Goal: Communication & Community: Share content

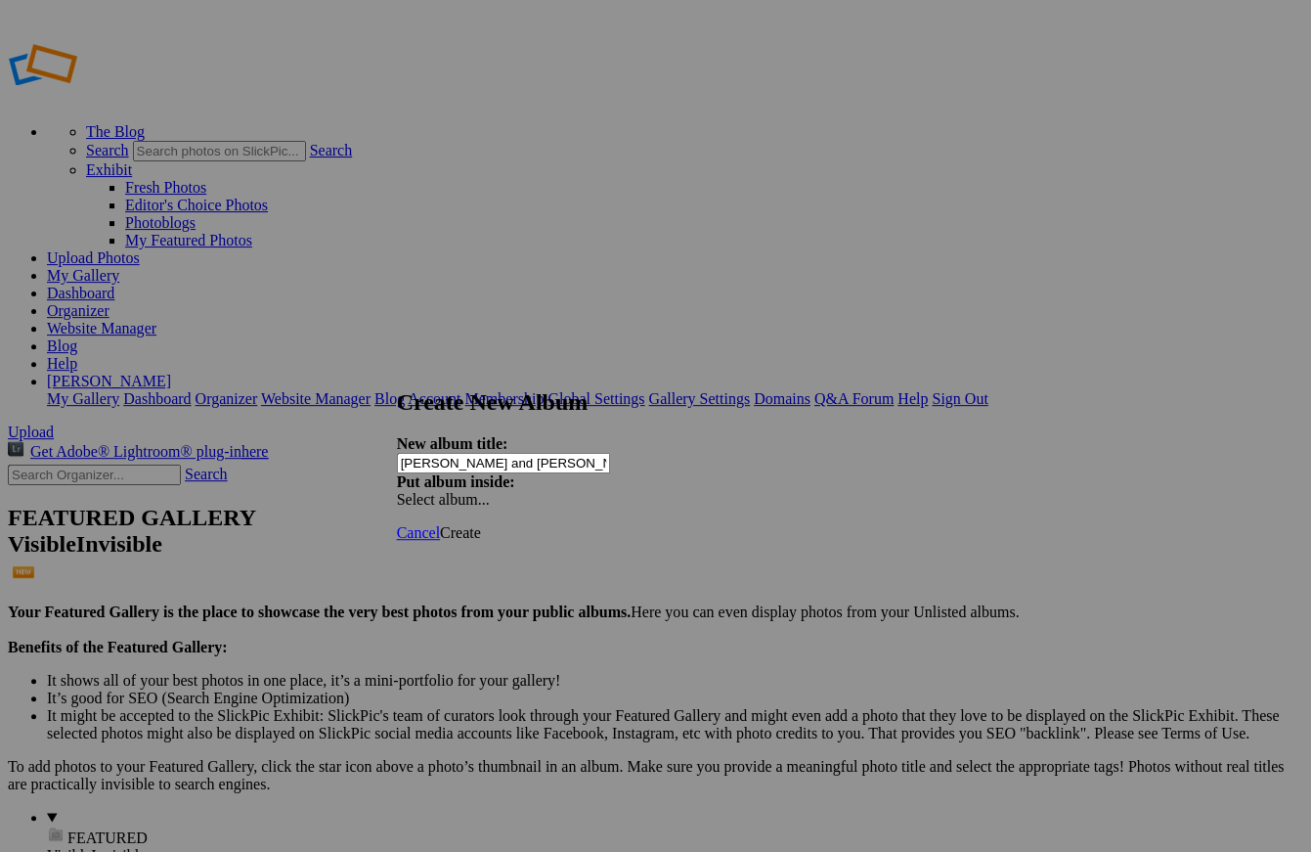
type input "[PERSON_NAME] and [PERSON_NAME]"
click at [602, 491] on div "Select album..." at bounding box center [499, 500] width 205 height 18
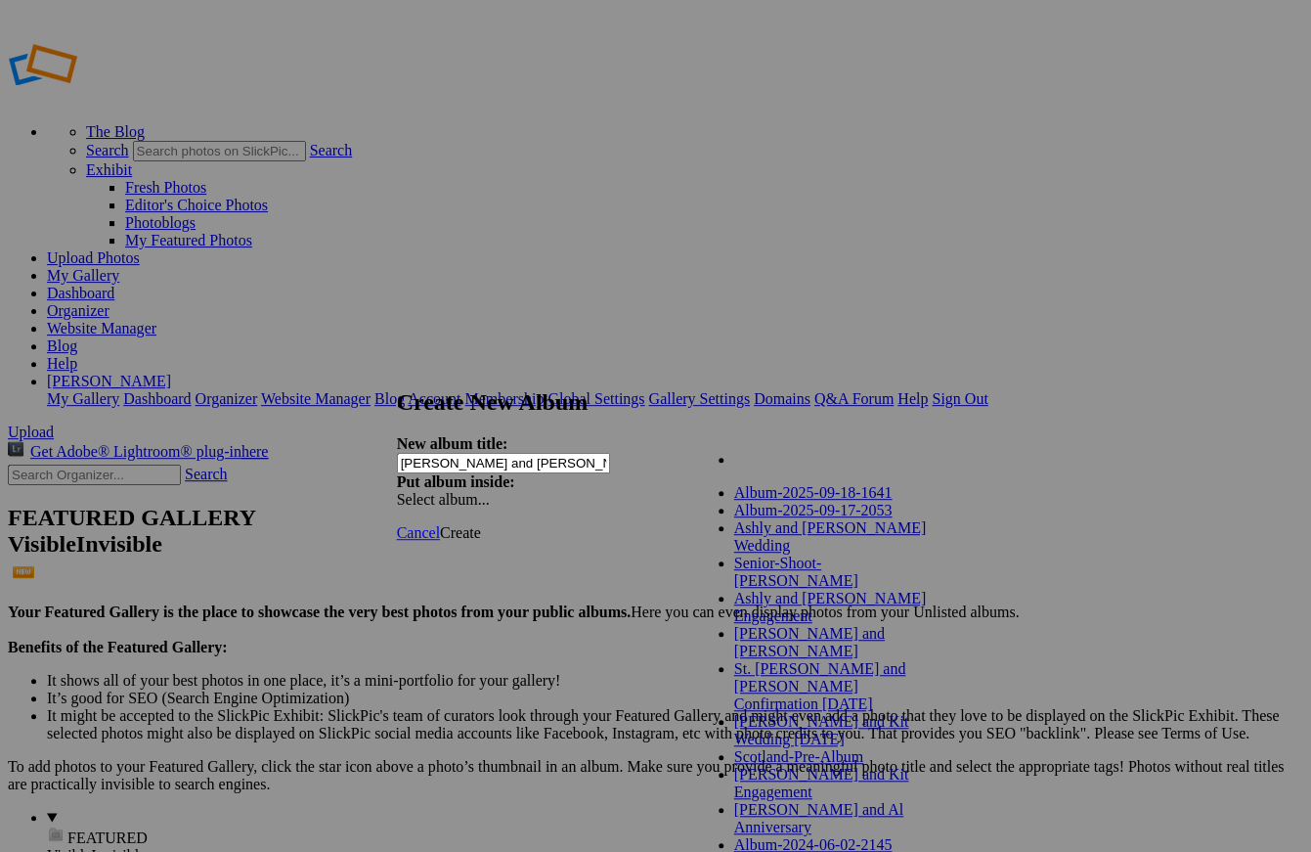
click at [756, 467] on link "My Albums" at bounding box center [771, 459] width 74 height 17
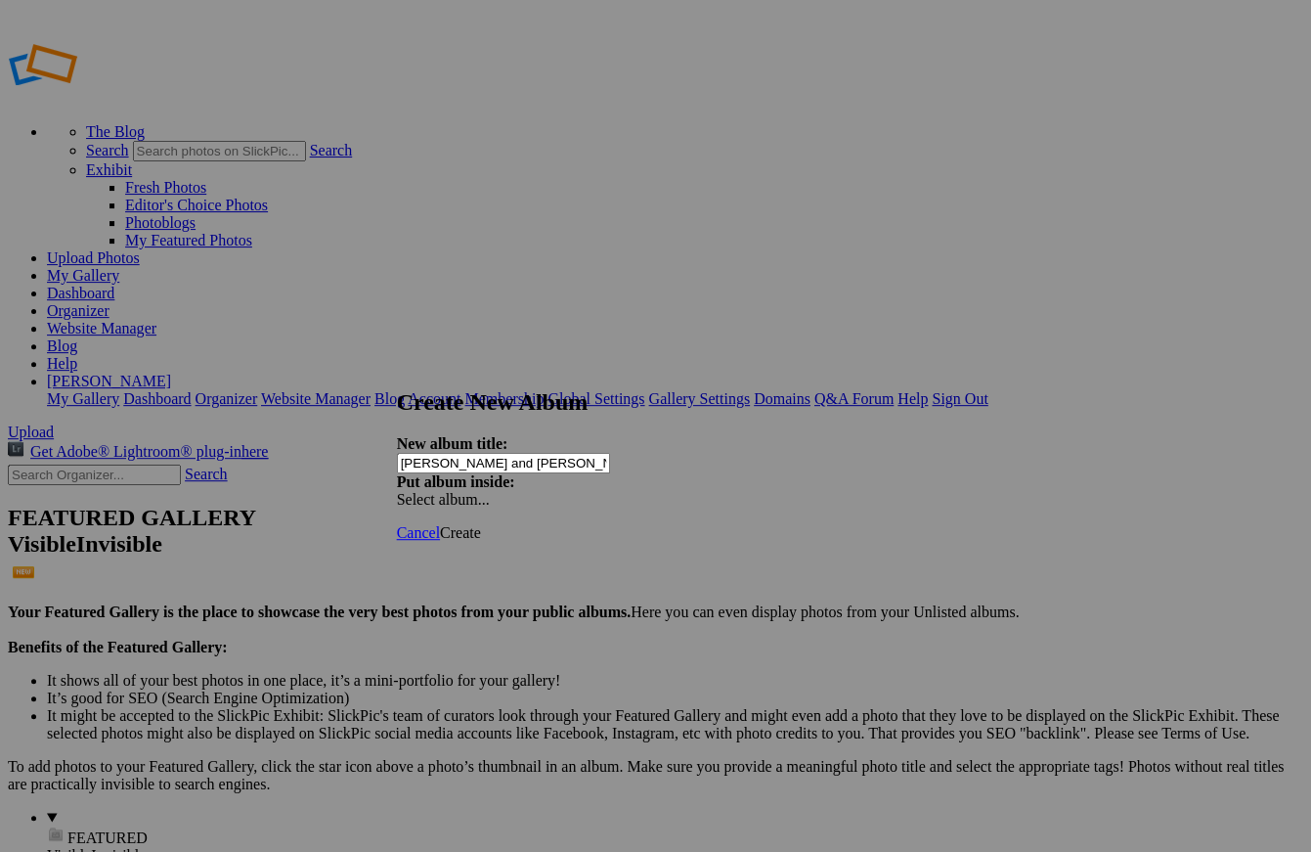
click at [481, 524] on span "Create" at bounding box center [460, 532] width 41 height 17
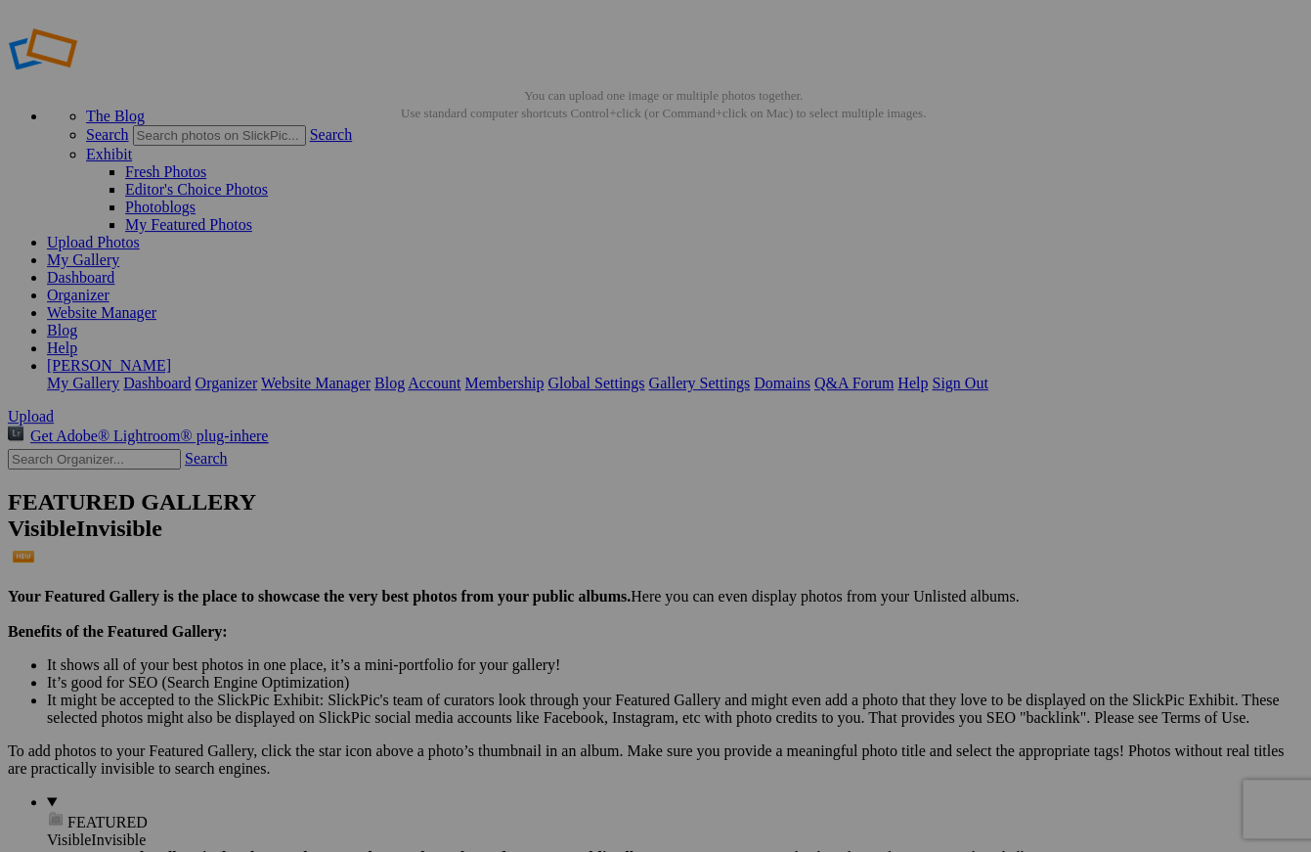
scroll to position [11, 0]
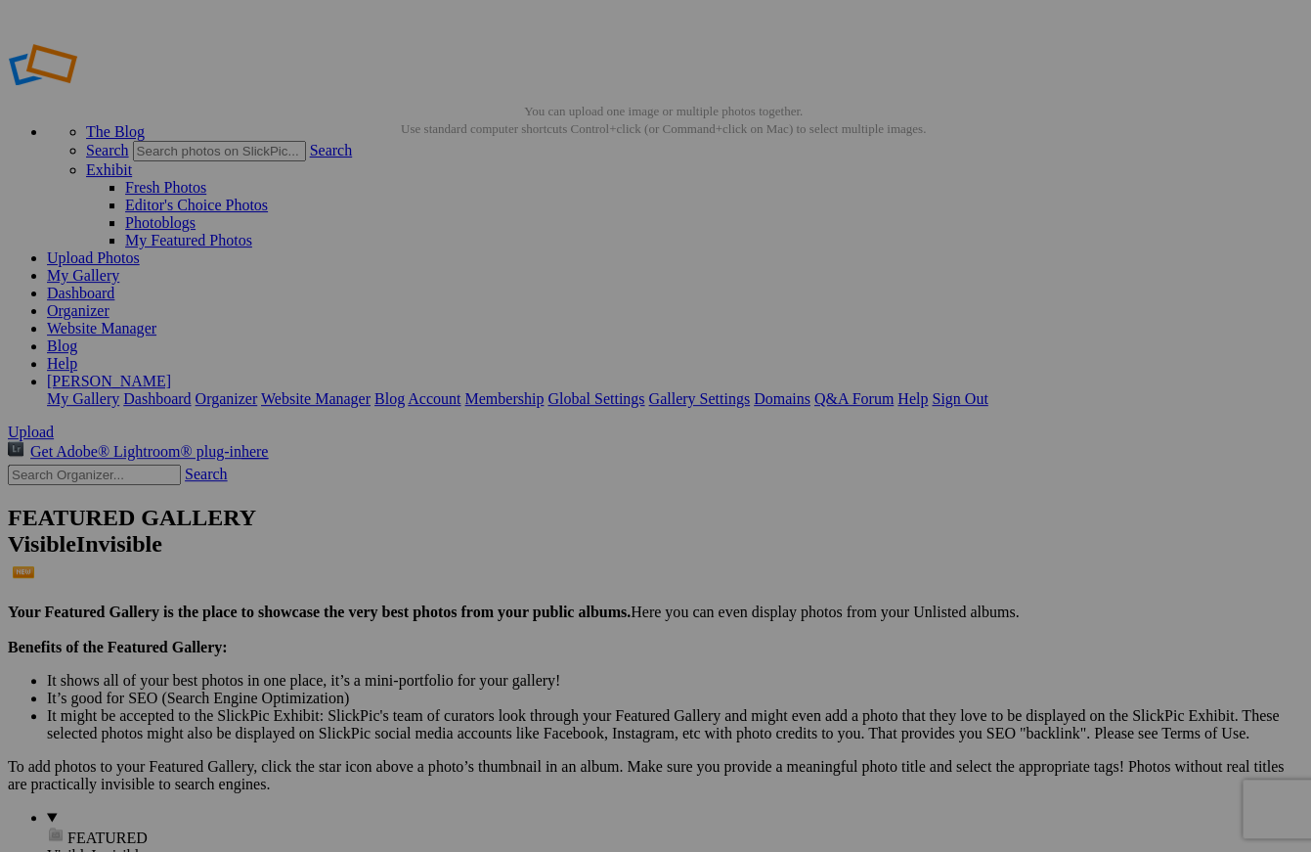
scroll to position [2, 0]
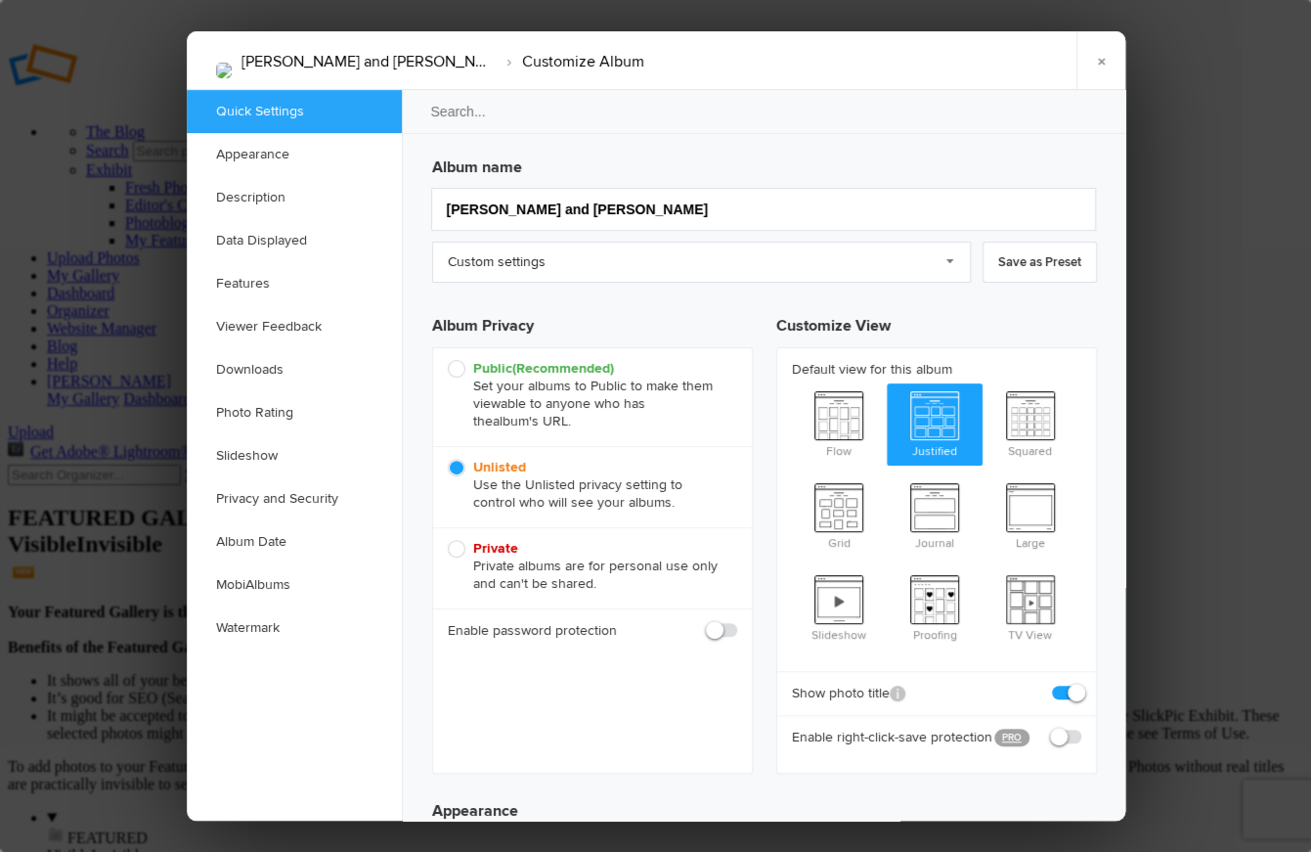
scroll to position [0, 0]
click at [957, 270] on link "Custom settings" at bounding box center [701, 262] width 539 height 41
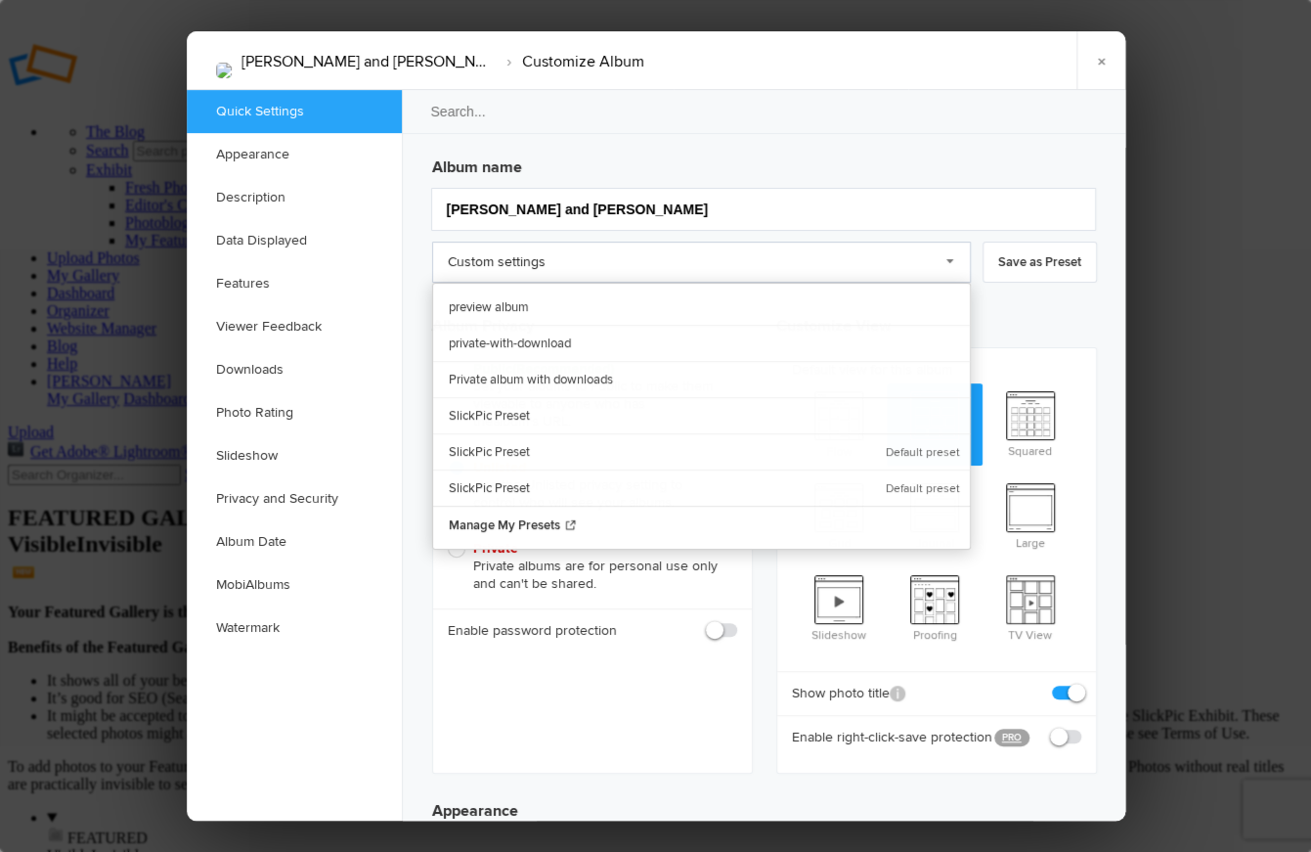
scroll to position [1, 0]
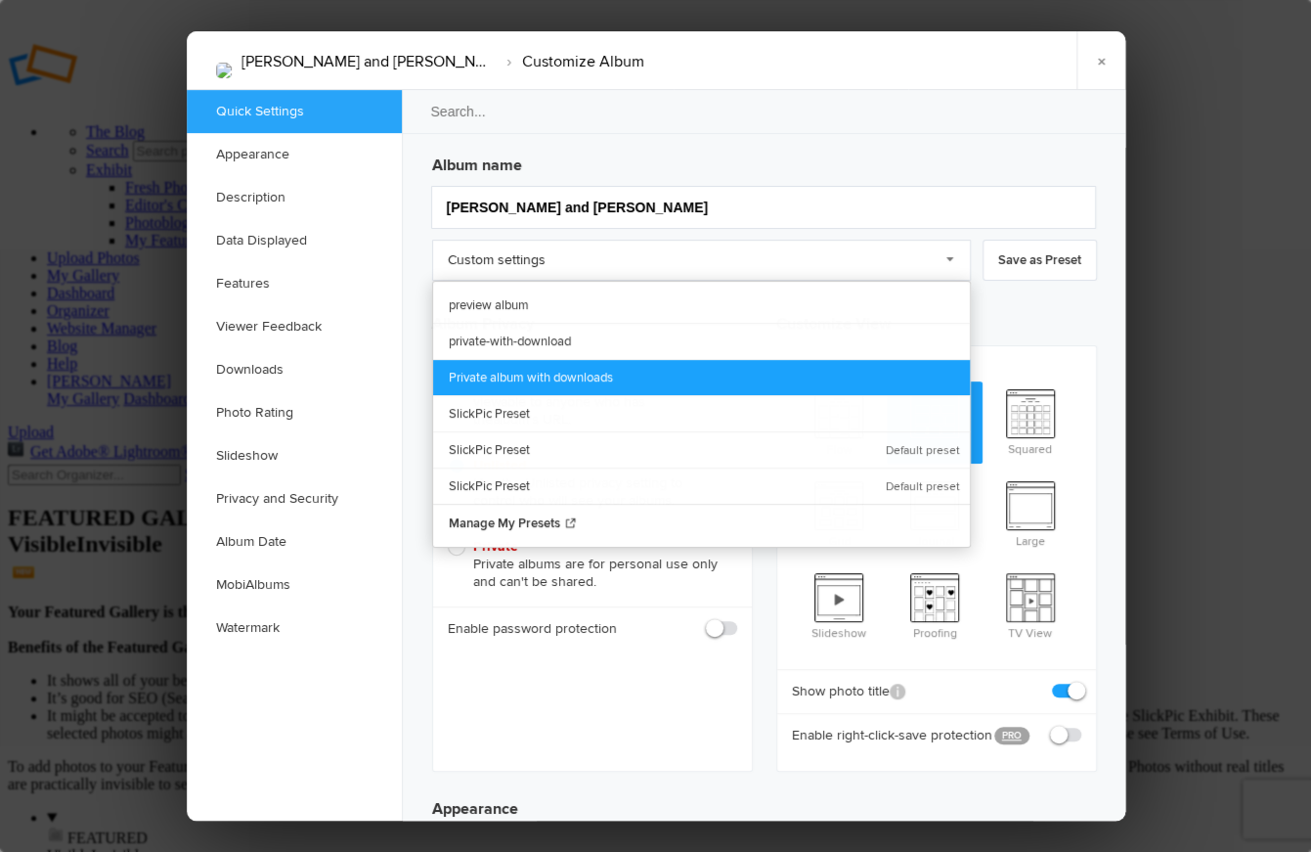
click at [607, 374] on link "Private album with downloads" at bounding box center [701, 377] width 537 height 36
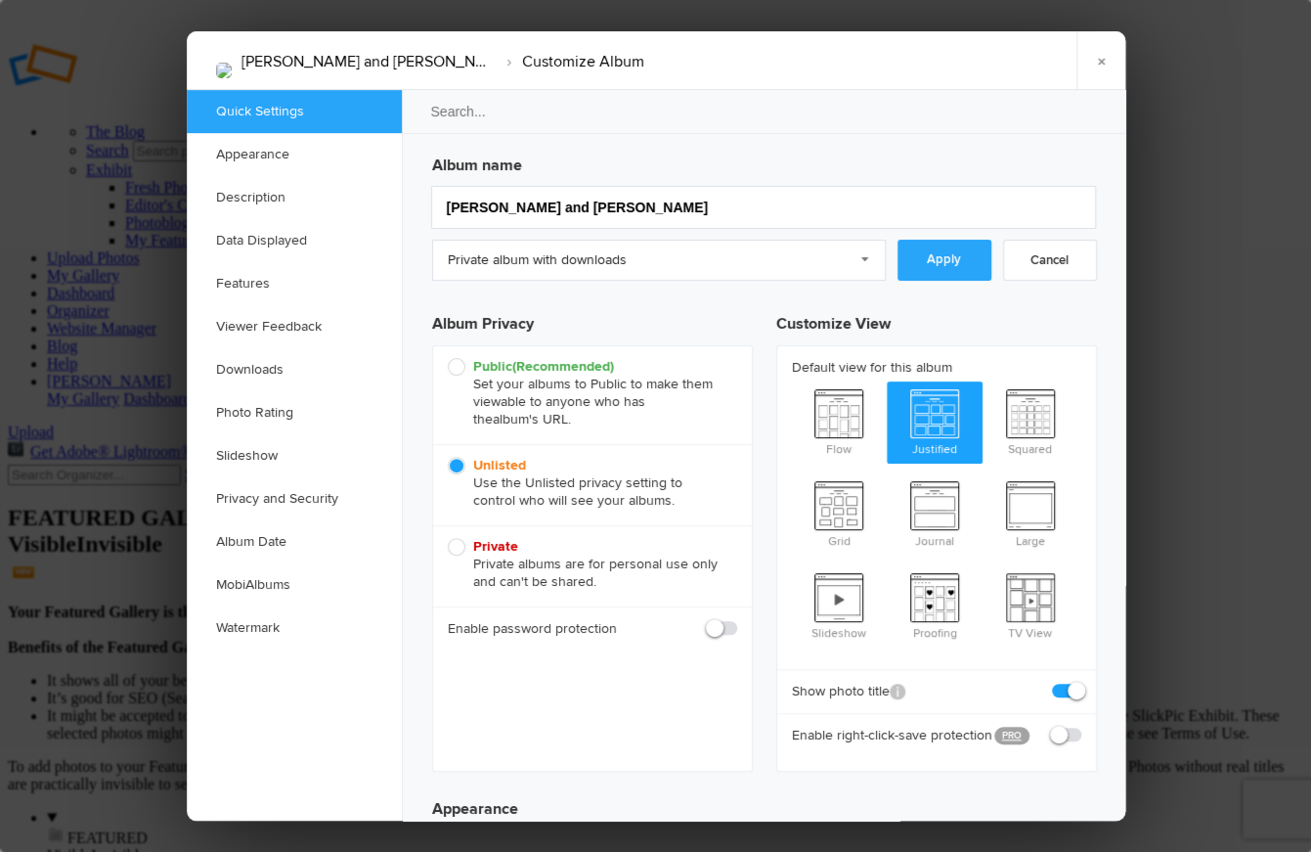
scroll to position [3, 0]
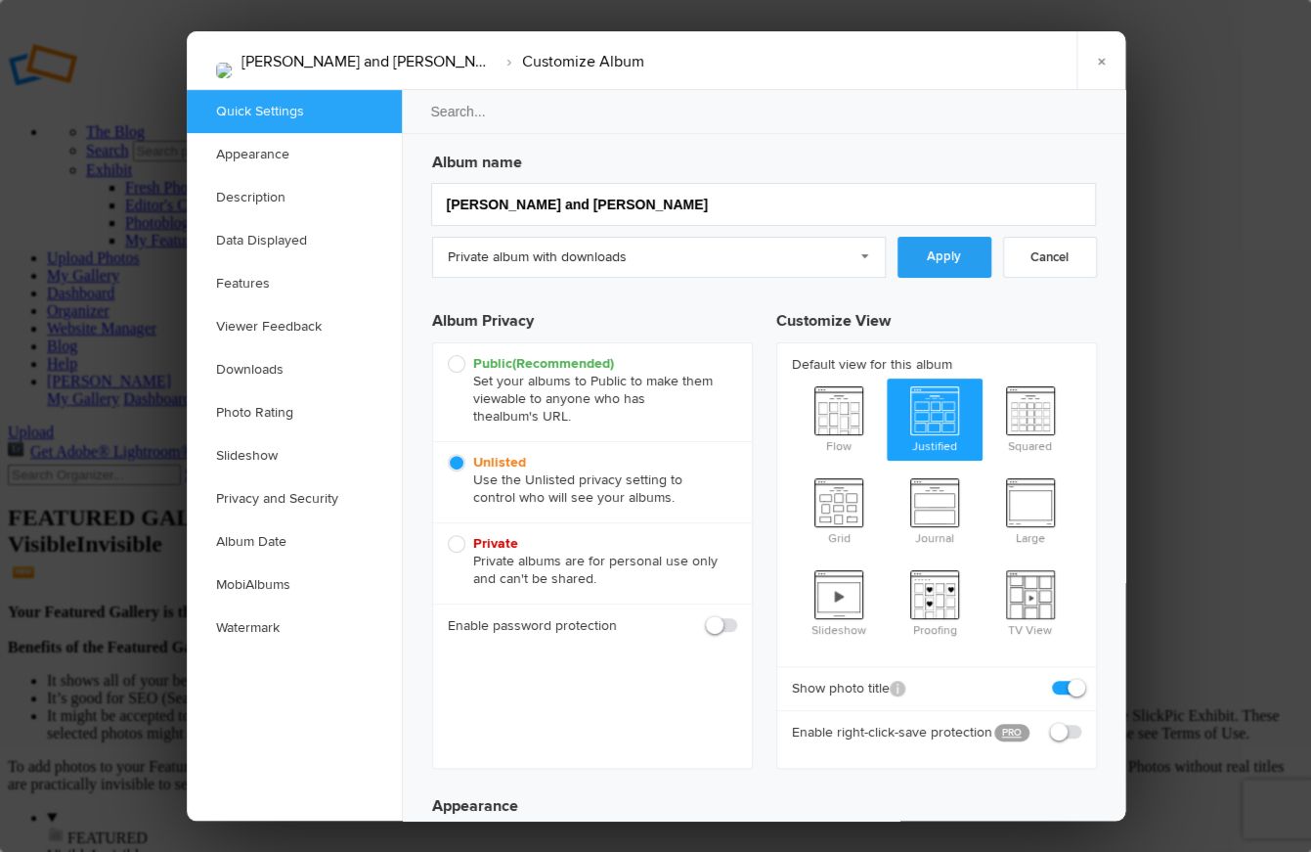
click at [933, 259] on link "Apply" at bounding box center [945, 257] width 94 height 41
checkbox input "true"
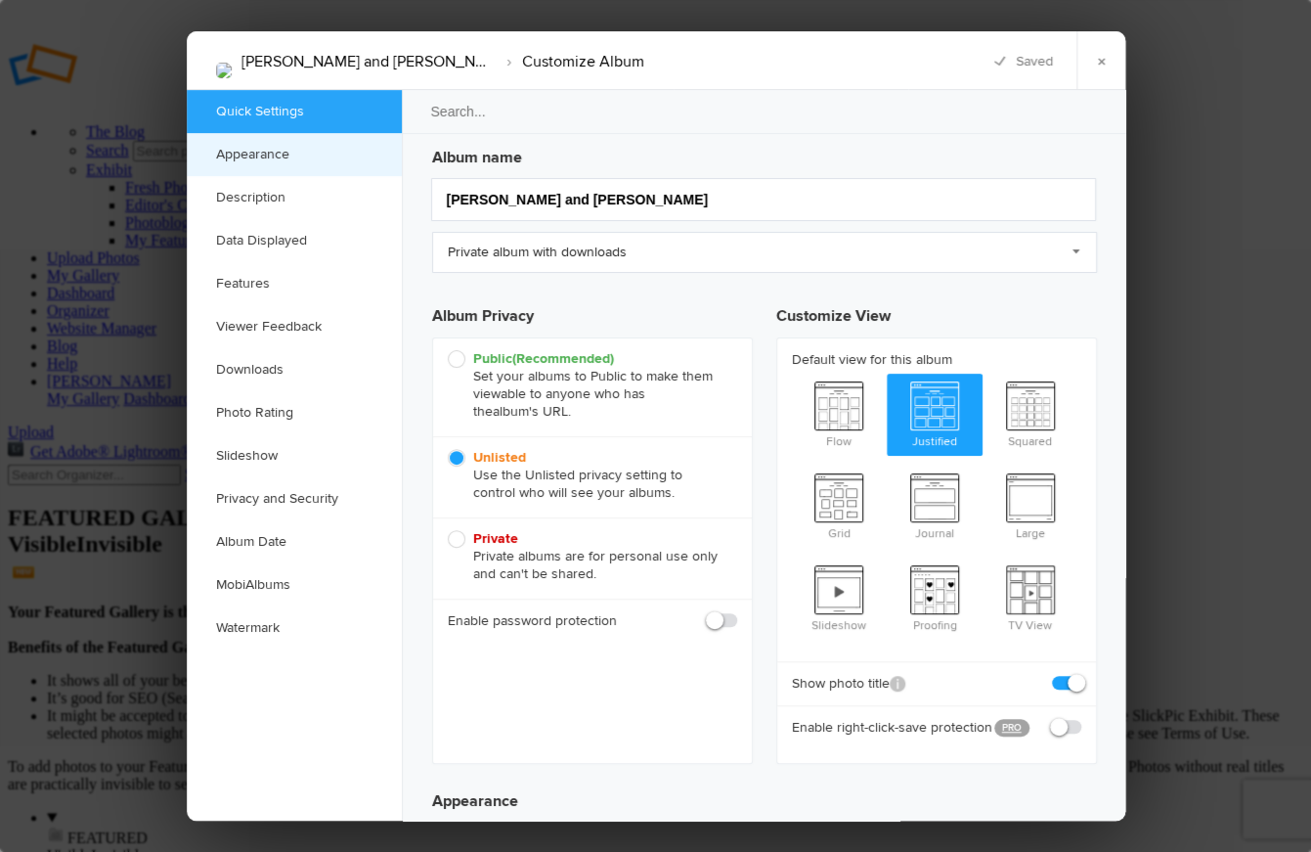
click at [298, 160] on link "Appearance" at bounding box center [294, 154] width 215 height 43
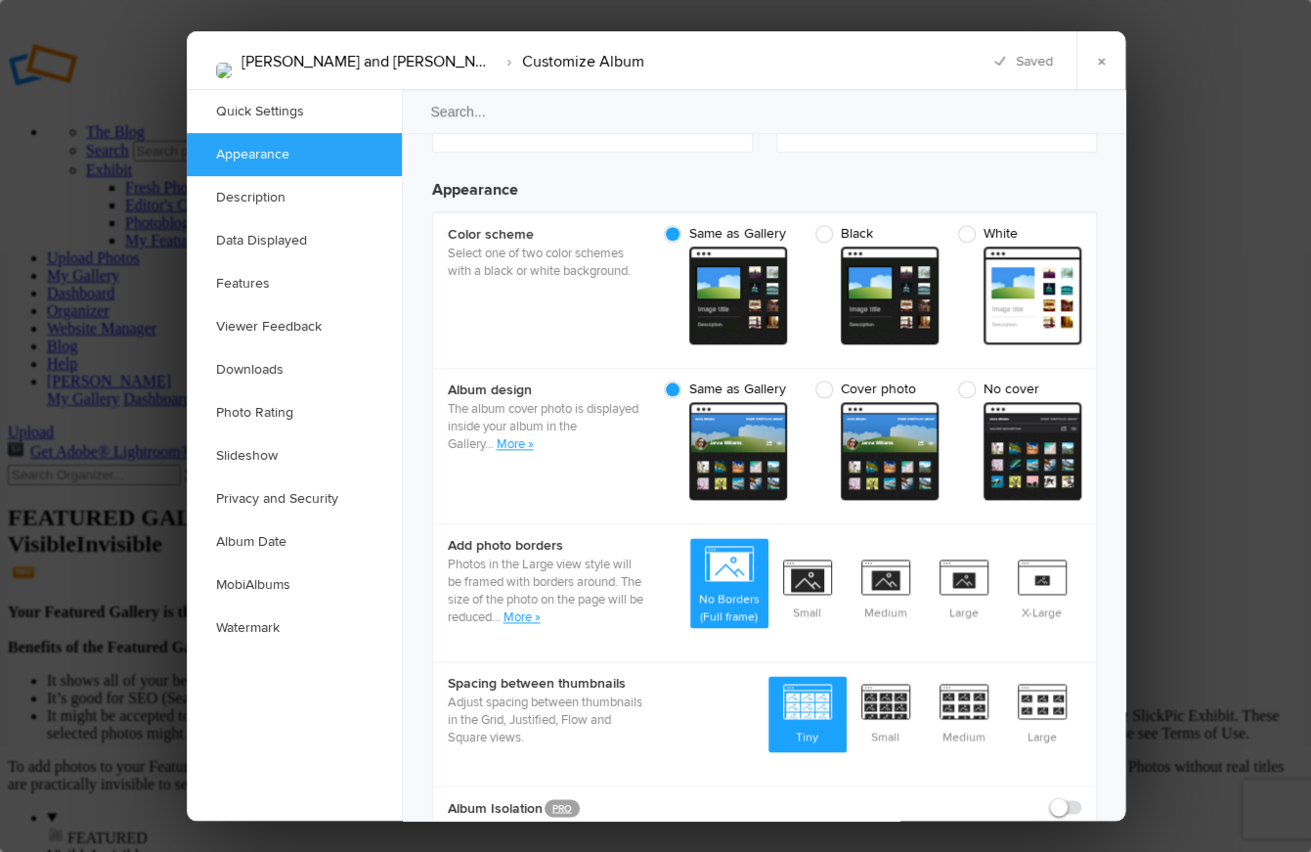
scroll to position [622, 0]
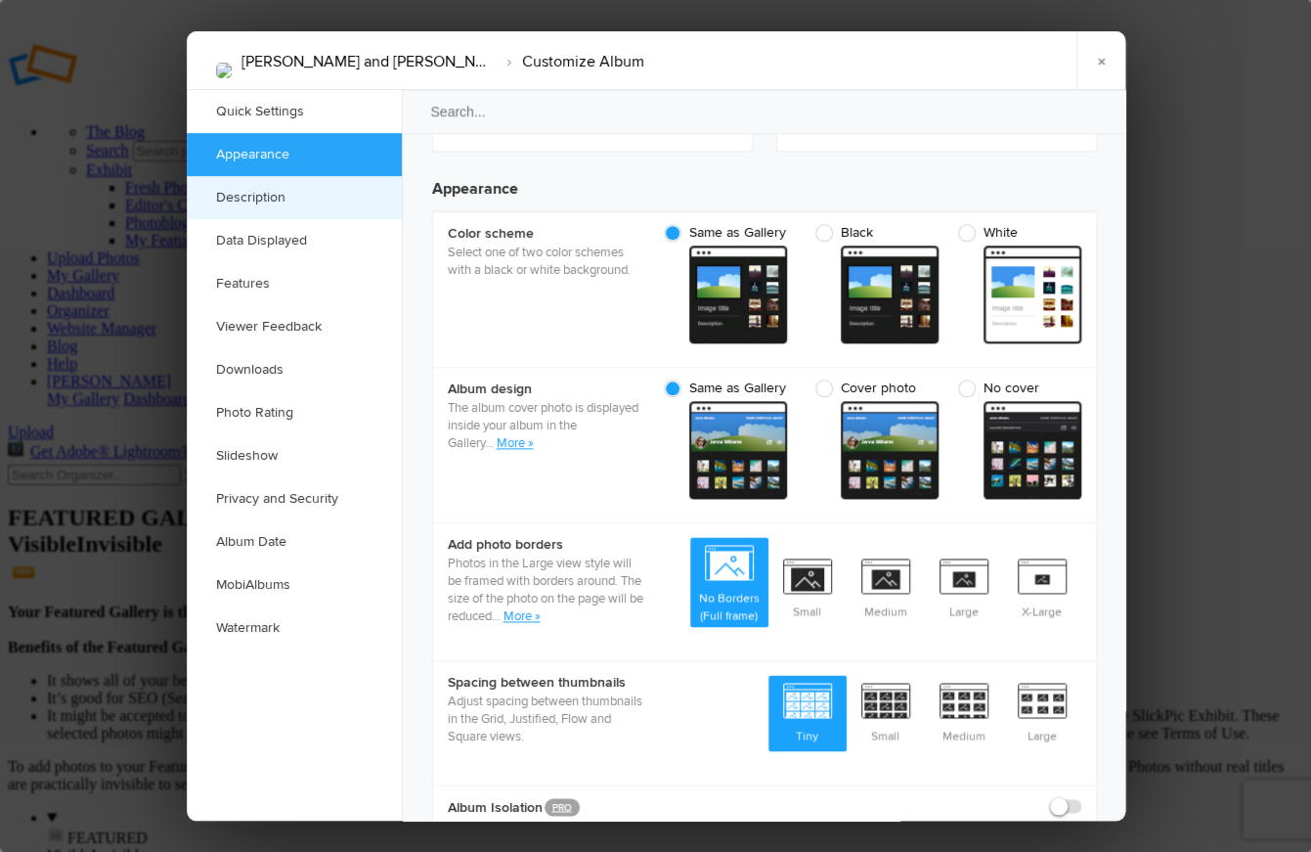
click at [286, 202] on link "Description" at bounding box center [294, 197] width 215 height 43
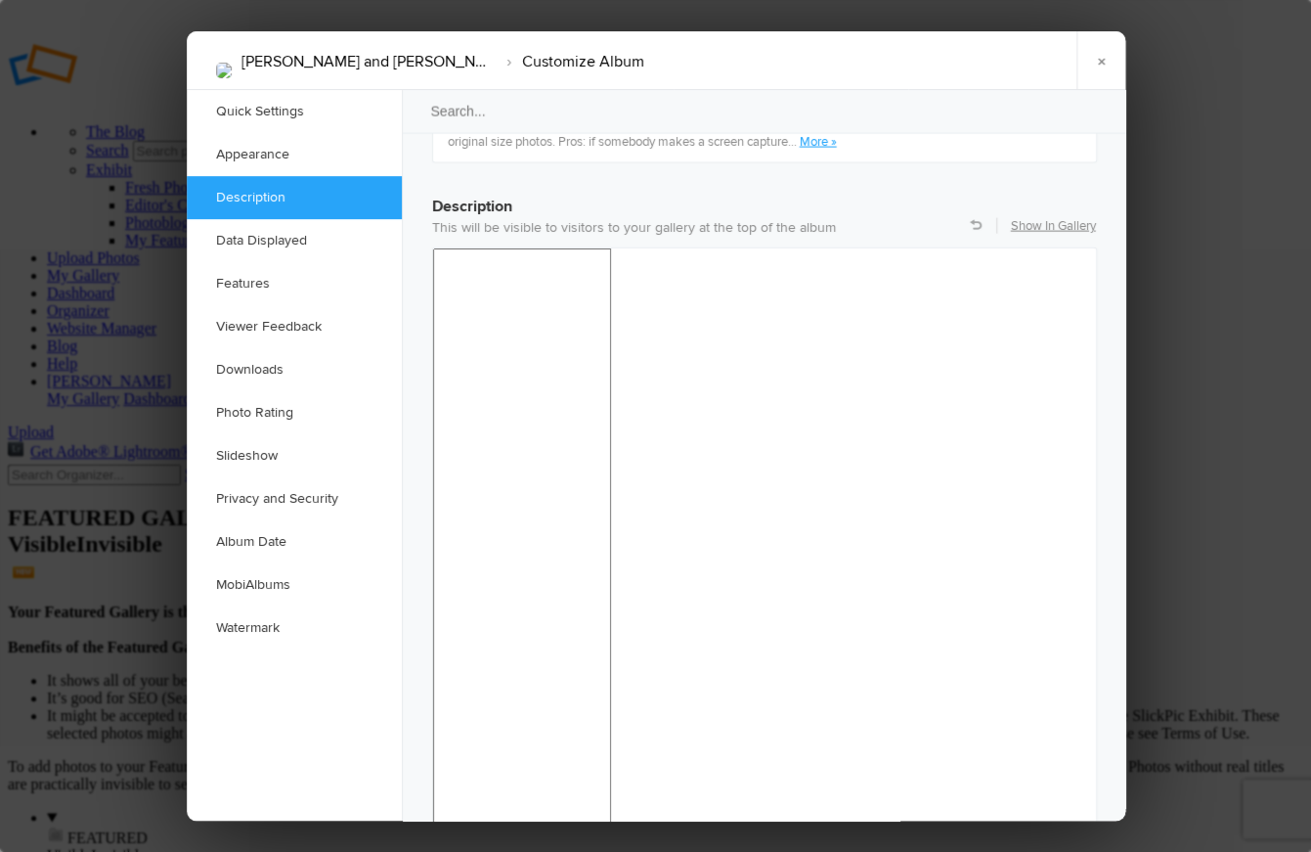
scroll to position [1521, 0]
checkbox input "false"
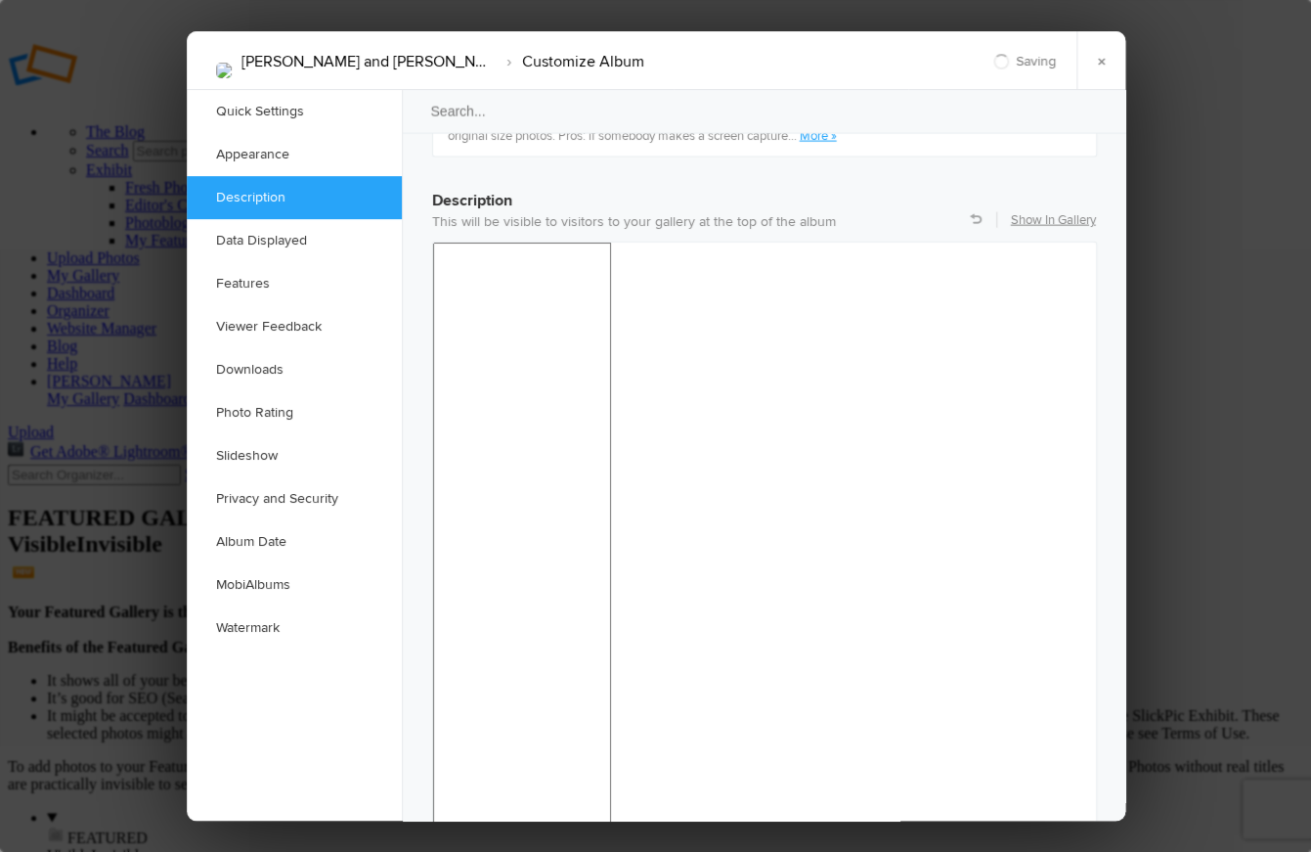
checkbox input "false"
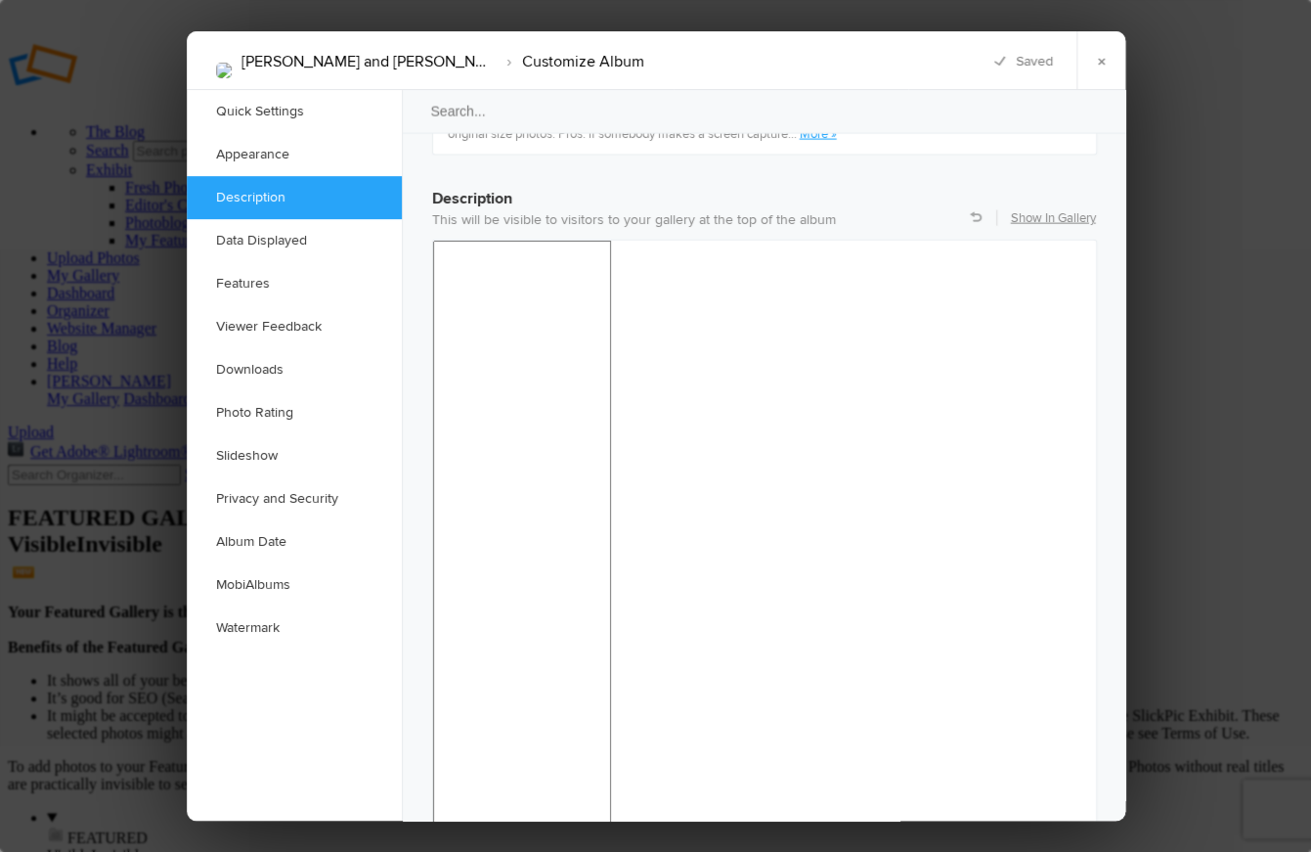
checkbox input "false"
click at [309, 240] on link "Data Displayed" at bounding box center [294, 240] width 215 height 43
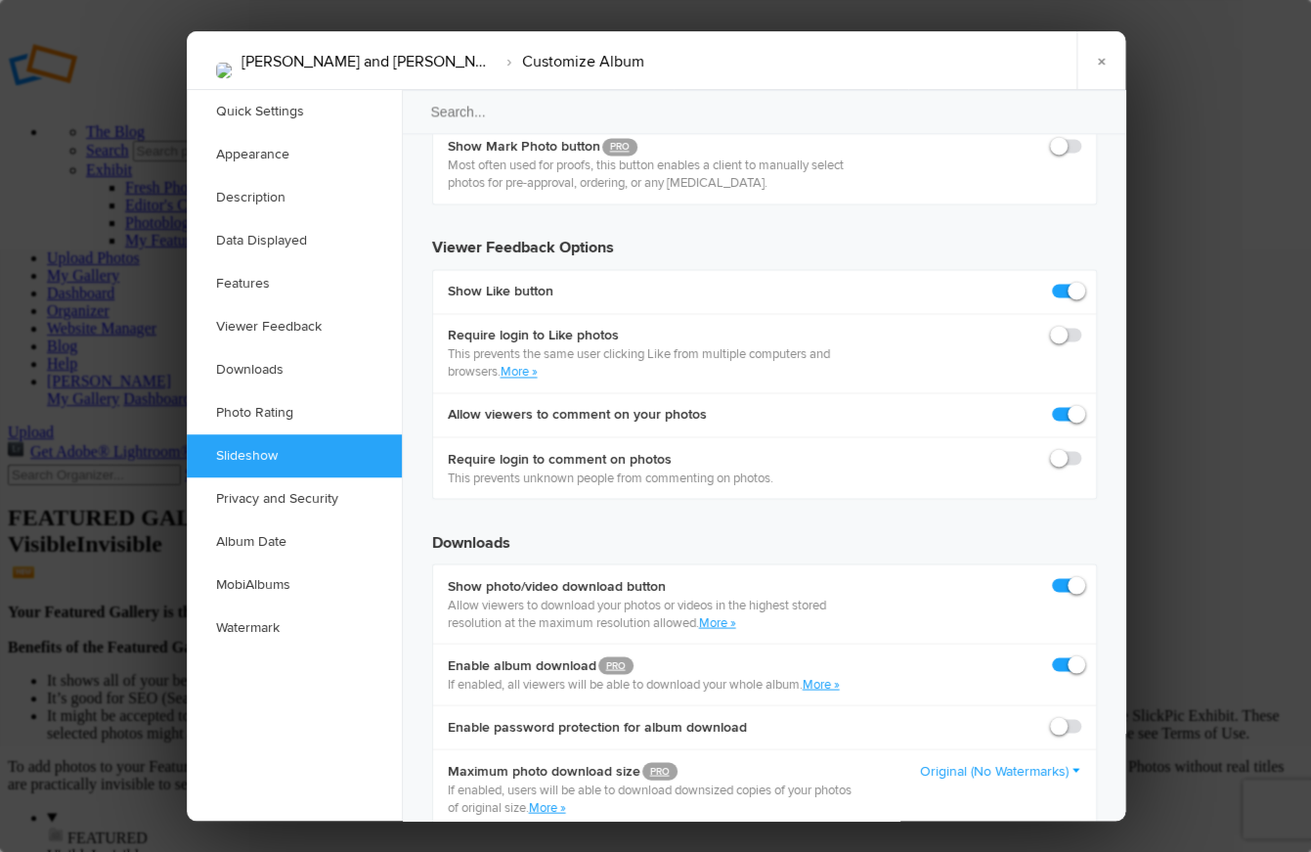
scroll to position [3580, 0]
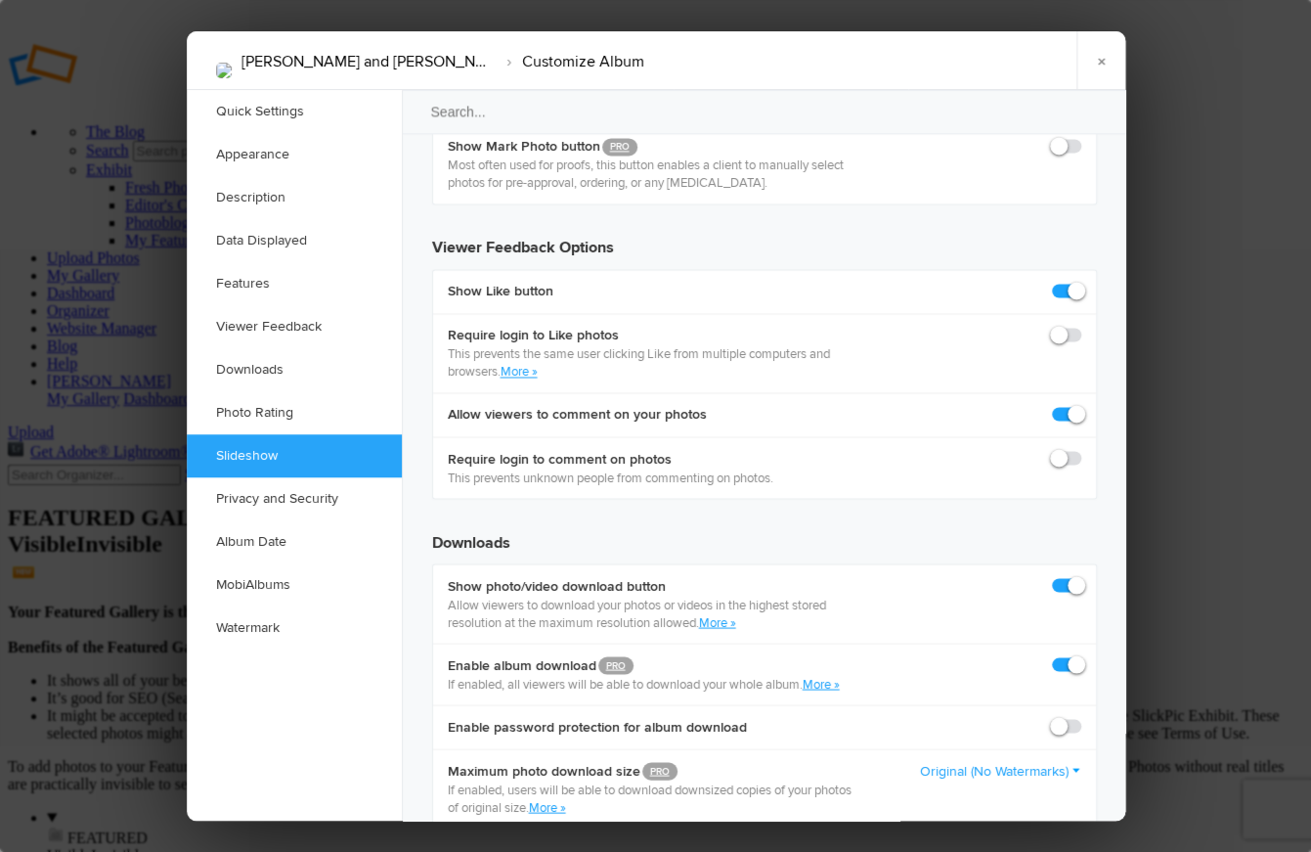
checkbox input "true"
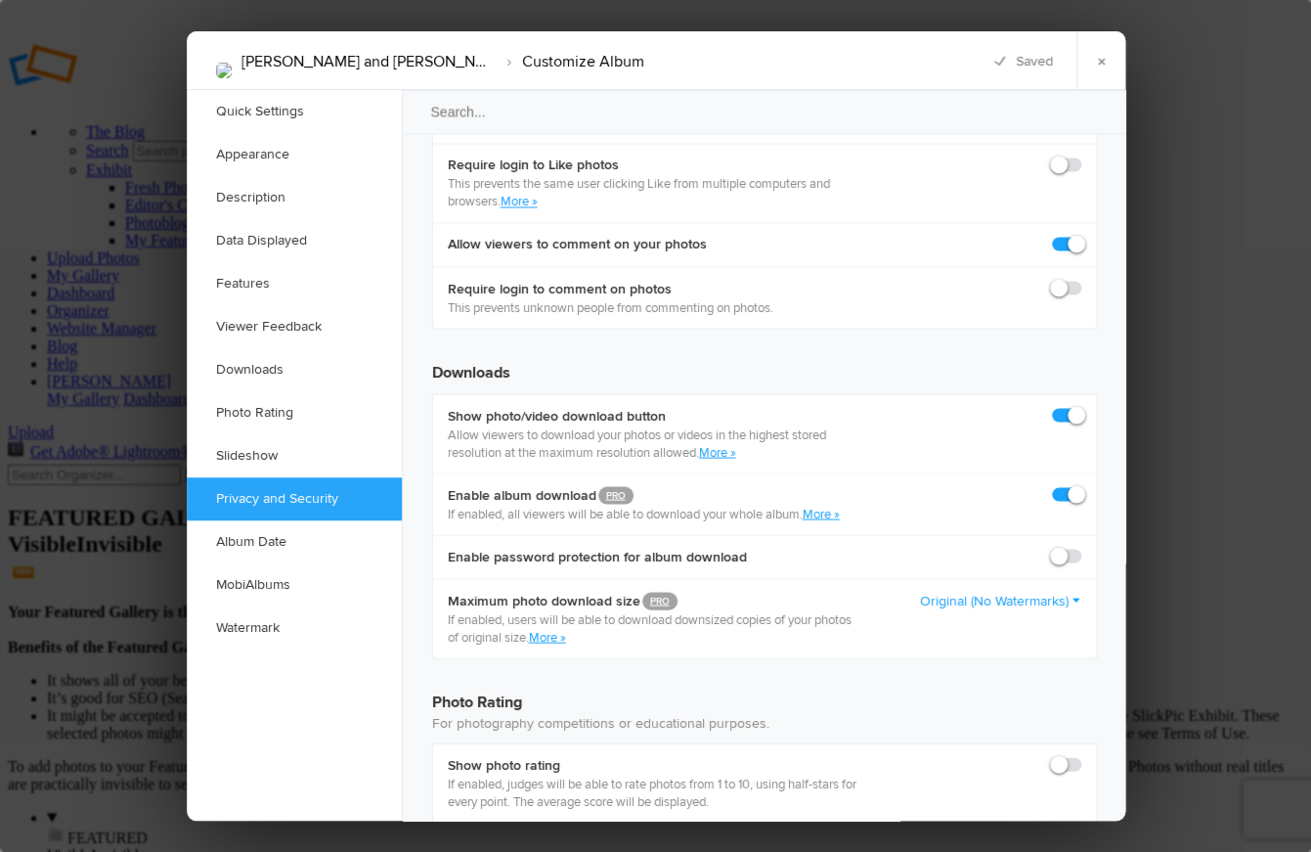
scroll to position [3754, 0]
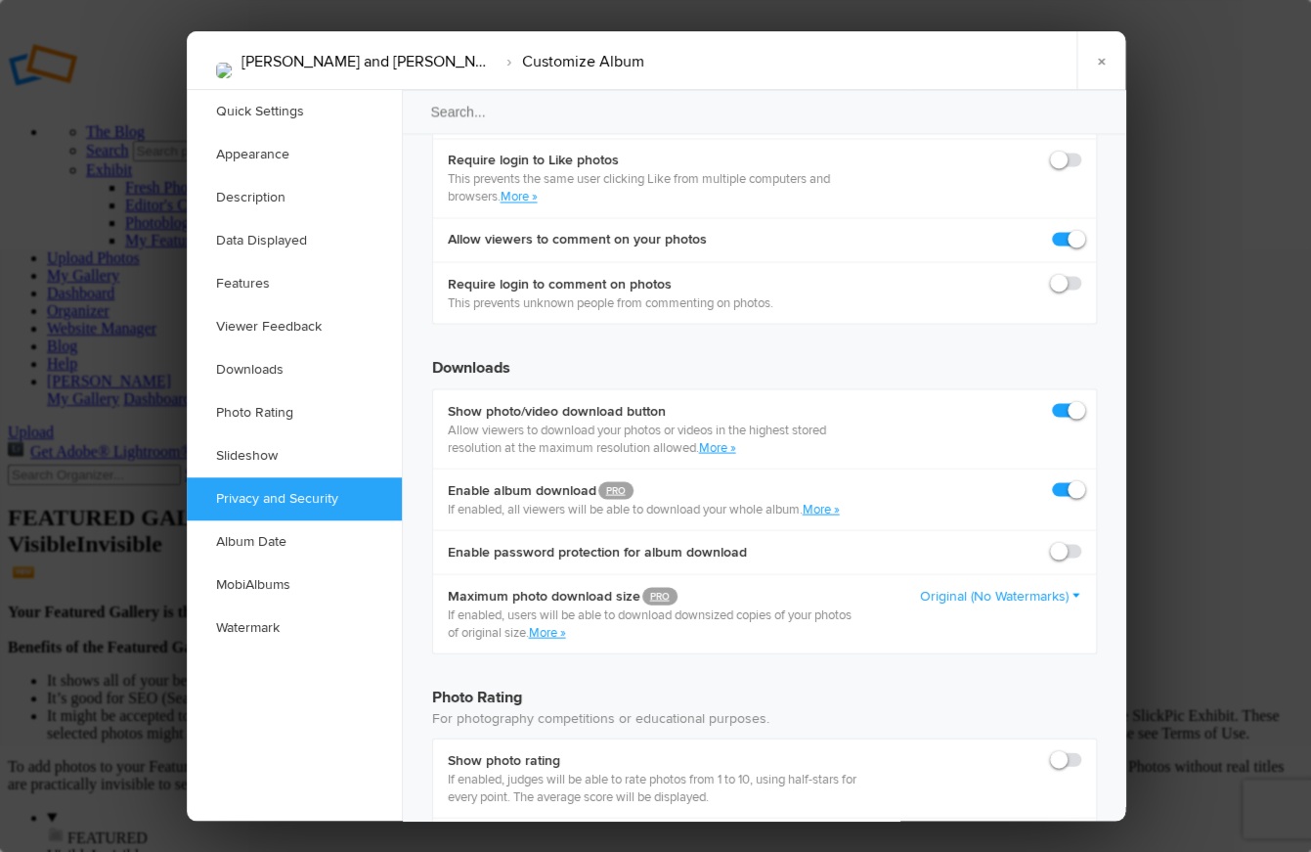
checkbox input "true"
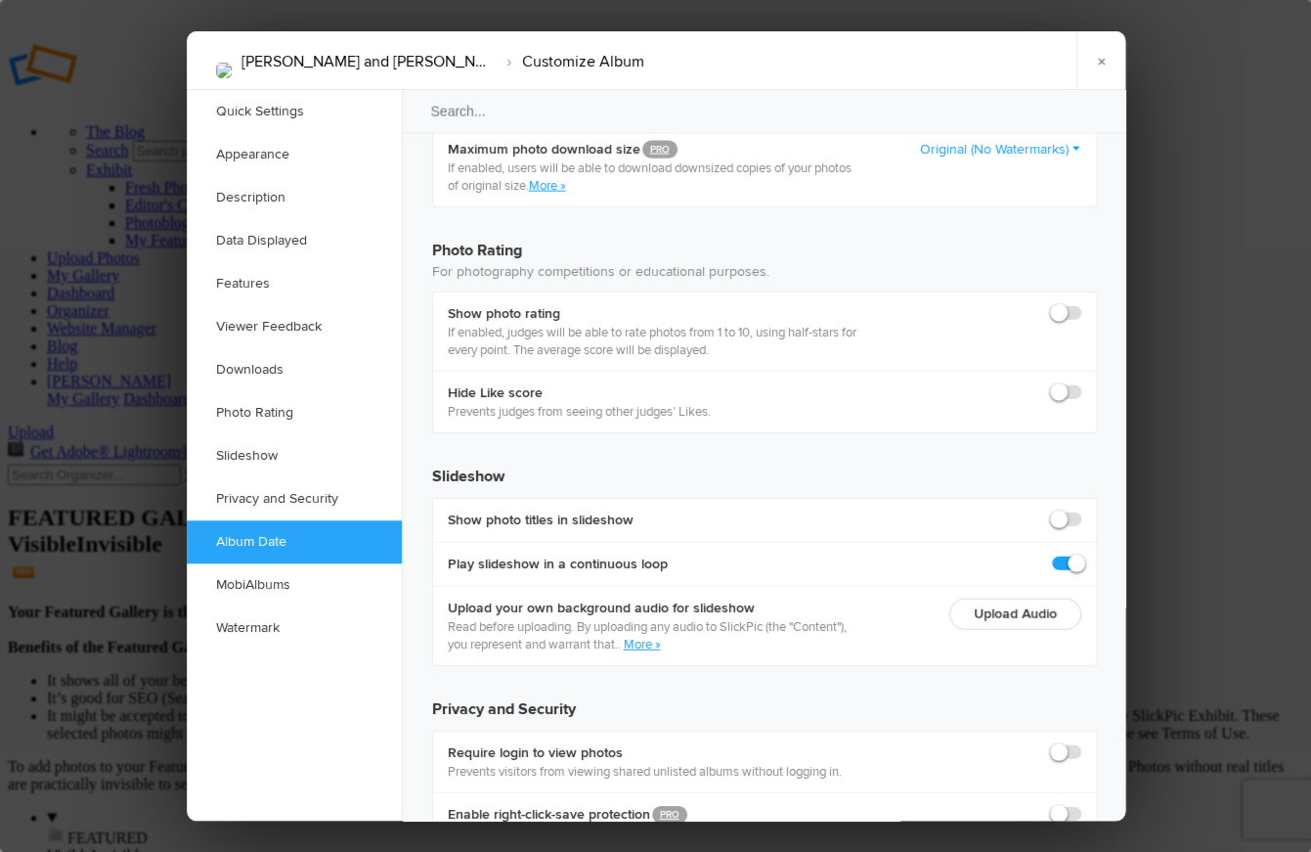
scroll to position [4201, 0]
checkbox input "true"
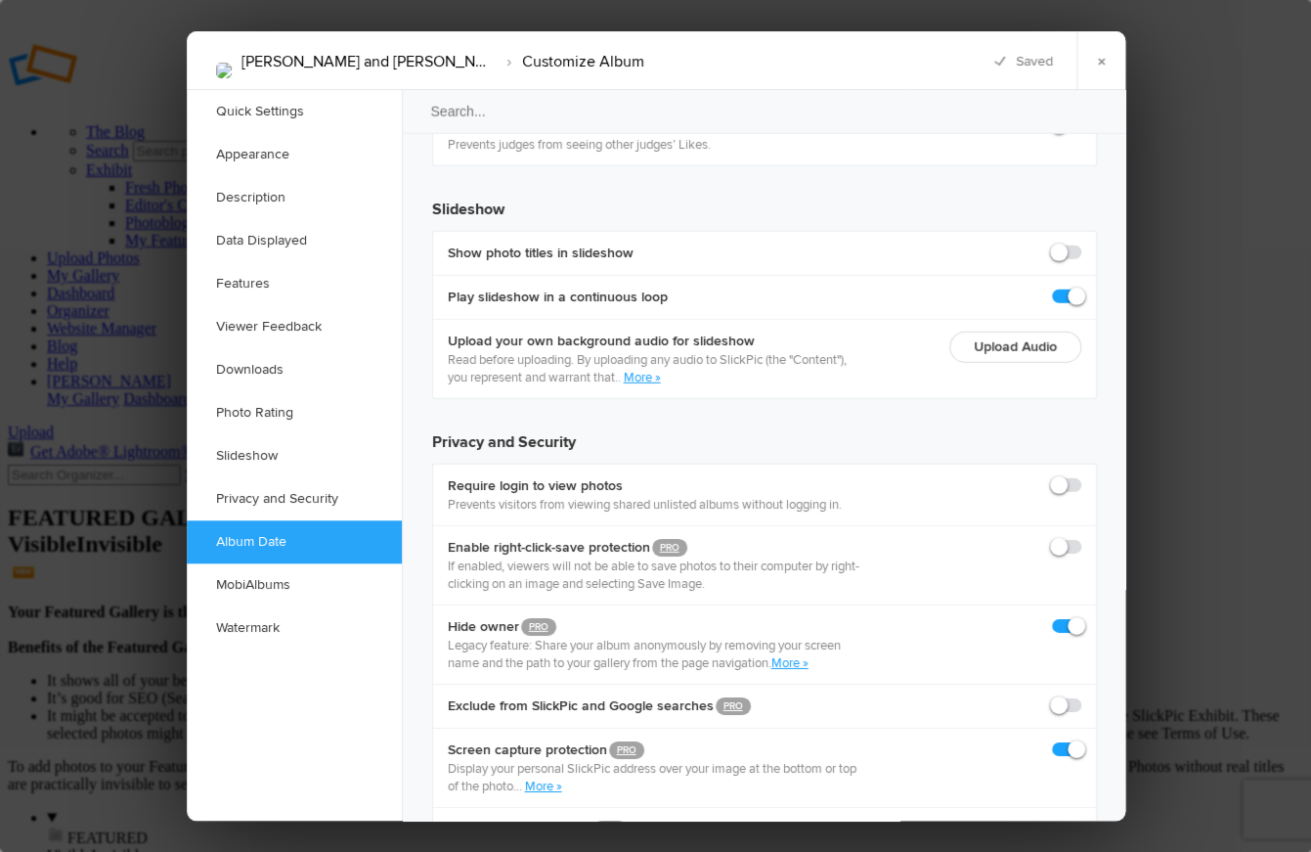
scroll to position [4470, 0]
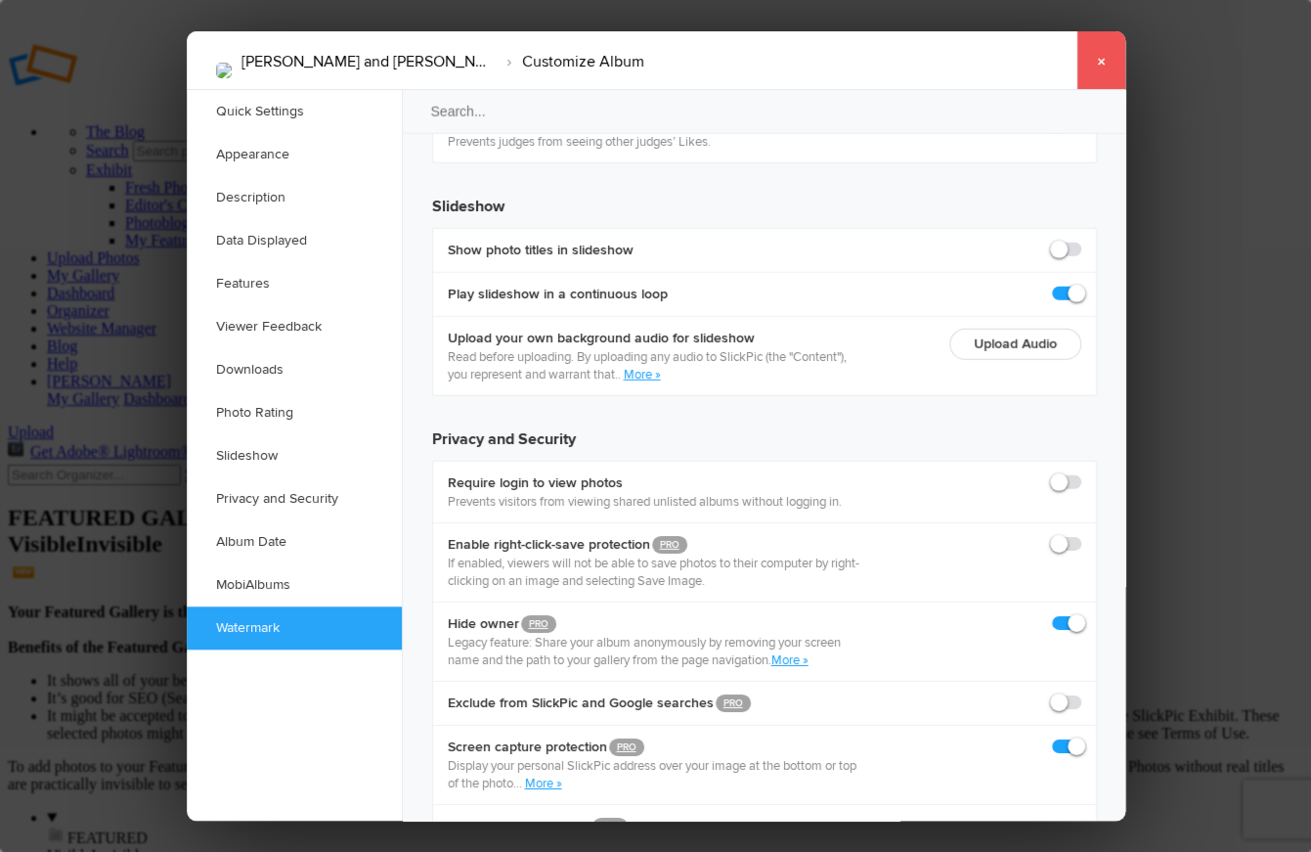
click at [1095, 65] on link "×" at bounding box center [1101, 60] width 49 height 59
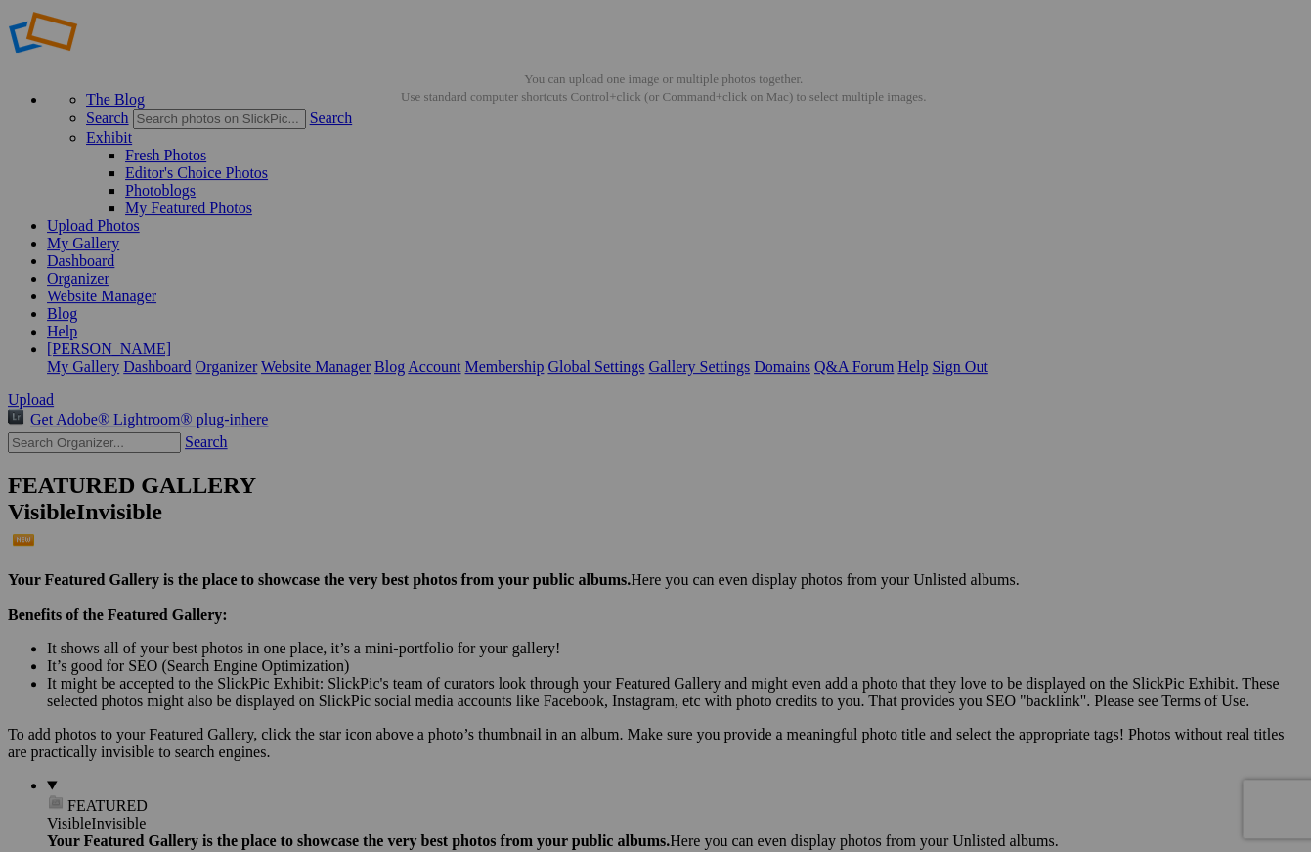
scroll to position [0, 0]
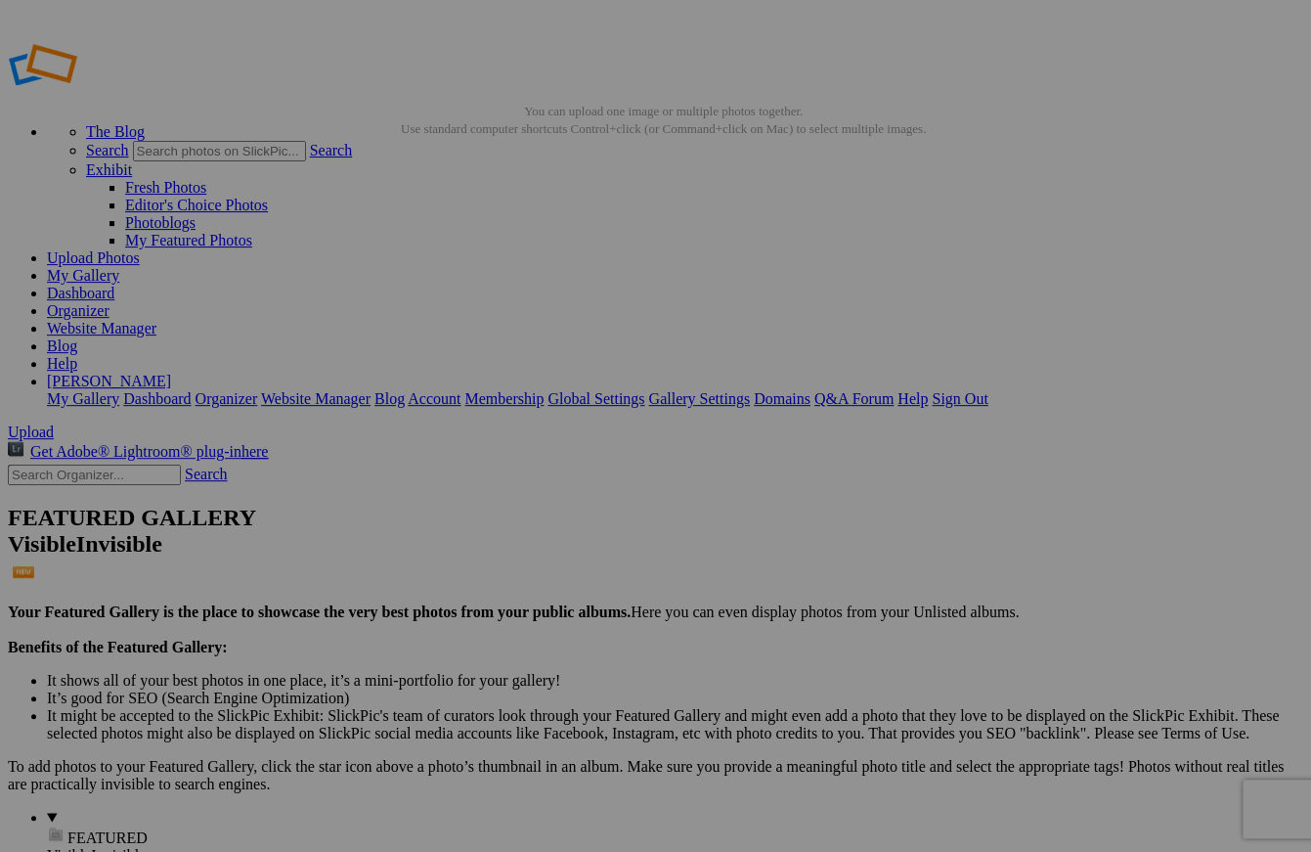
click at [156, 320] on link "Website Manager" at bounding box center [102, 328] width 110 height 17
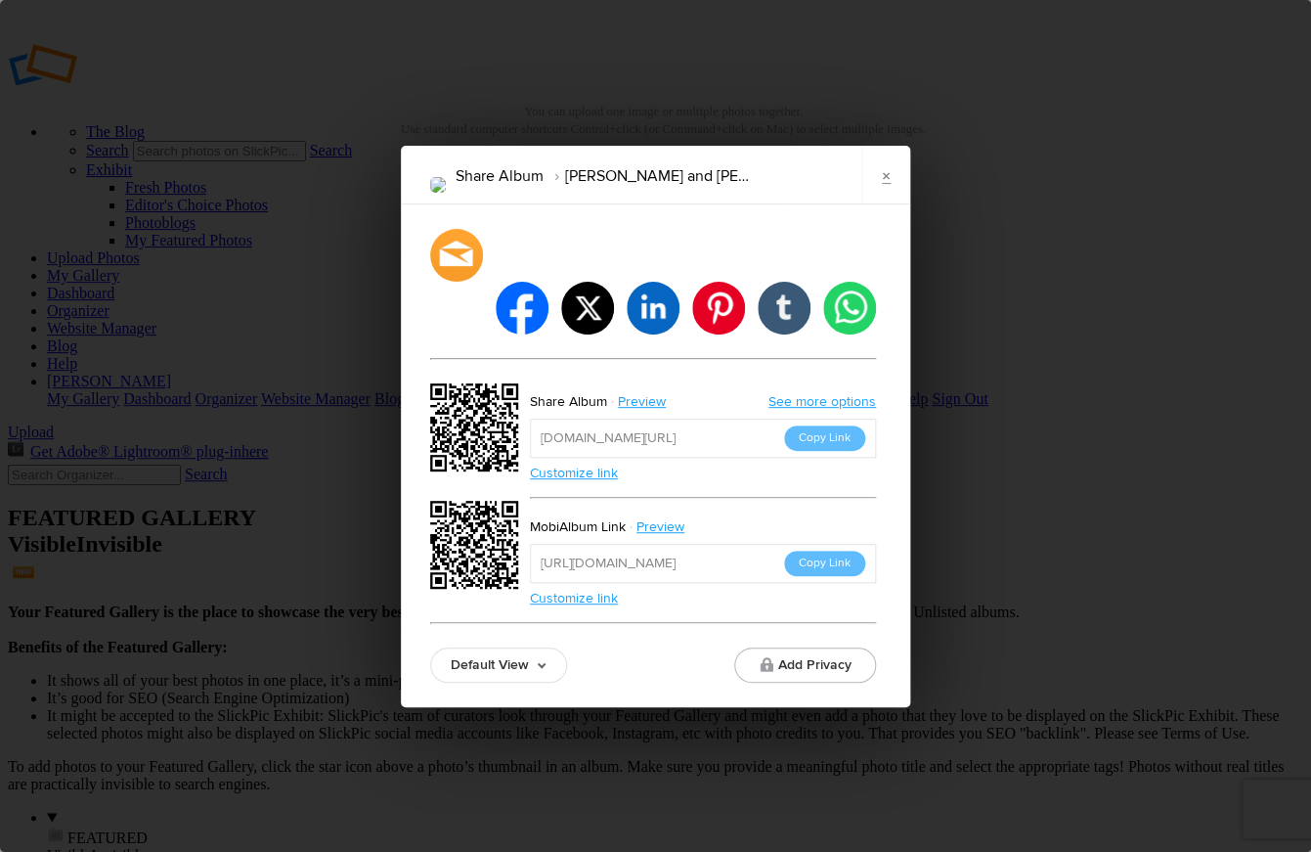
click at [804, 425] on button "Copy Link" at bounding box center [824, 437] width 81 height 25
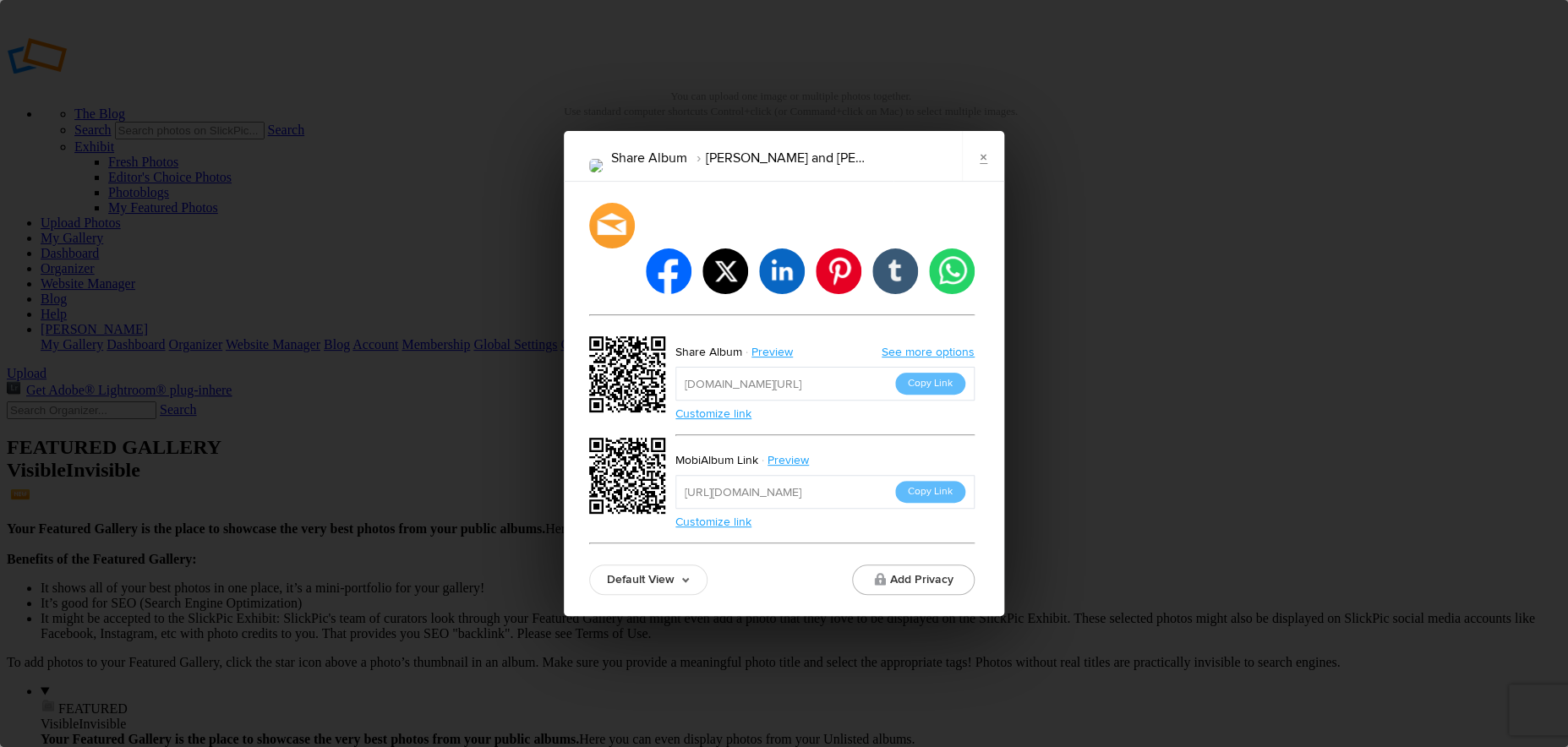
click at [720, 406] on link "Customize link" at bounding box center [713, 413] width 76 height 15
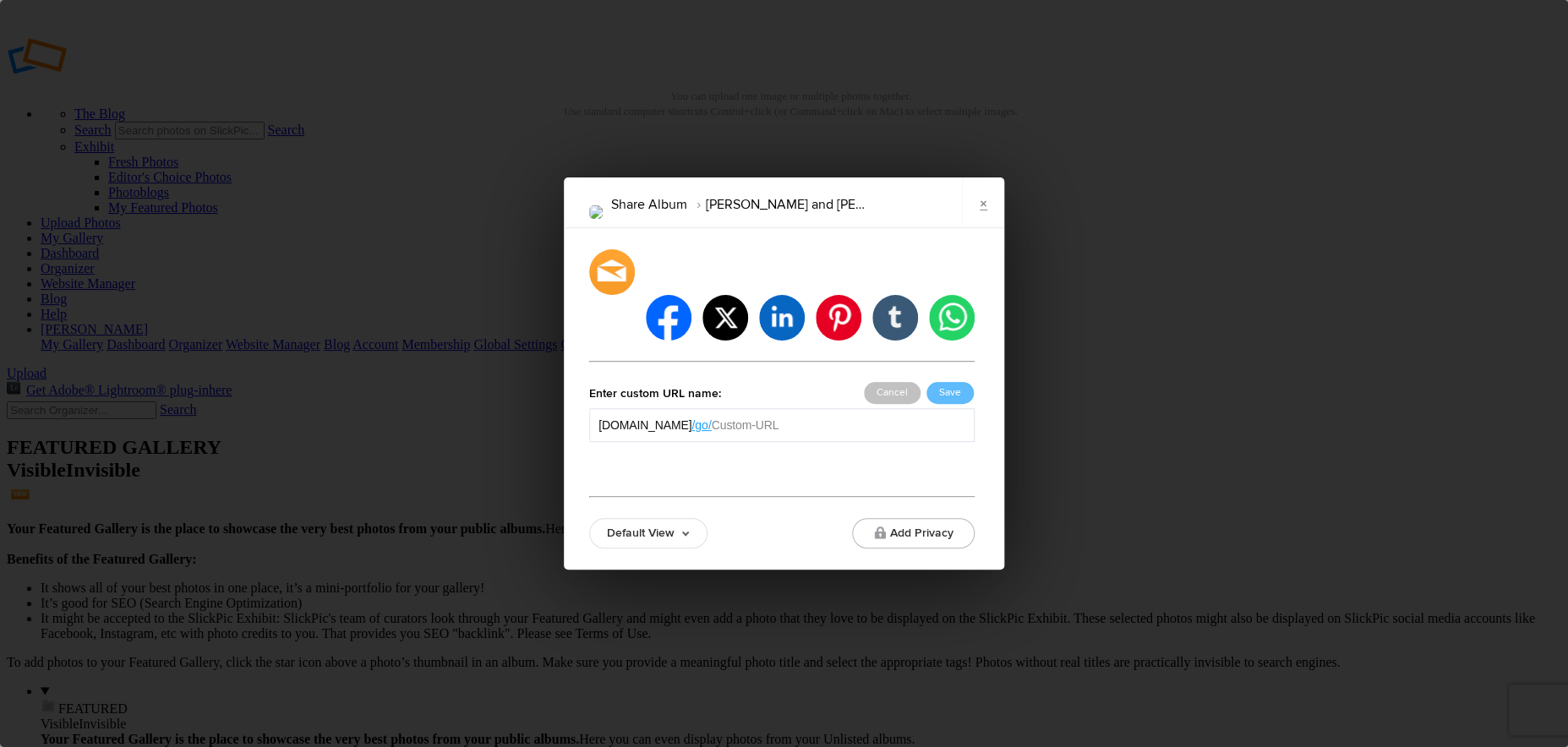
drag, startPoint x: 794, startPoint y: 403, endPoint x: 745, endPoint y: 398, distance: 49.3
click at [745, 417] on input "text" at bounding box center [838, 425] width 253 height 17
type input "ToddandDaniela"
click at [959, 382] on button "Save" at bounding box center [950, 393] width 48 height 22
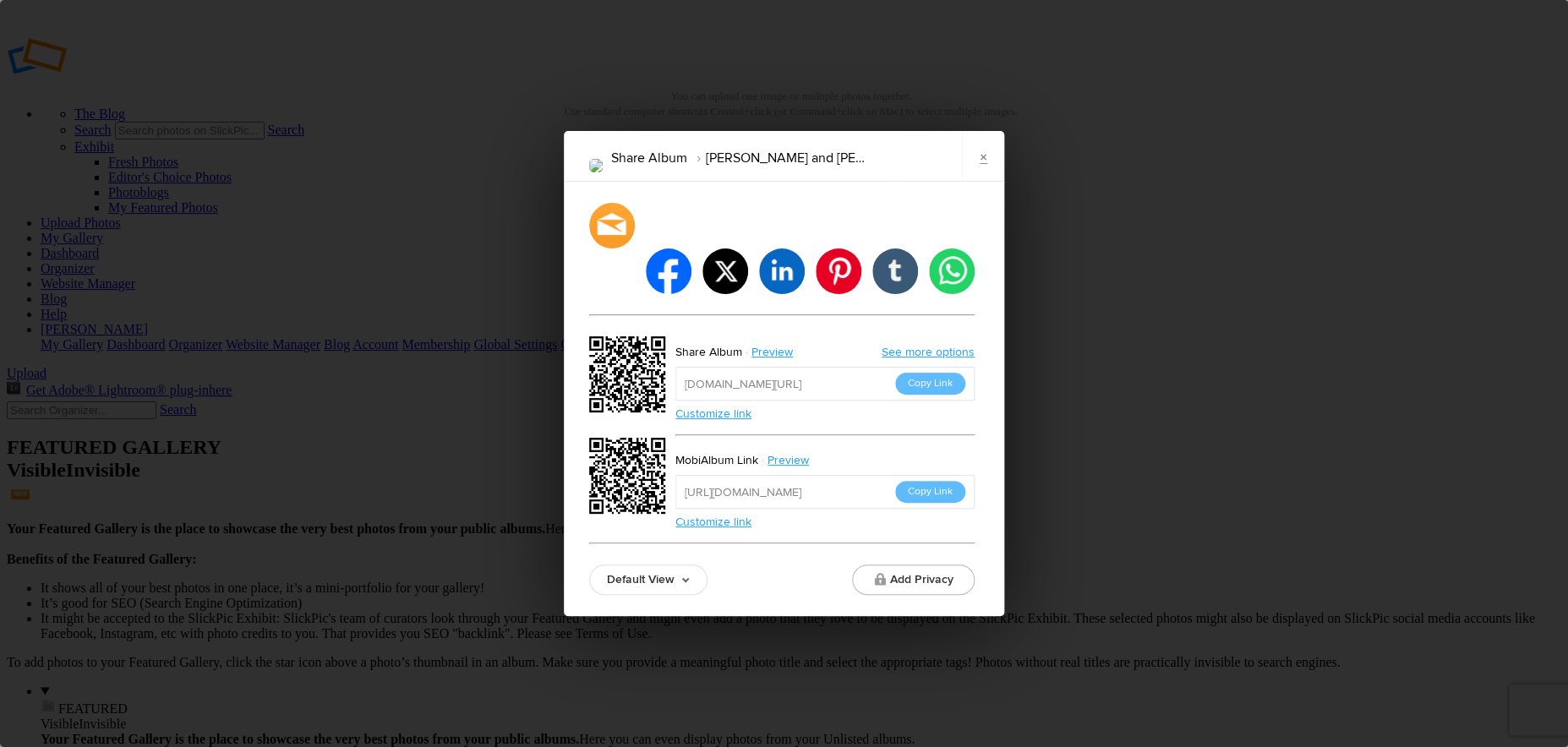
click at [736, 514] on link "Customize link" at bounding box center [713, 521] width 76 height 15
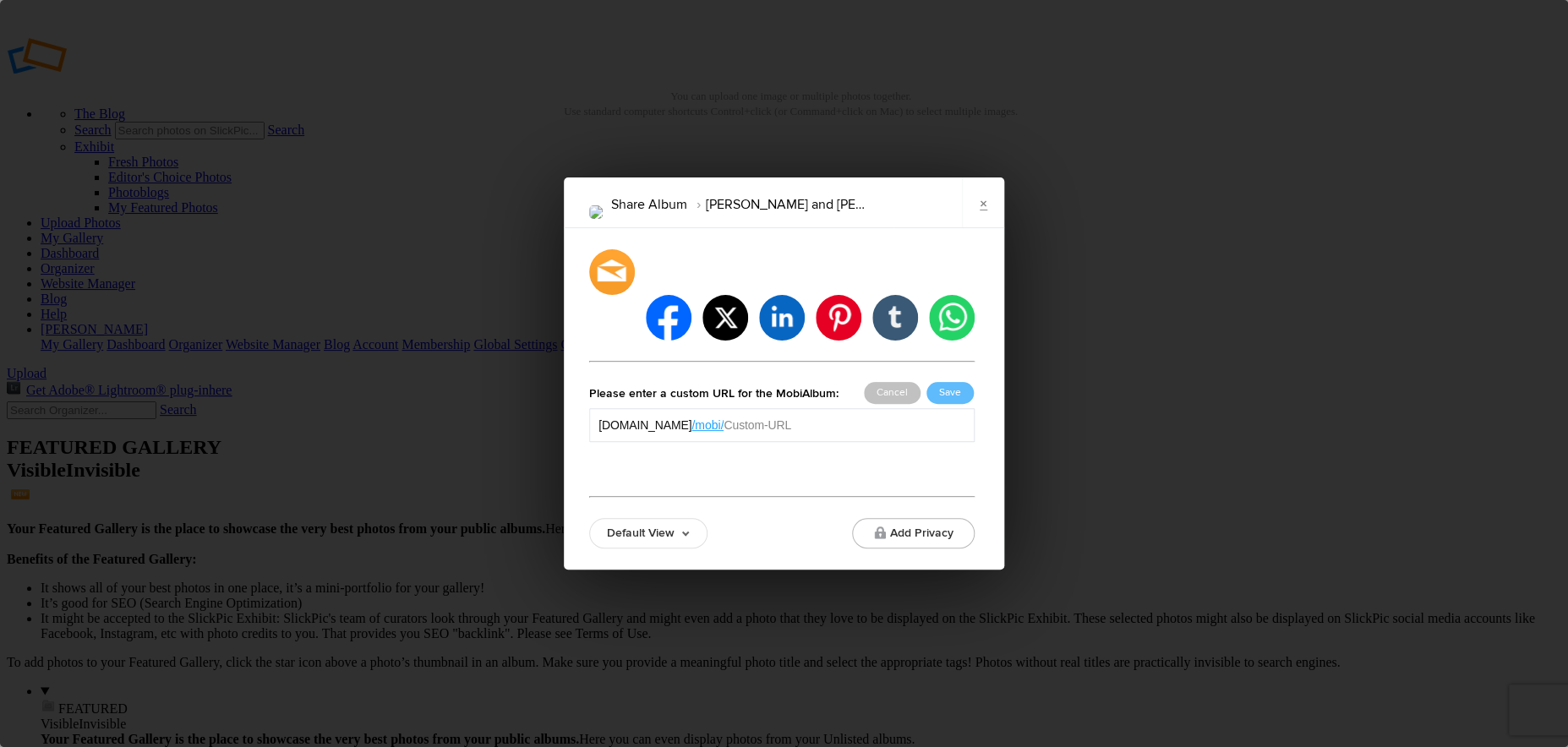
click at [780, 417] on input "text" at bounding box center [845, 425] width 242 height 17
type input "toddanddaniela"
click at [951, 382] on button "Save" at bounding box center [950, 393] width 48 height 22
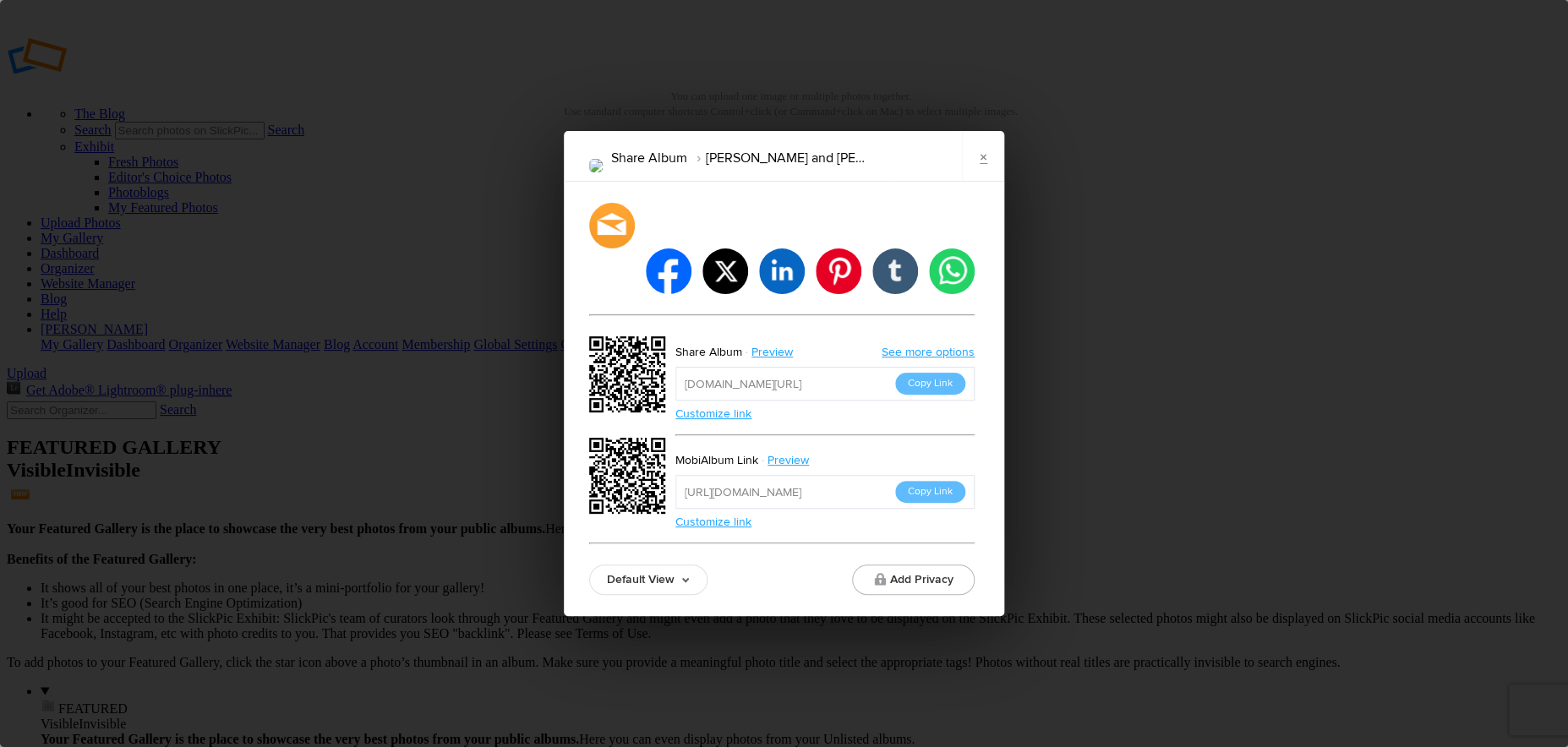
click at [934, 373] on button "Copy Link" at bounding box center [930, 383] width 70 height 22
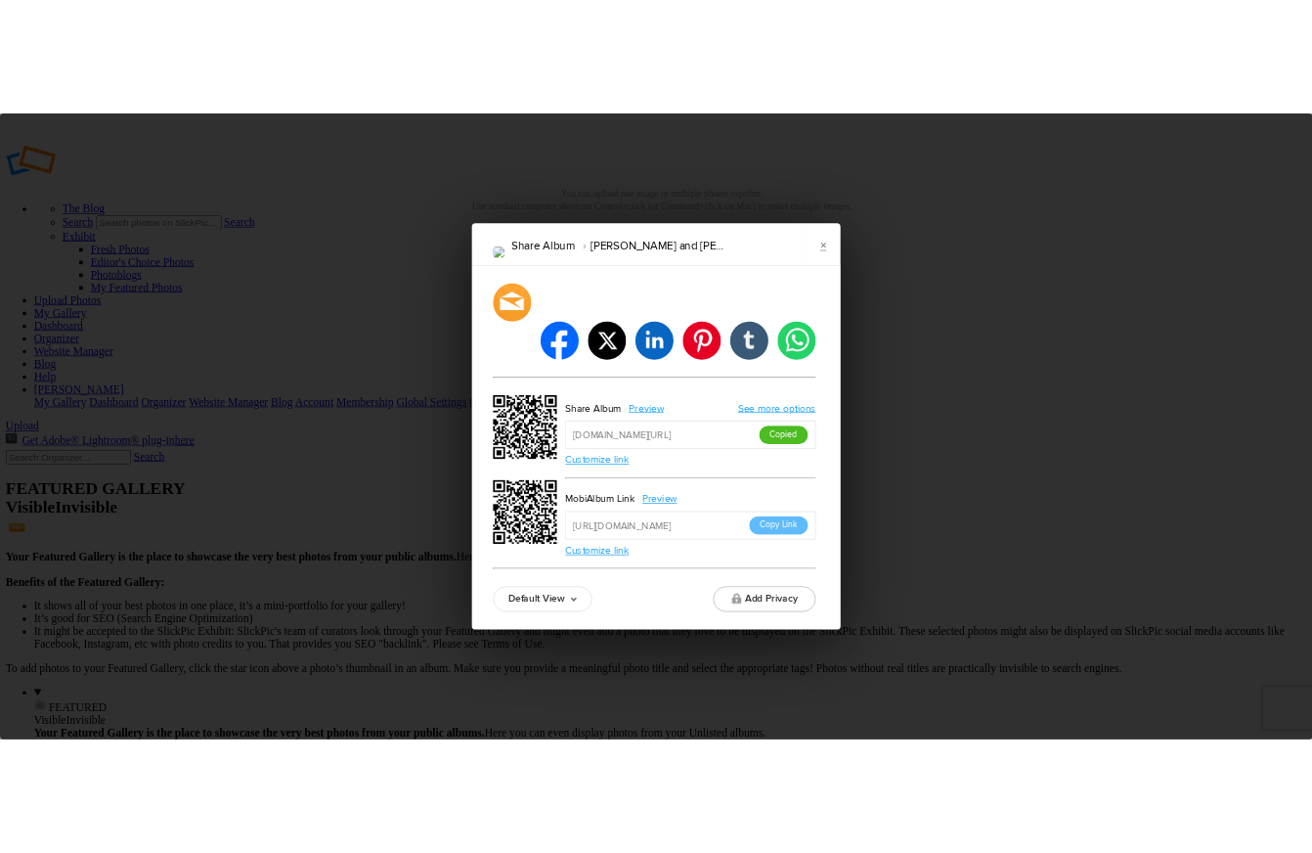
scroll to position [0, -51]
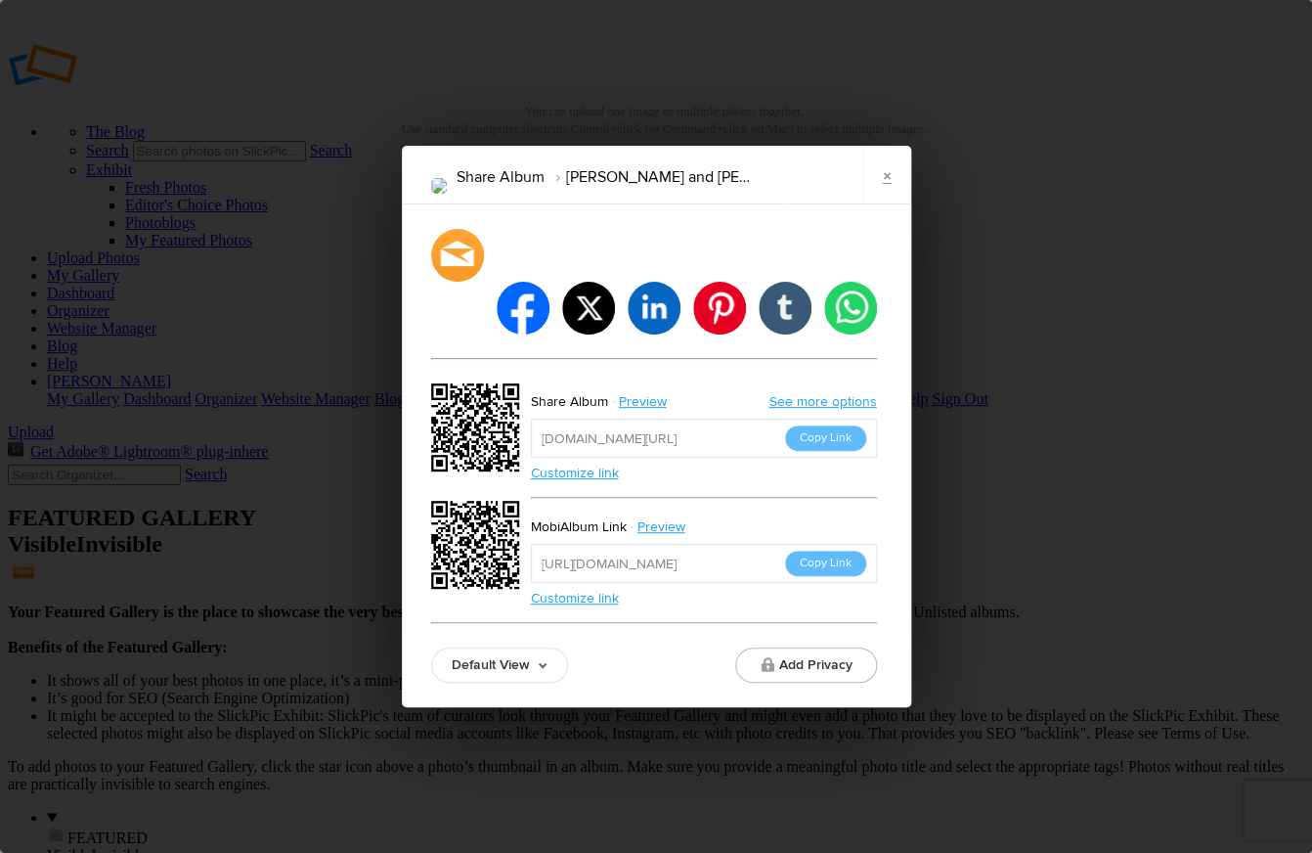
click at [888, 204] on link "×" at bounding box center [886, 175] width 49 height 59
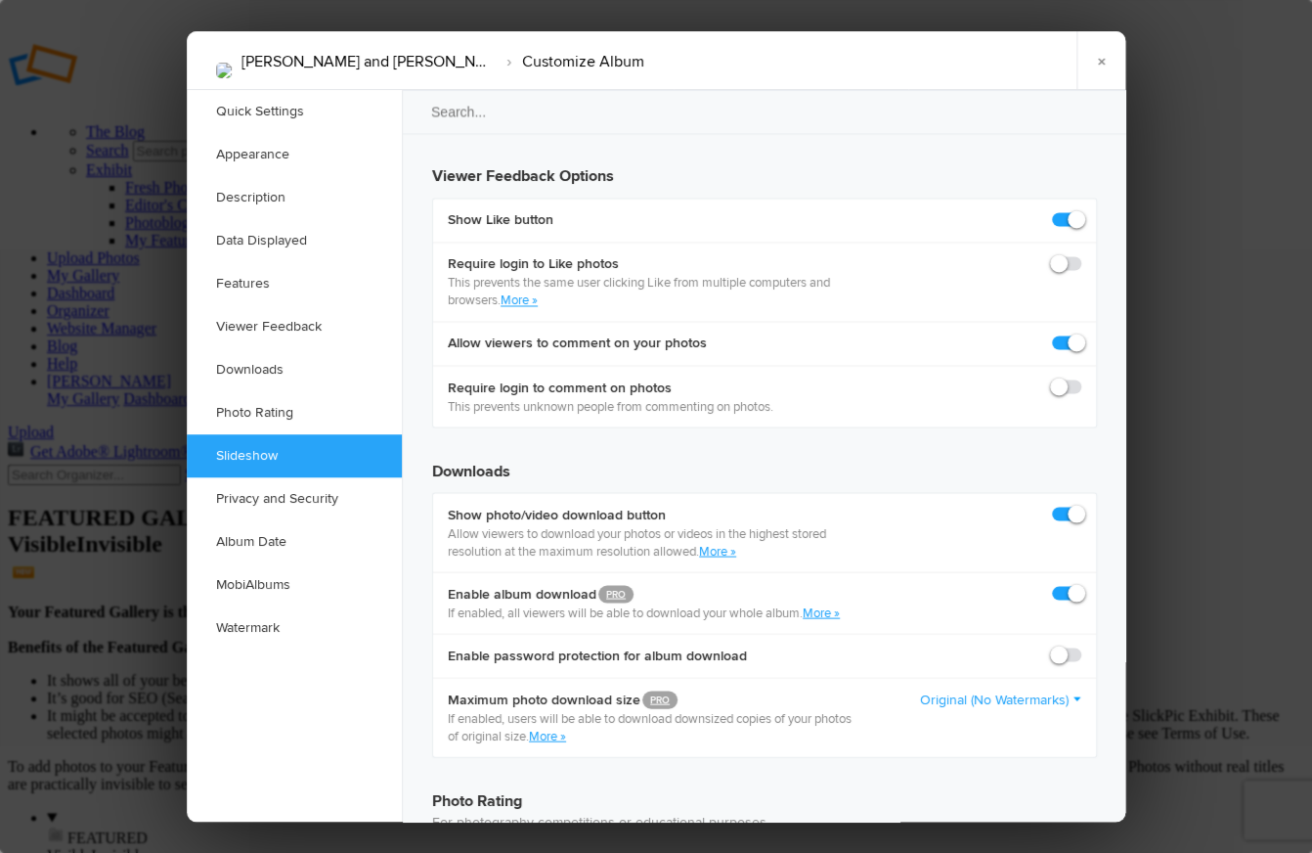
scroll to position [3653, 0]
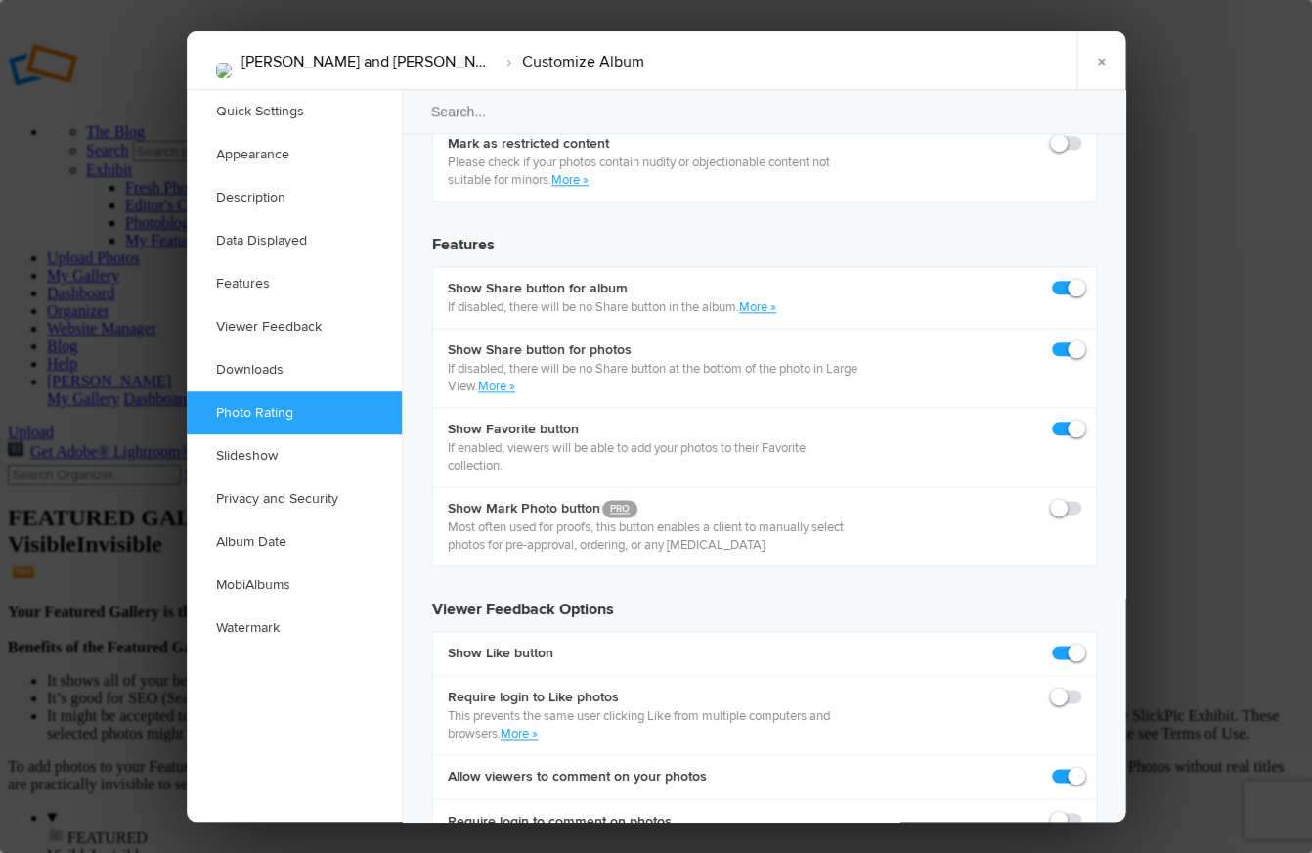
scroll to position [3210, 0]
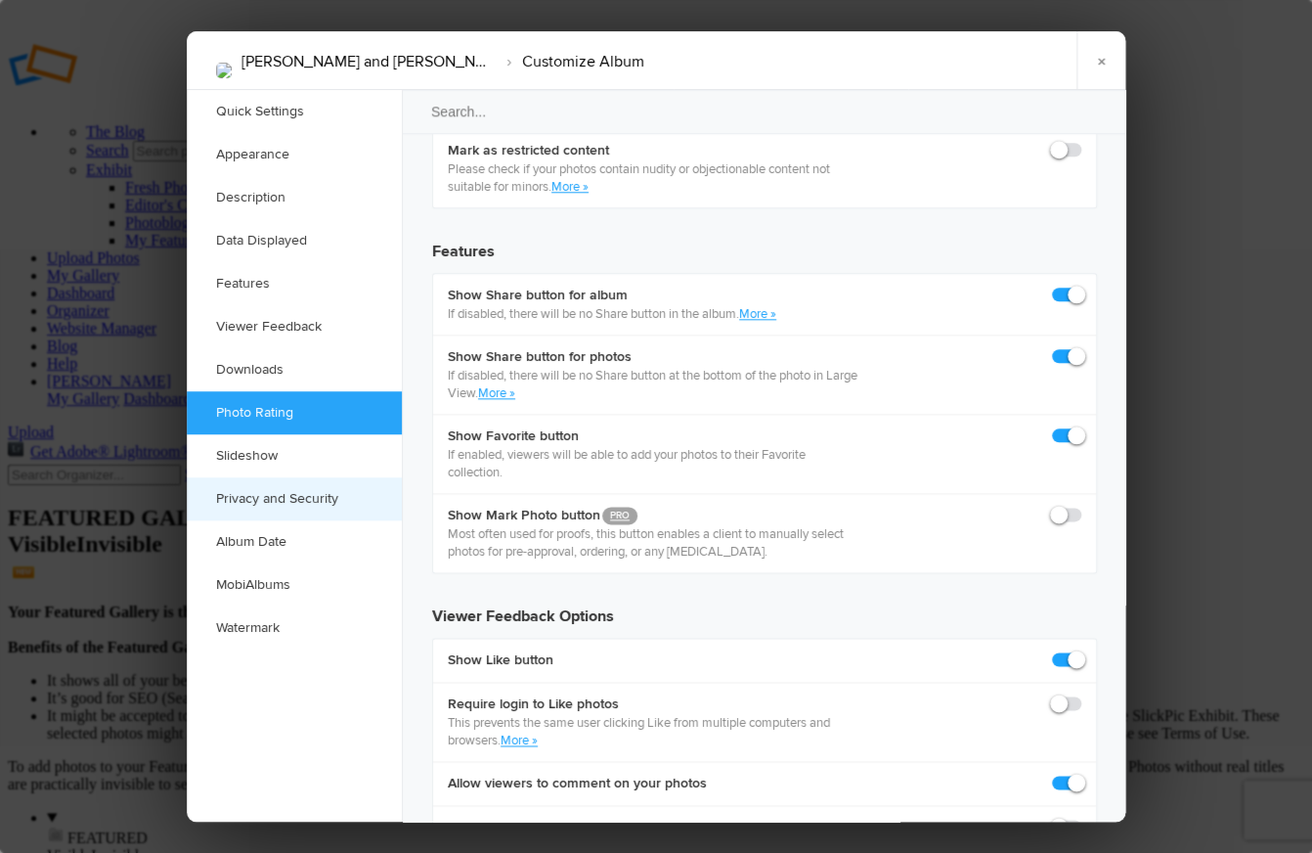
click at [313, 492] on link "Privacy and Security" at bounding box center [294, 498] width 215 height 43
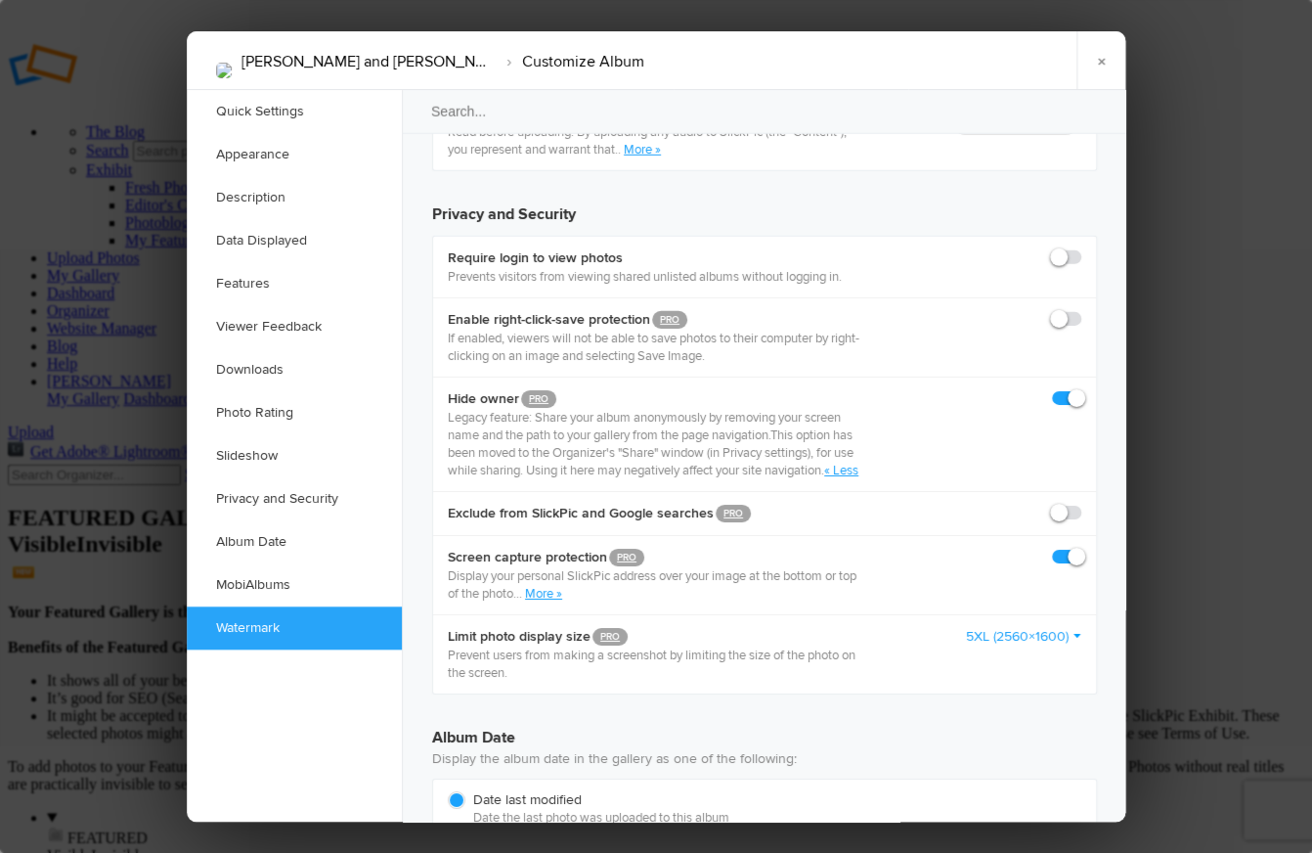
scroll to position [4712, 0]
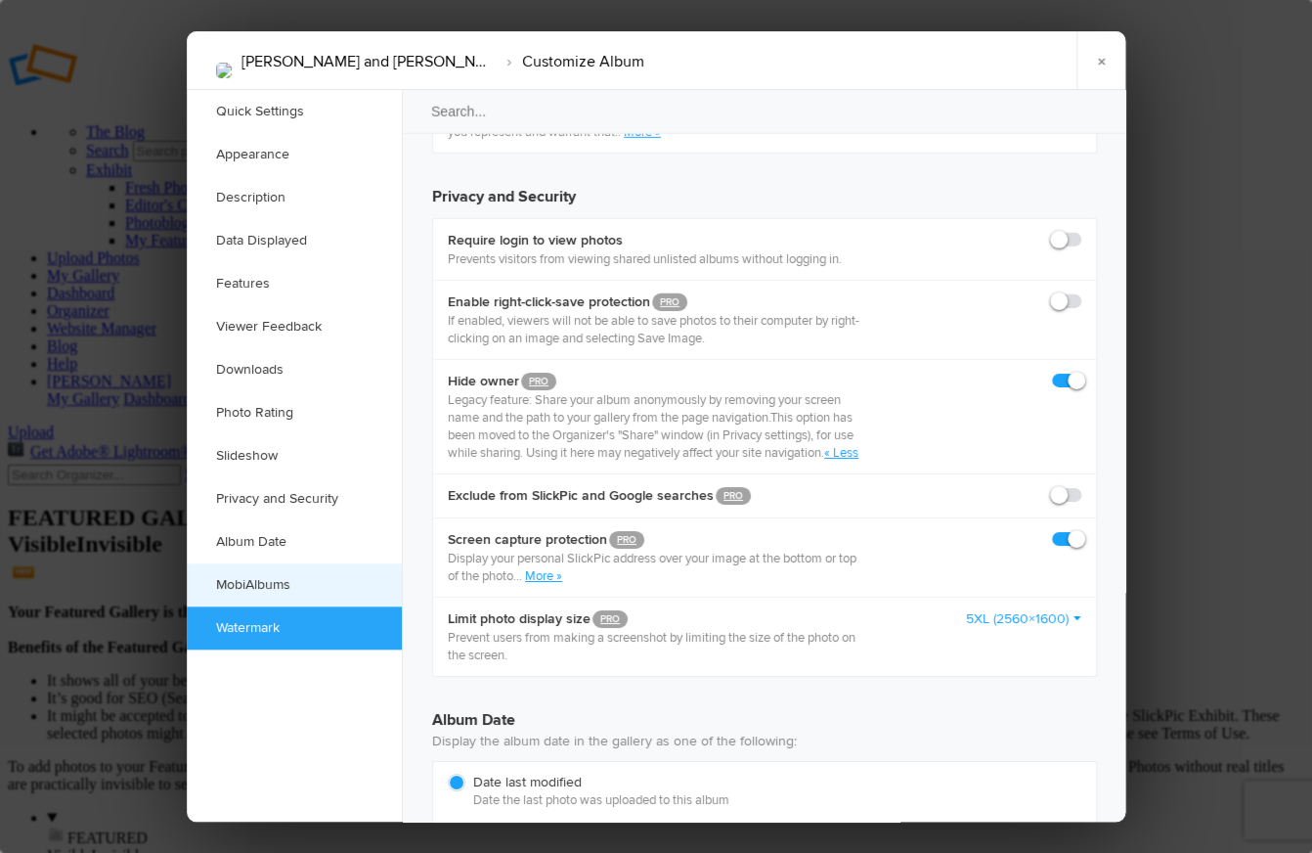
click at [240, 589] on link "MobiAlbums" at bounding box center [294, 584] width 215 height 43
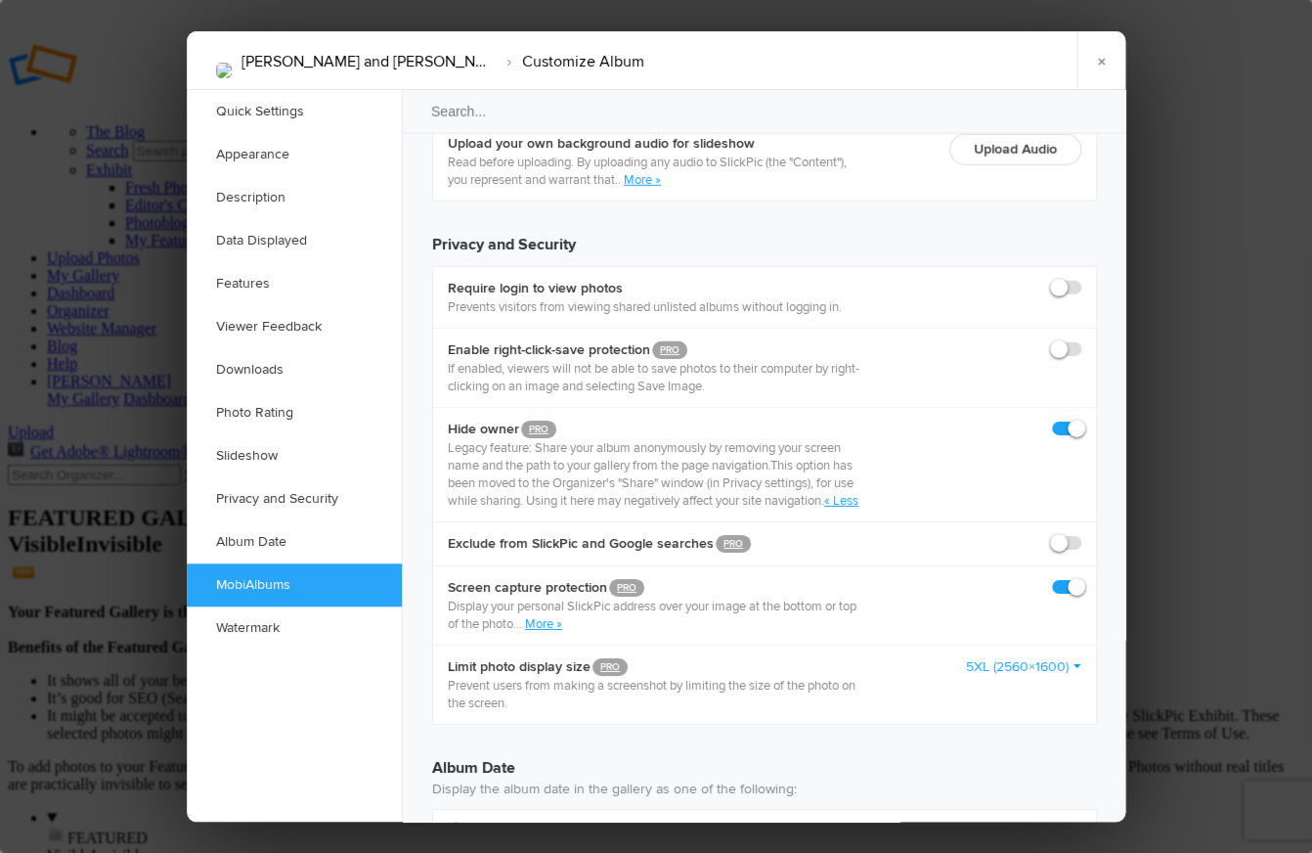
scroll to position [4664, 0]
click at [1102, 69] on link "×" at bounding box center [1101, 60] width 49 height 59
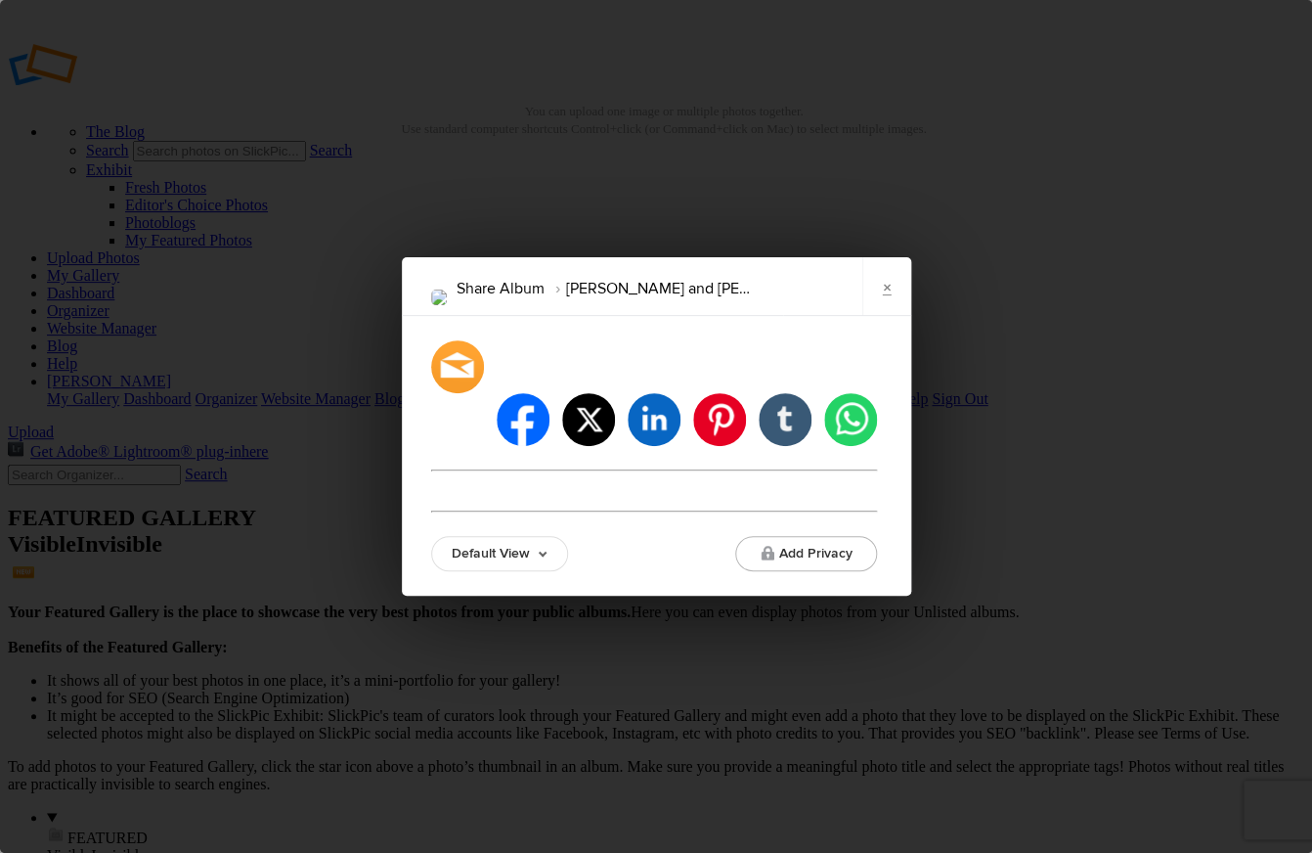
type input "[URL][DOMAIN_NAME]"
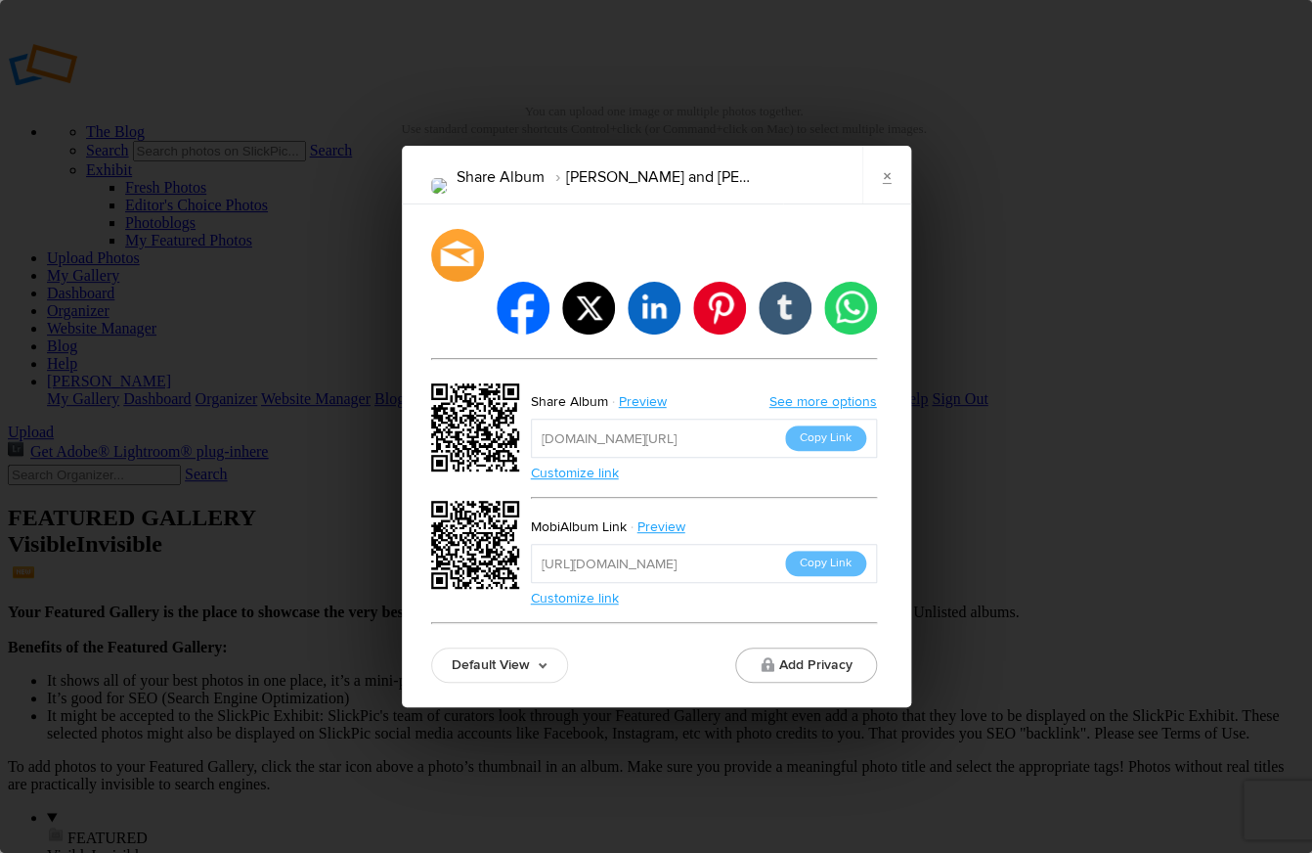
click at [807, 393] on link "See more options" at bounding box center [824, 401] width 108 height 17
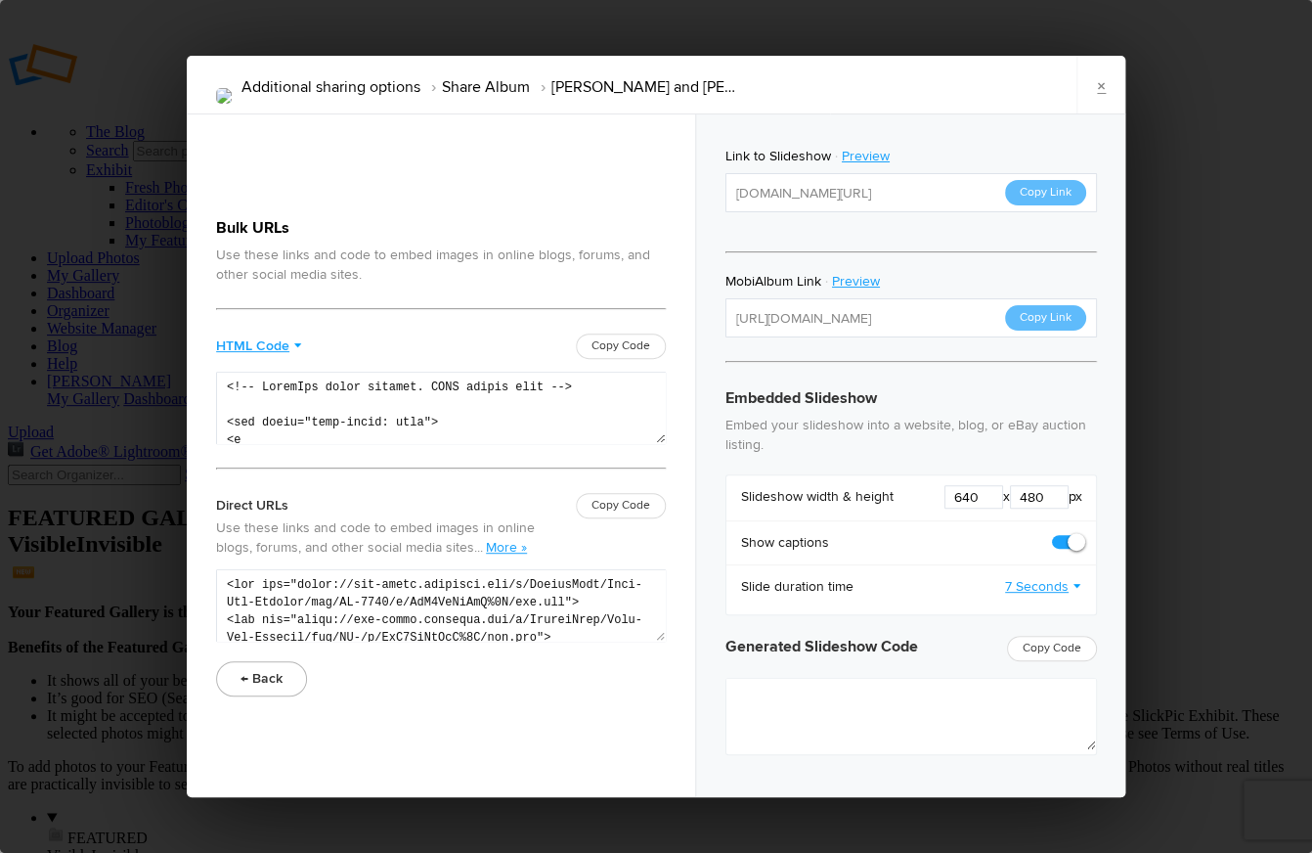
type textarea "<iframe src="https://www.slickpic.com/slideshow/simple/view/width/640/height/48…"
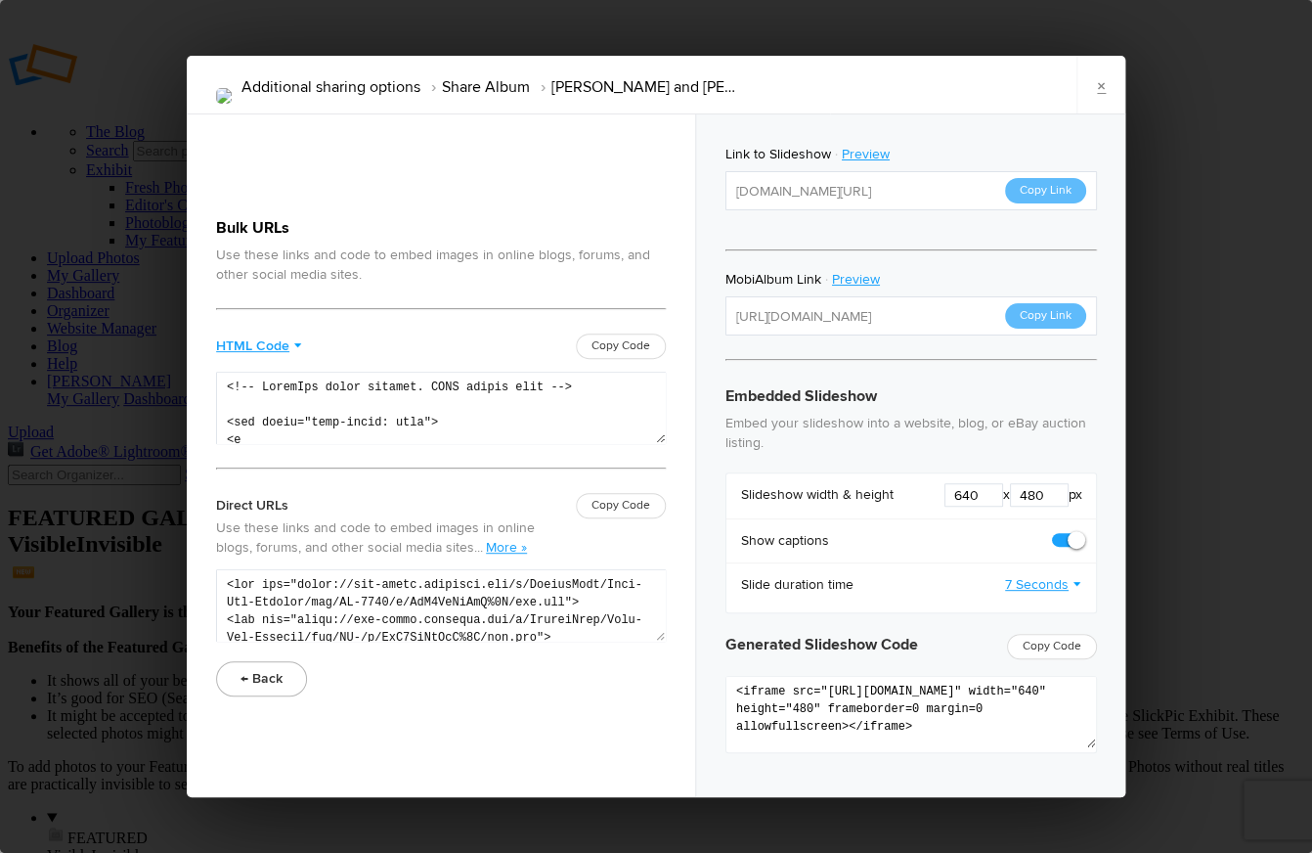
click at [267, 679] on button "← Back" at bounding box center [261, 678] width 91 height 35
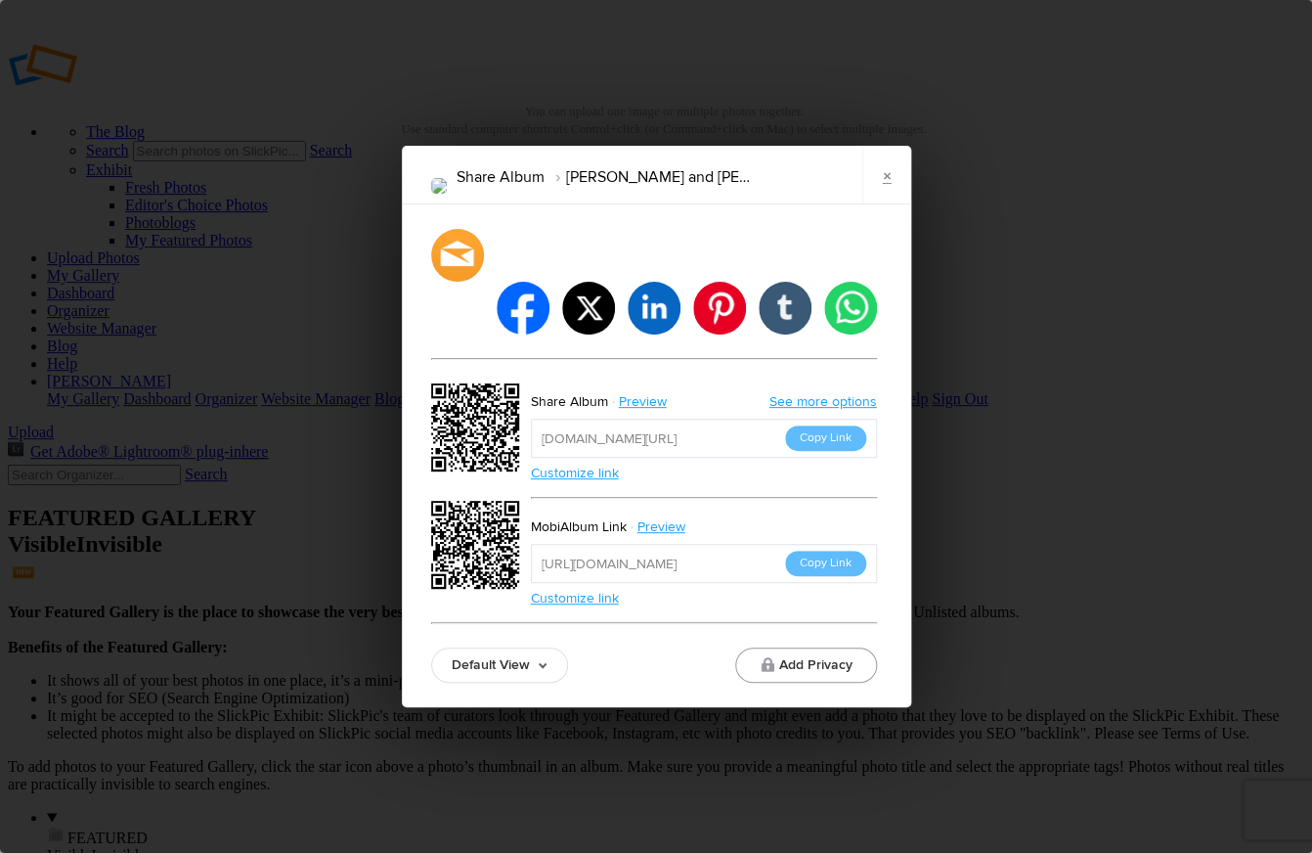
click at [811, 647] on button "Add Privacy" at bounding box center [806, 664] width 142 height 35
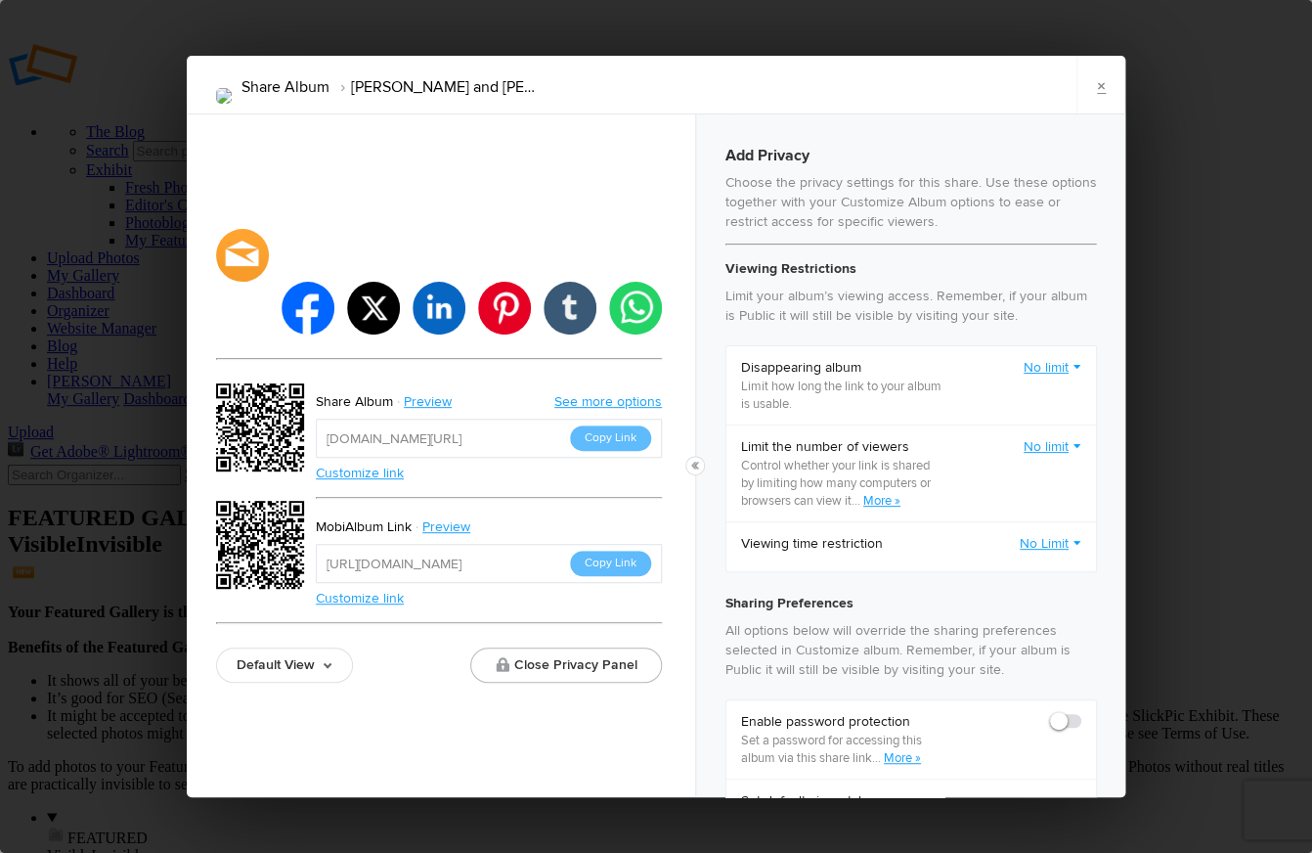
checkbox input "true"
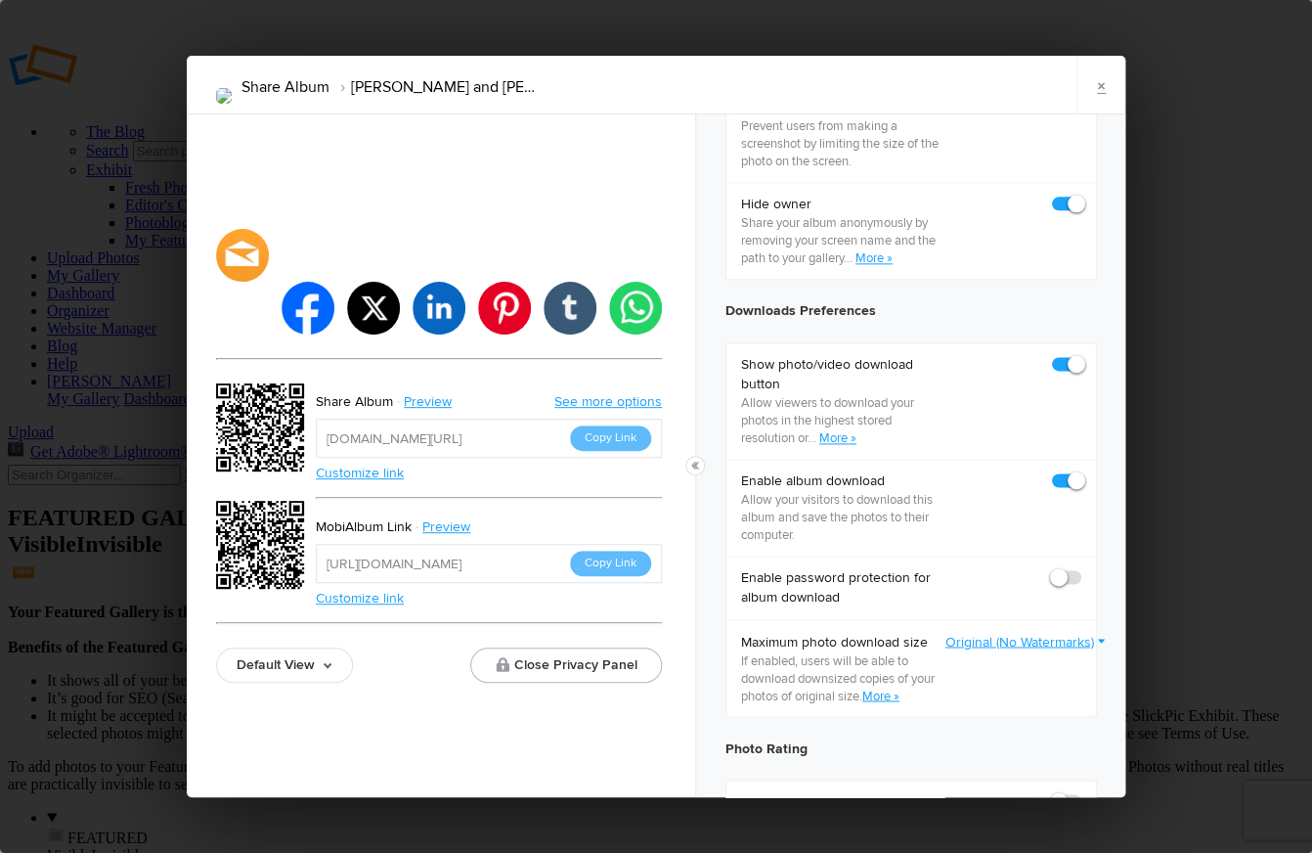
scroll to position [846, 0]
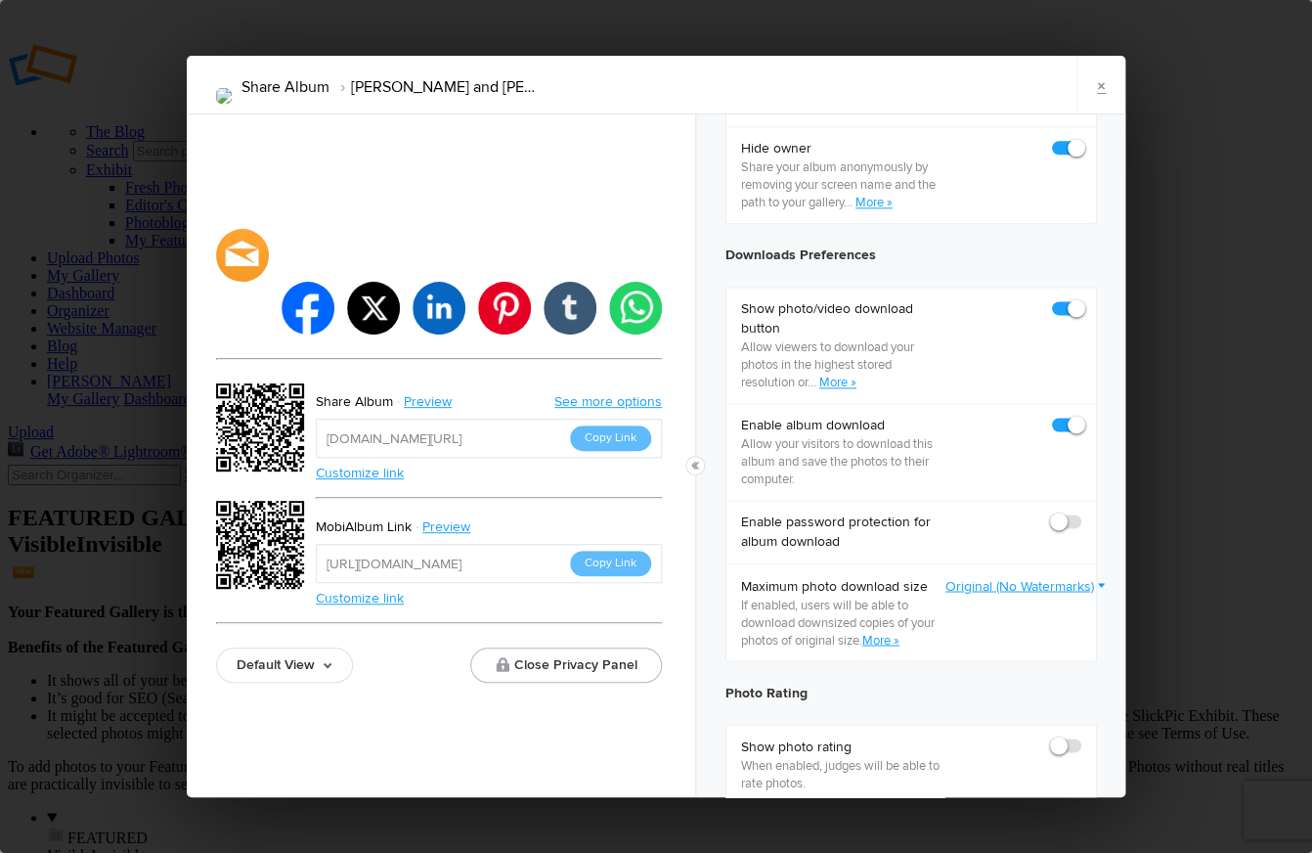
drag, startPoint x: 562, startPoint y: 415, endPoint x: 309, endPoint y: 408, distance: 253.3
click at [308, 407] on div "Share Album Preview See more options https://carriedodt.slickpic.com/go/toddand…" at bounding box center [439, 482] width 446 height 199
click at [1108, 83] on link "×" at bounding box center [1101, 85] width 49 height 59
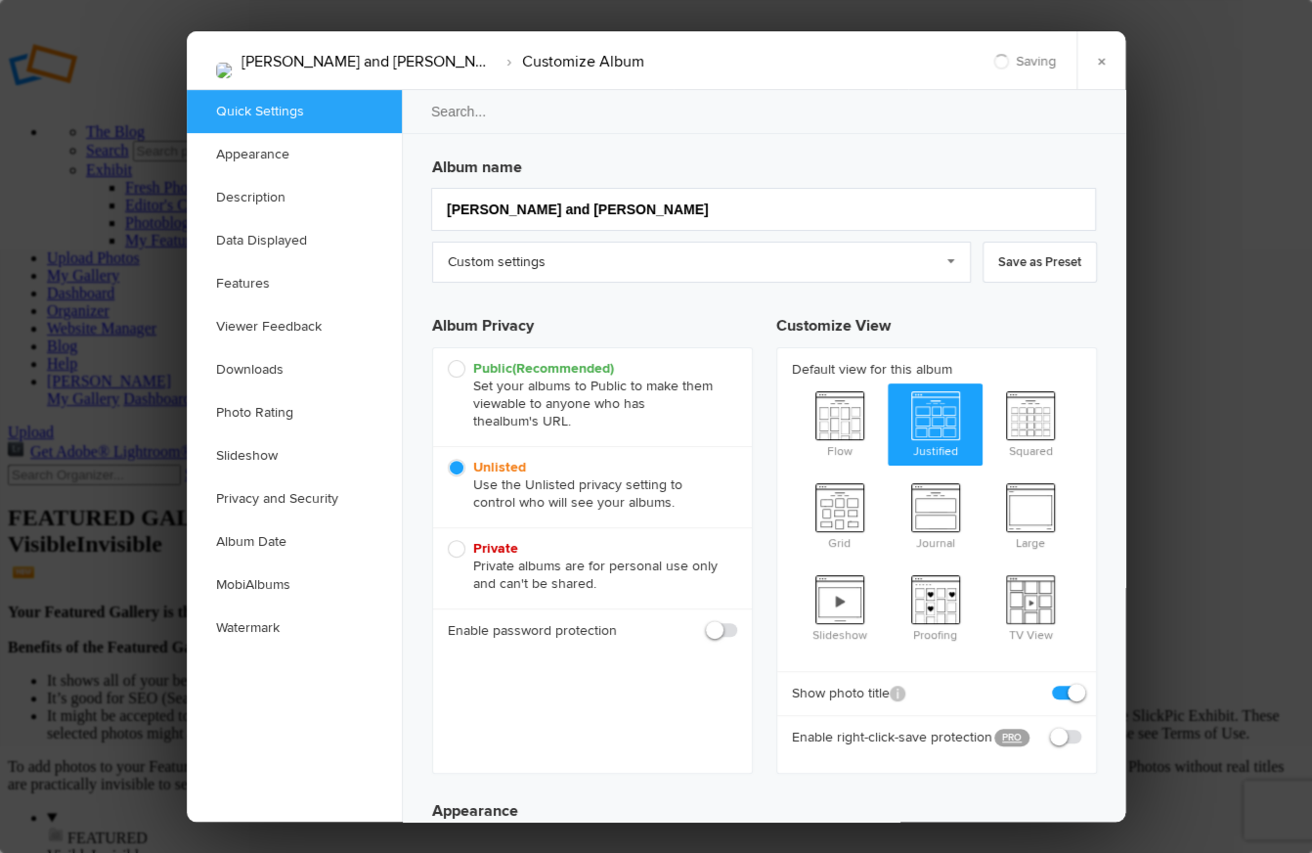
scroll to position [0, 0]
click at [459, 368] on span "Public (Recommended) Set your albums to Public to make them viewable to anyone …" at bounding box center [588, 395] width 280 height 70
click at [448, 360] on input "Public (Recommended) Set your albums to Public to make them viewable to anyone …" at bounding box center [447, 359] width 1 height 1
radio input "true"
click at [737, 621] on span at bounding box center [737, 621] width 0 height 0
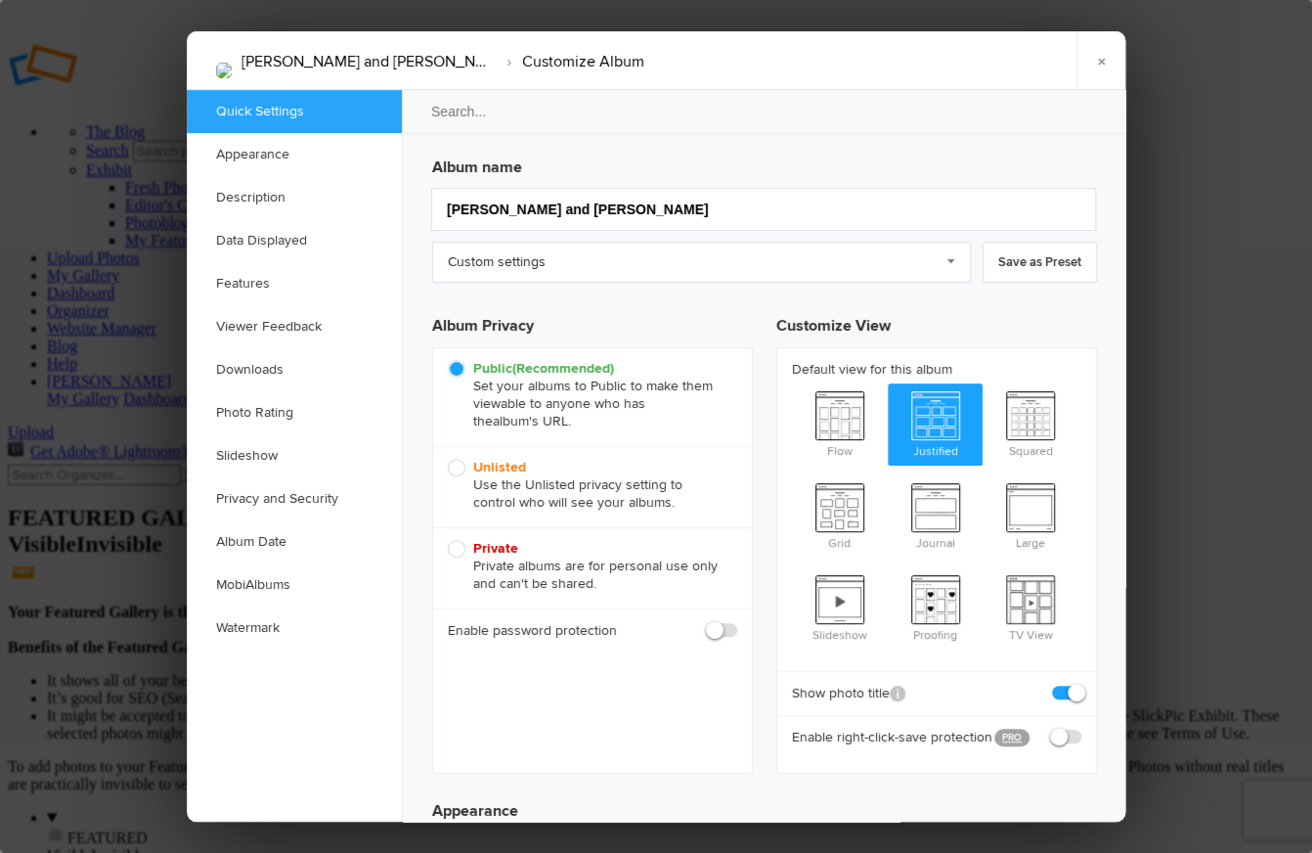
click at [736, 621] on input "checkbox" at bounding box center [736, 620] width 1 height 1
checkbox input "true"
click at [592, 671] on input "text" at bounding box center [650, 674] width 174 height 23
type input "td"
click at [737, 711] on span at bounding box center [737, 711] width 0 height 0
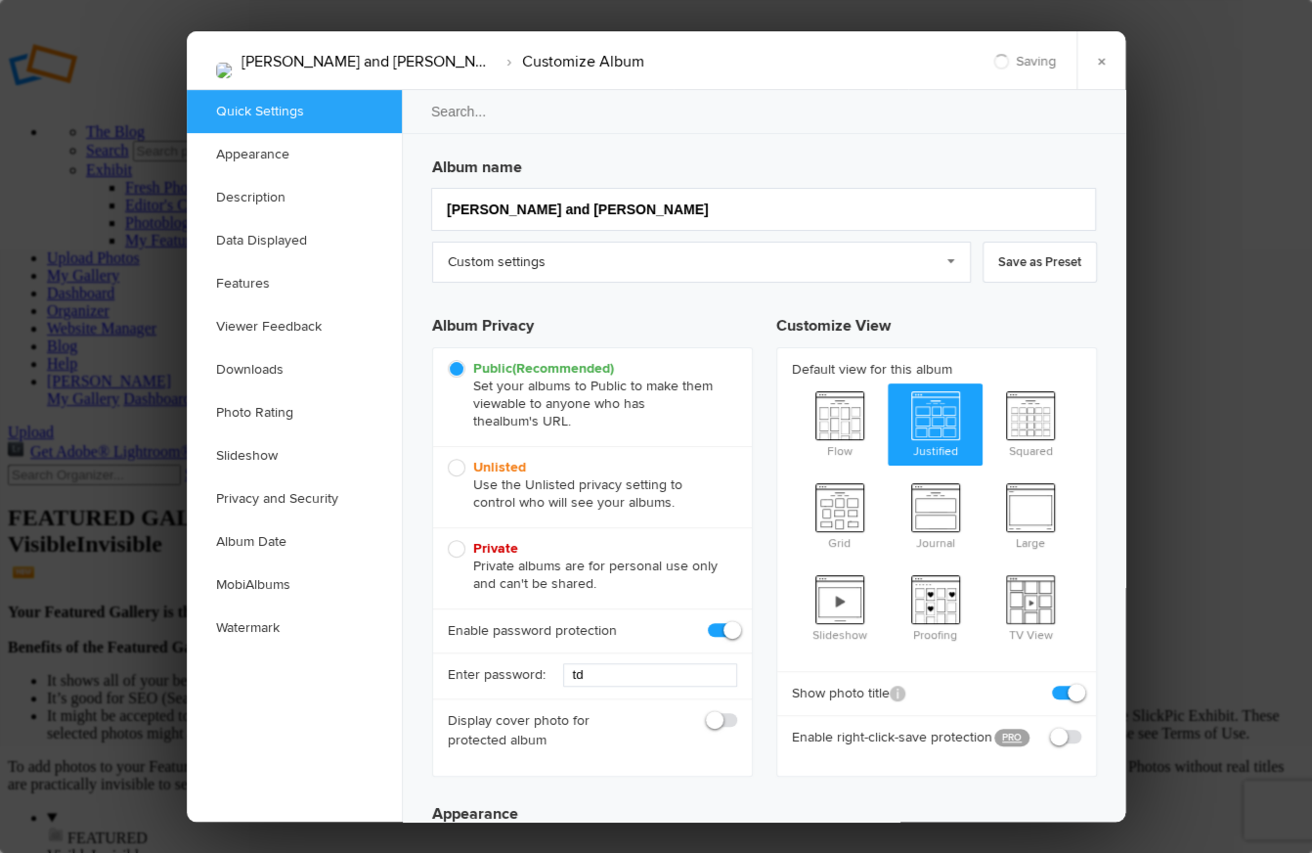
click at [736, 711] on input "checkbox" at bounding box center [736, 710] width 1 height 1
checkbox input "true"
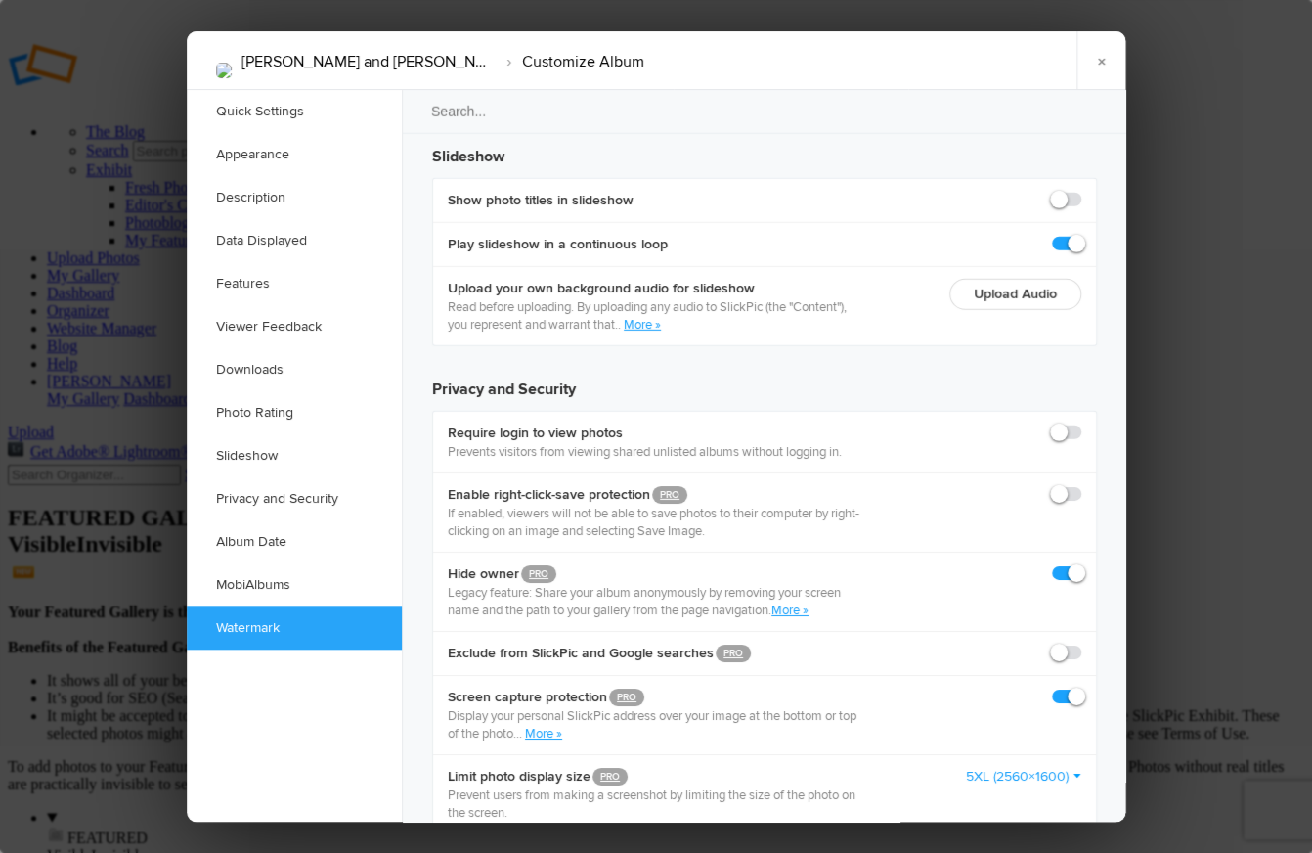
scroll to position [4403, 0]
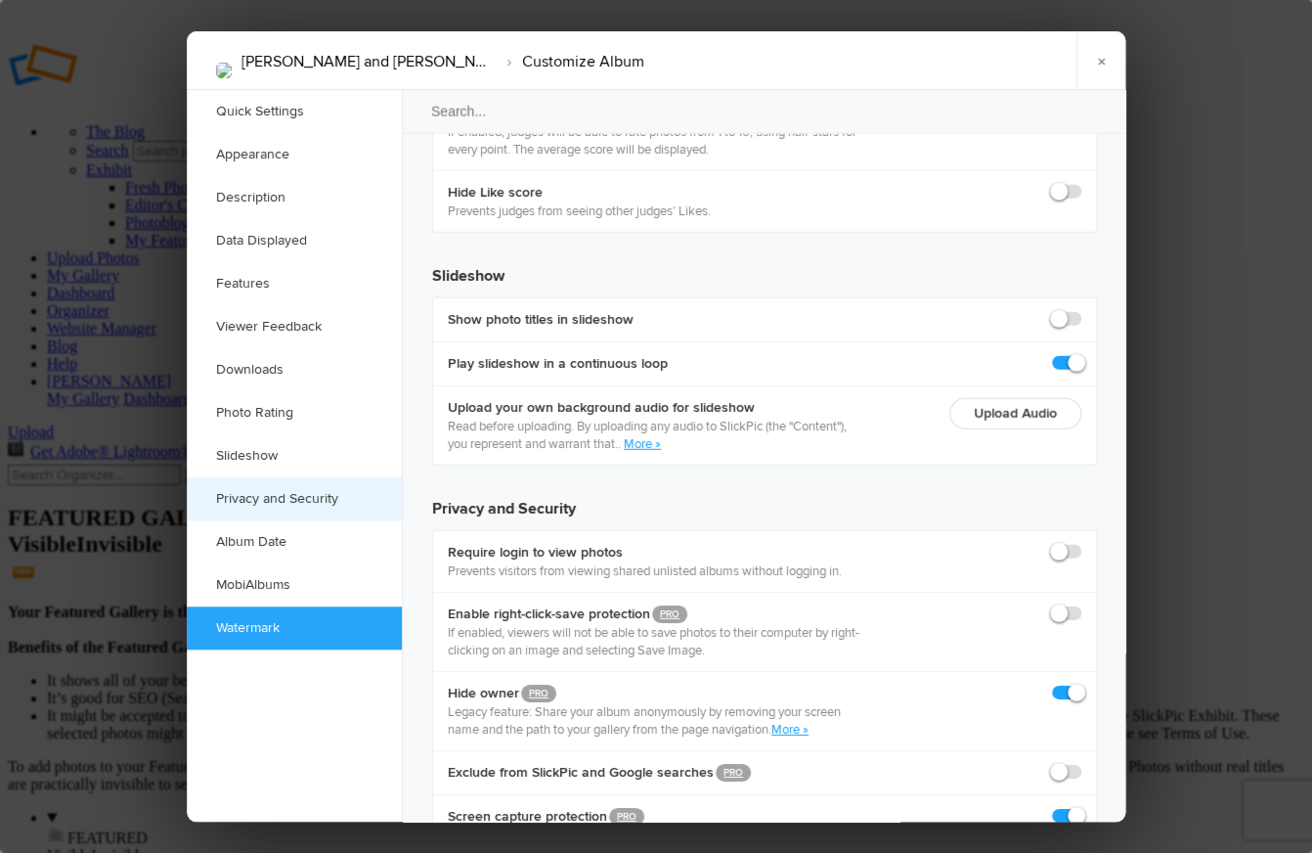
click at [316, 491] on link "Privacy and Security" at bounding box center [294, 498] width 215 height 43
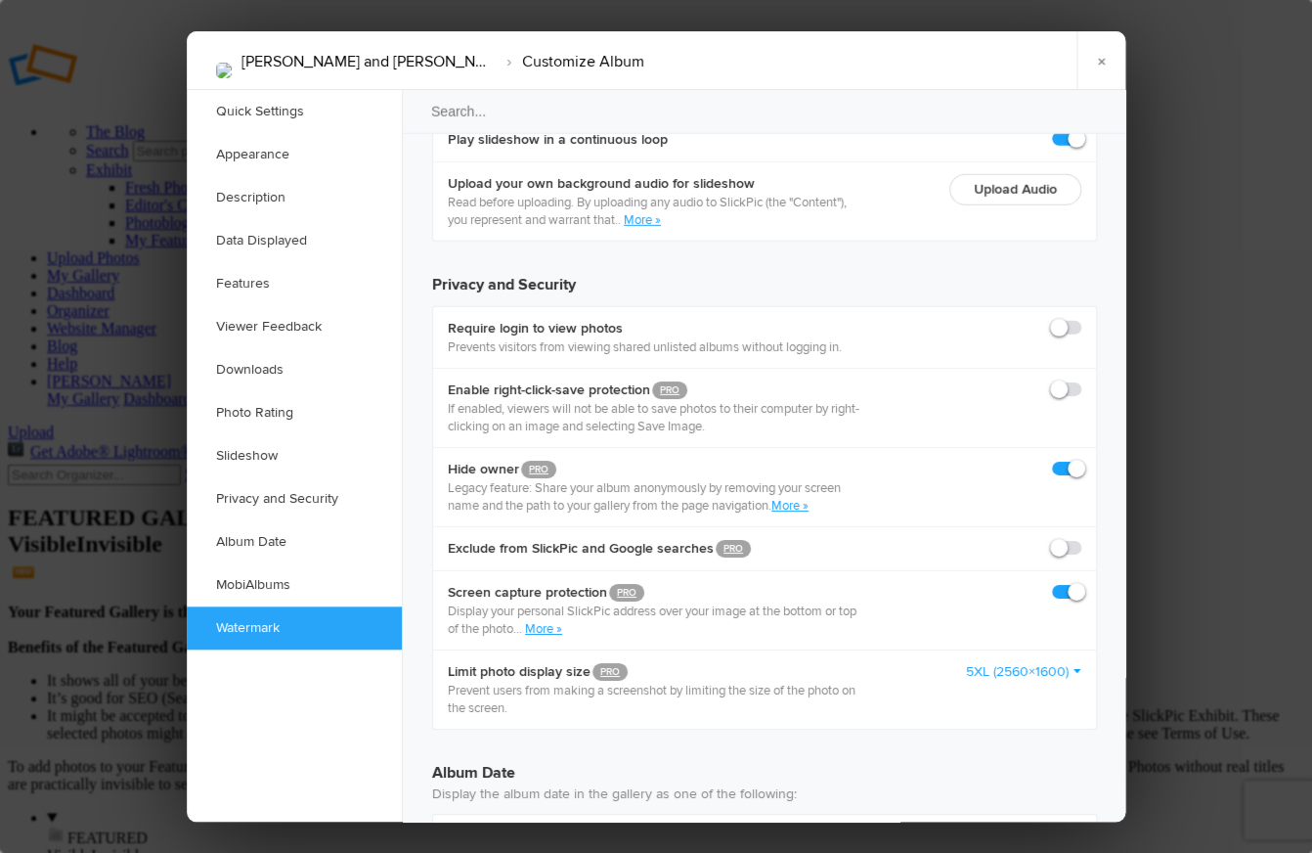
scroll to position [4689, 0]
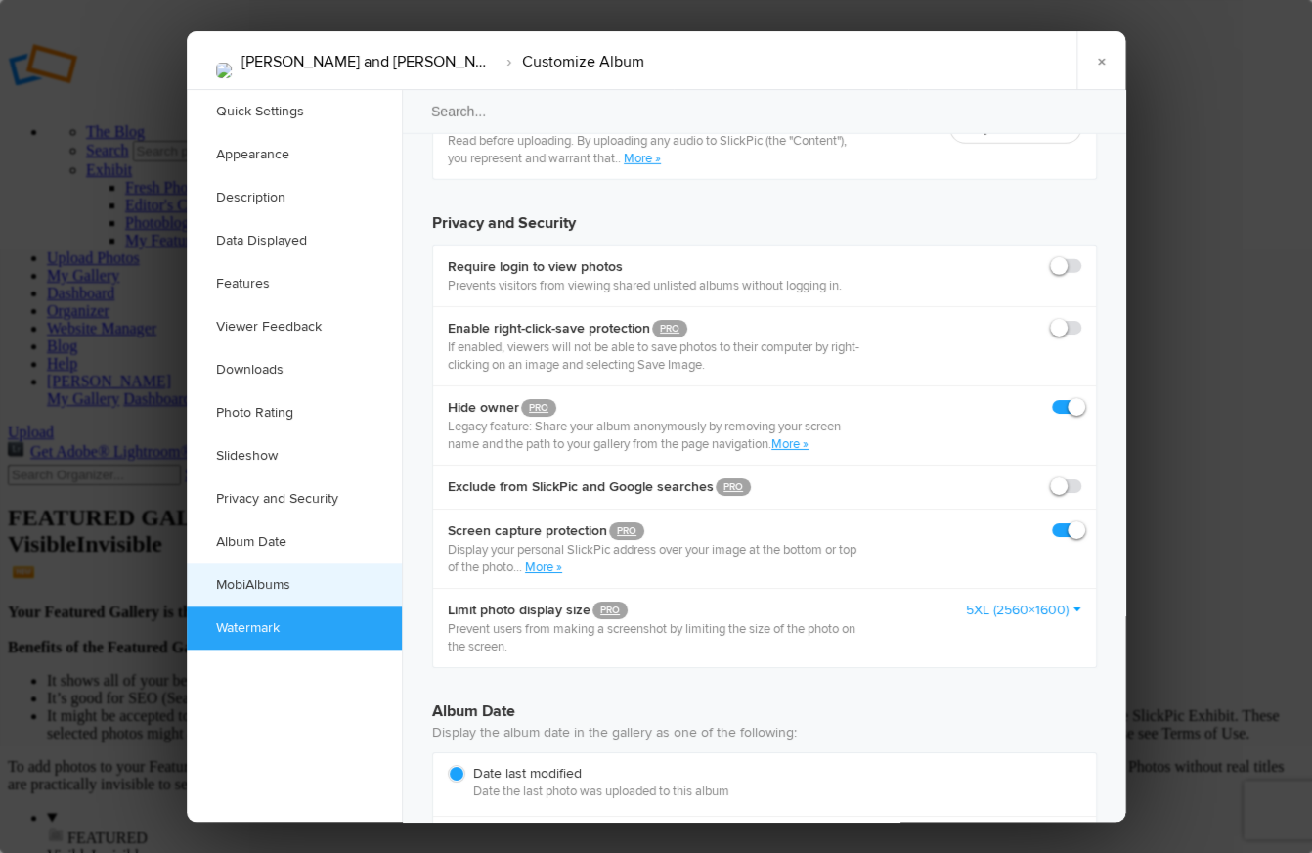
click at [311, 575] on link "MobiAlbums" at bounding box center [294, 584] width 215 height 43
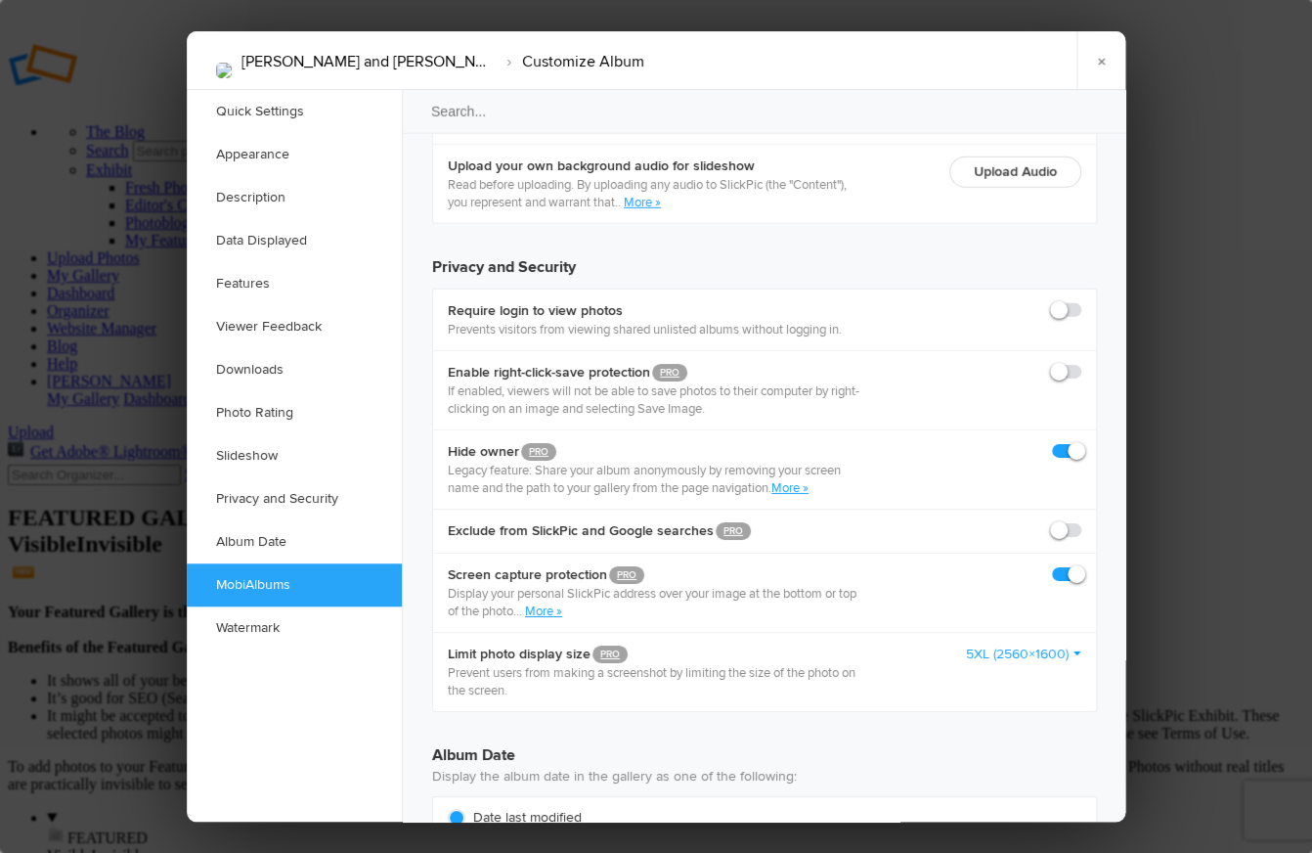
scroll to position [4641, 0]
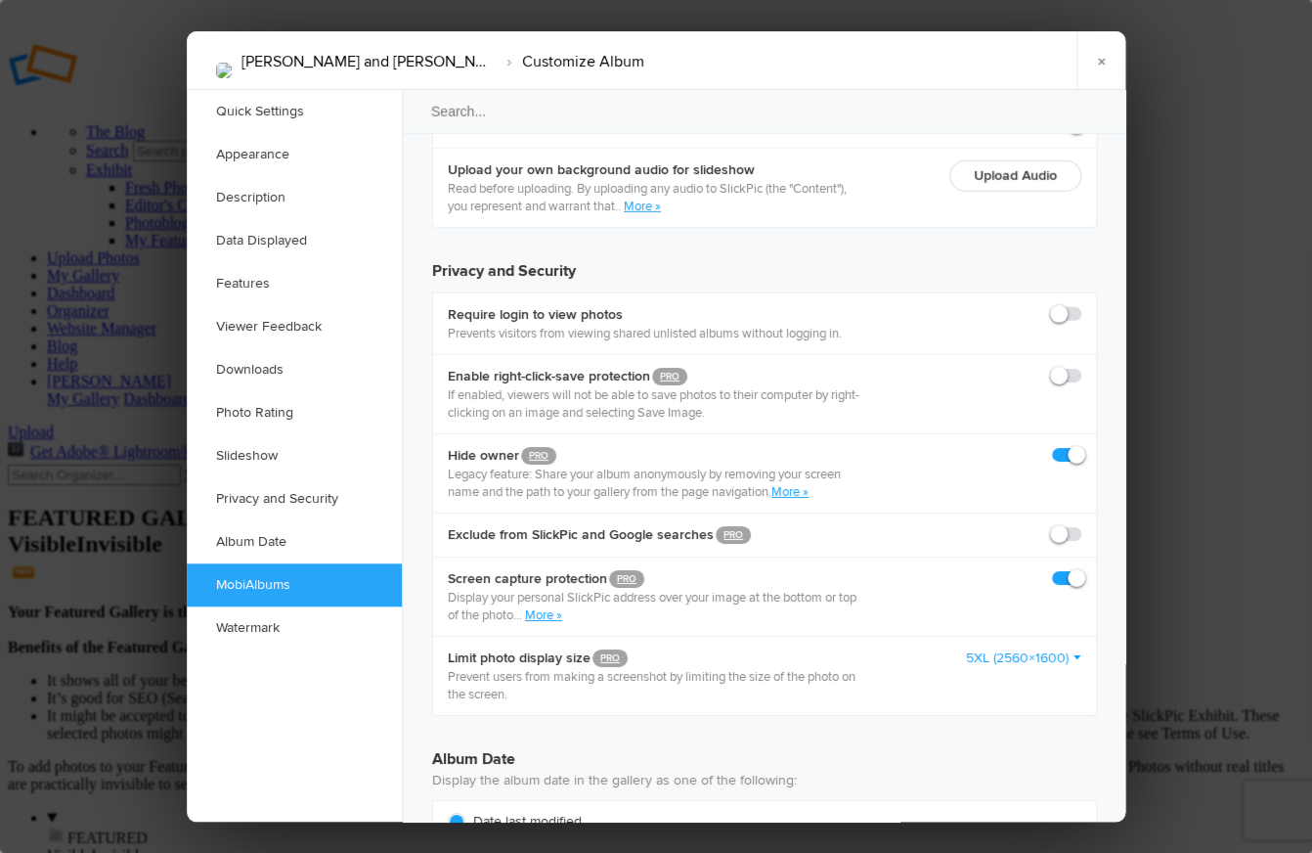
click at [1109, 62] on link "×" at bounding box center [1101, 60] width 49 height 59
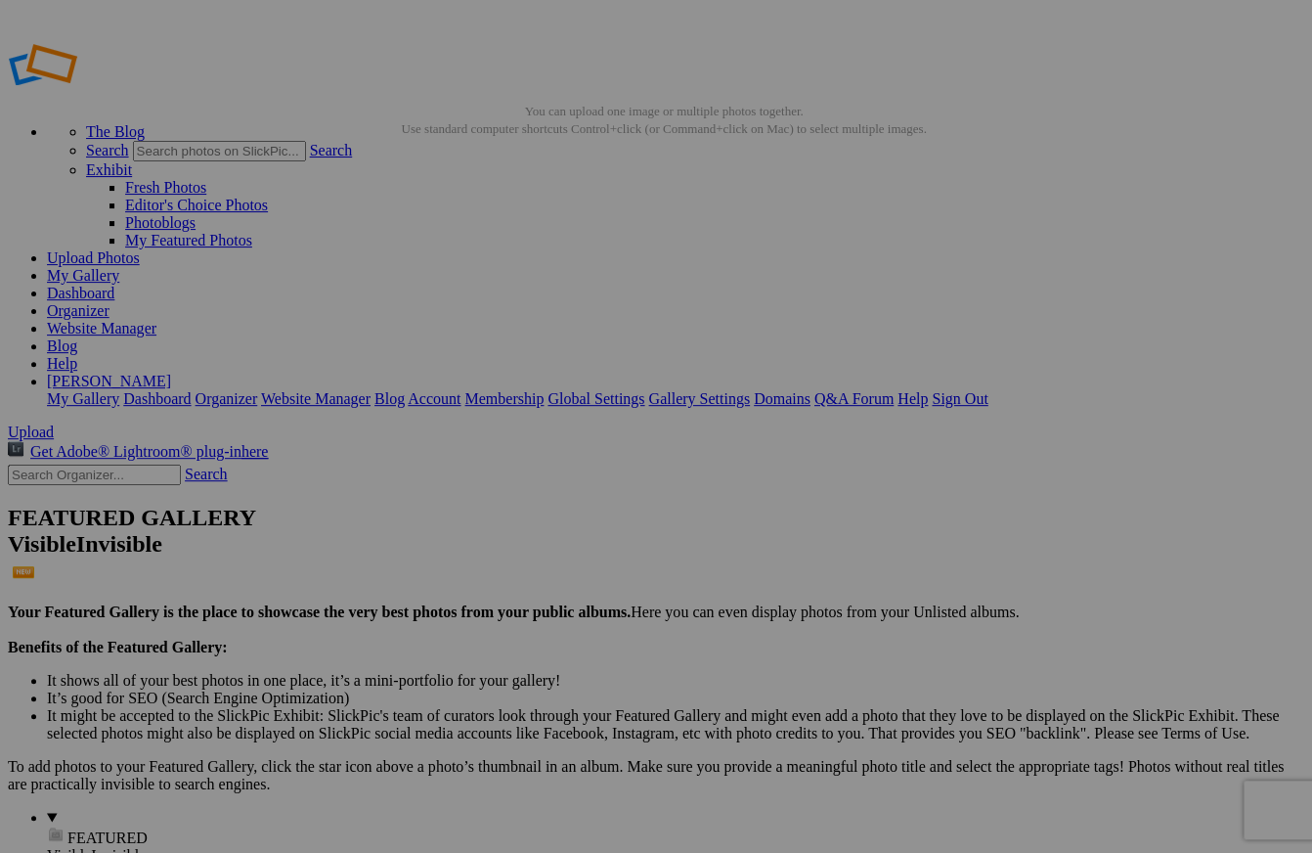
click at [928, 390] on link "Help" at bounding box center [913, 398] width 30 height 17
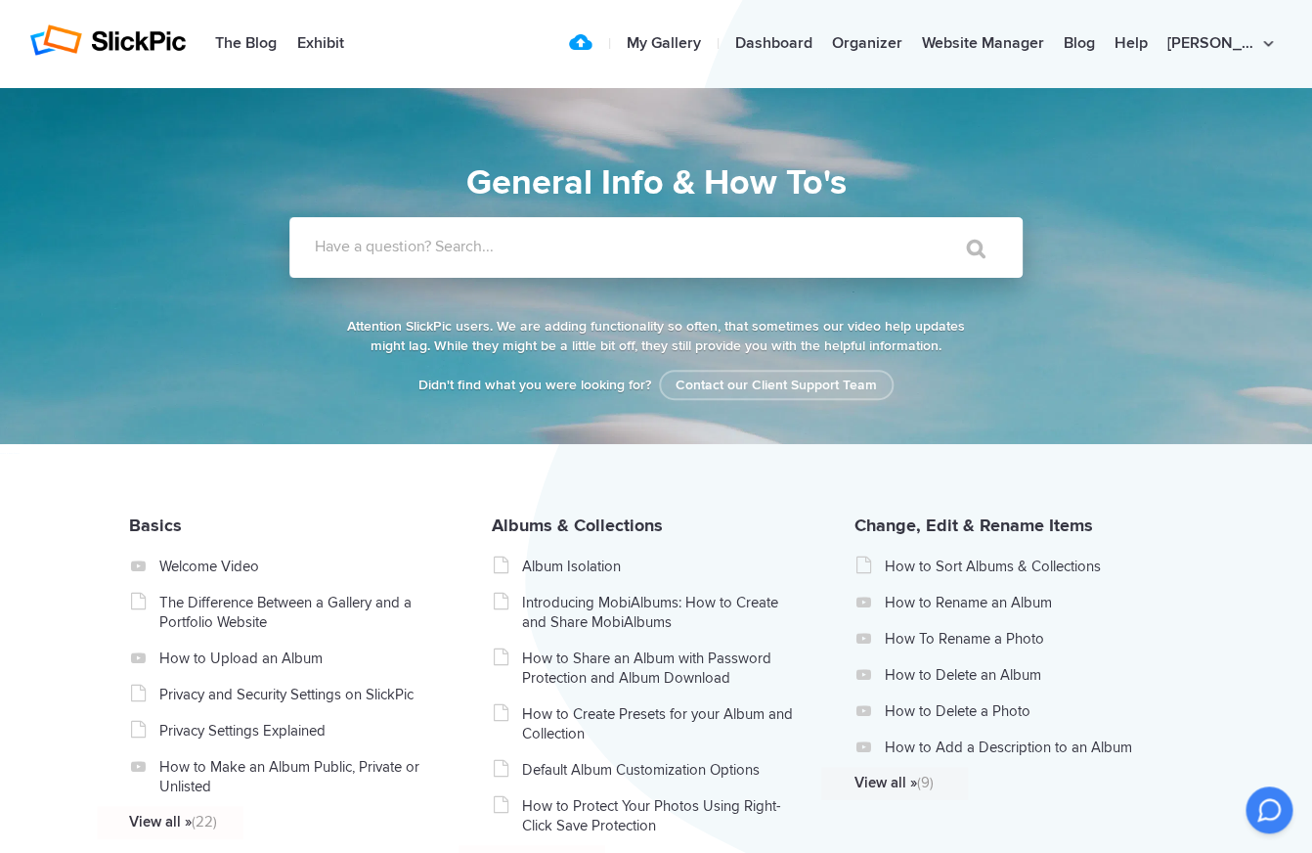
scroll to position [20, 0]
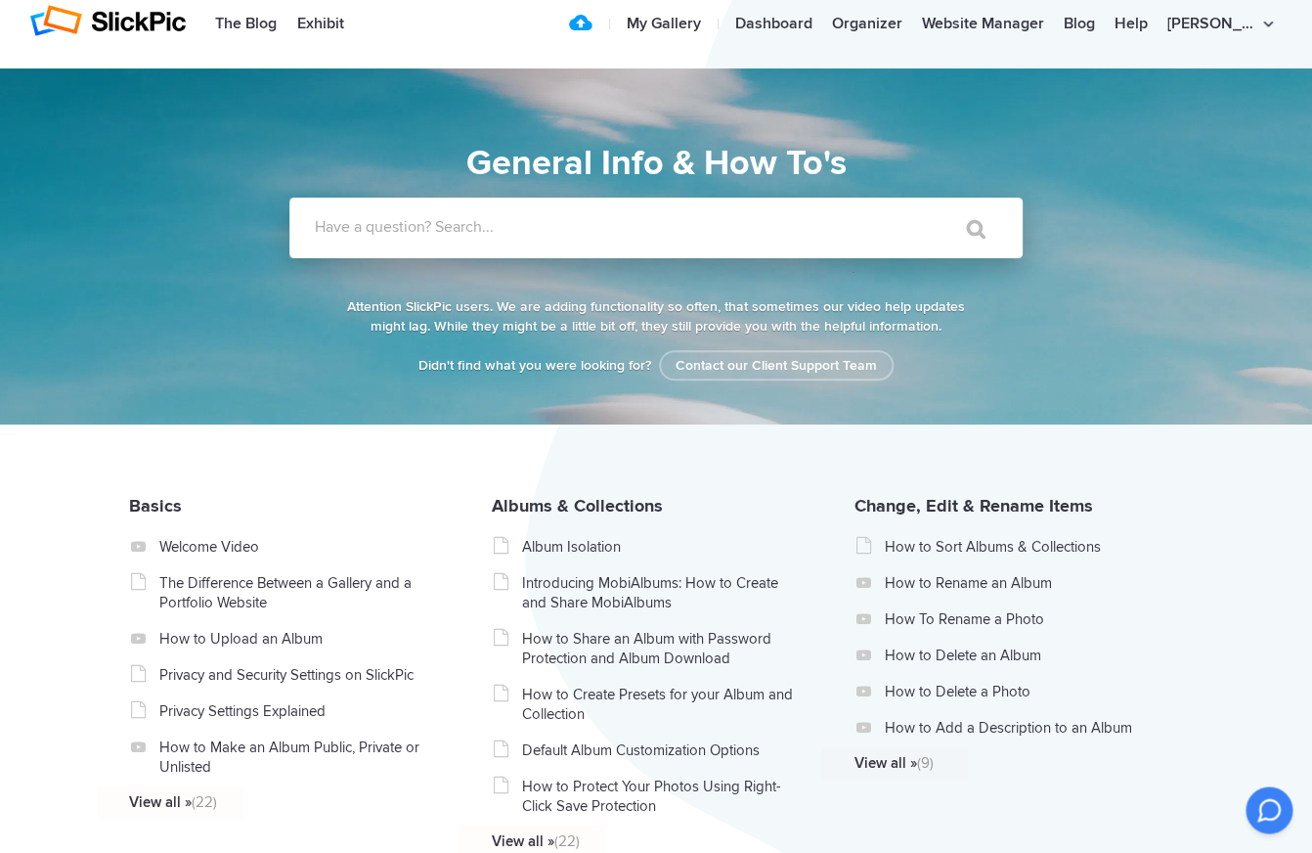
click at [416, 223] on label "Have a question? Search..." at bounding box center [681, 227] width 733 height 20
click at [416, 223] on input "Have a question? Search..." at bounding box center [615, 228] width 653 height 61
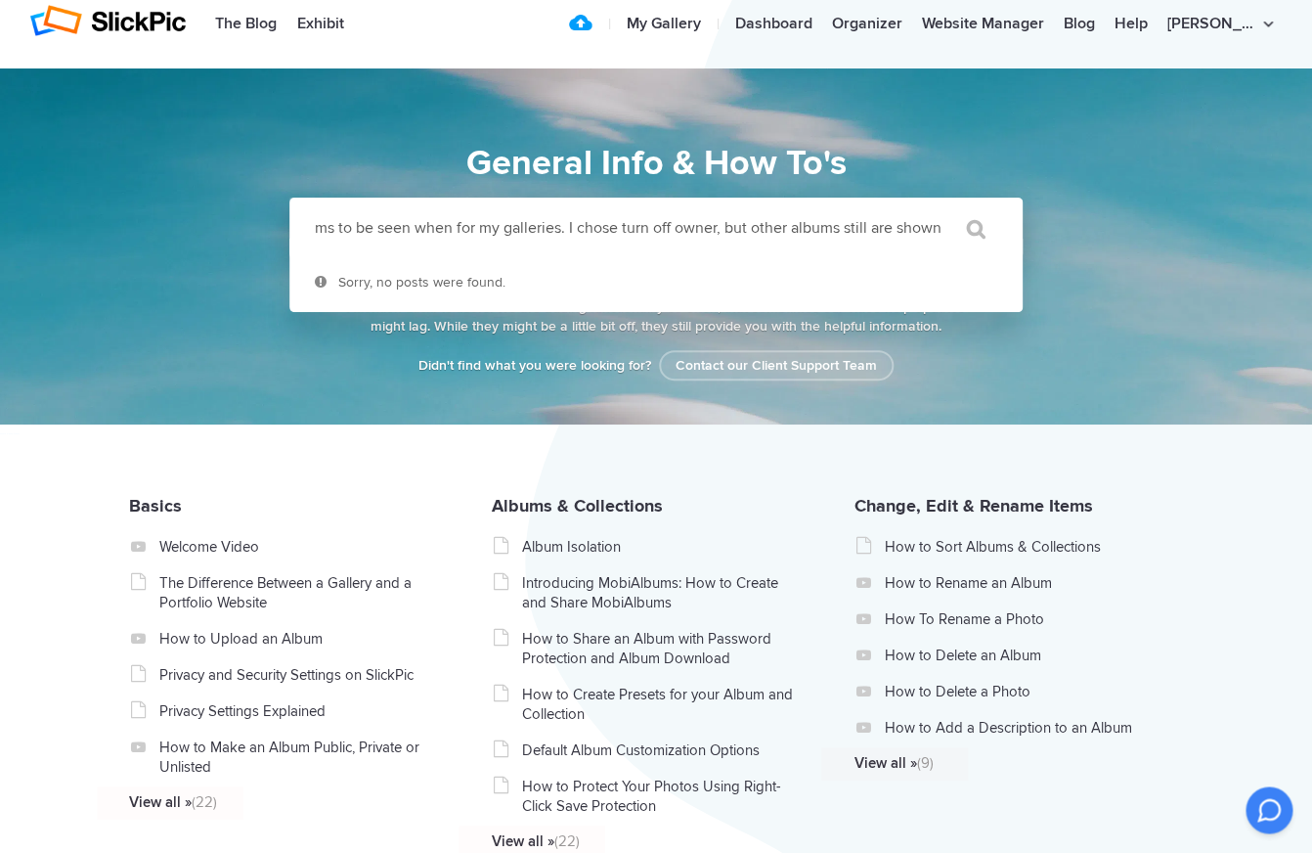
scroll to position [0, 142]
type input "I don'twant any albums to be seen when for my galleries. I chose turn off owner…"
click at [973, 228] on input "" at bounding box center [967, 228] width 82 height 47
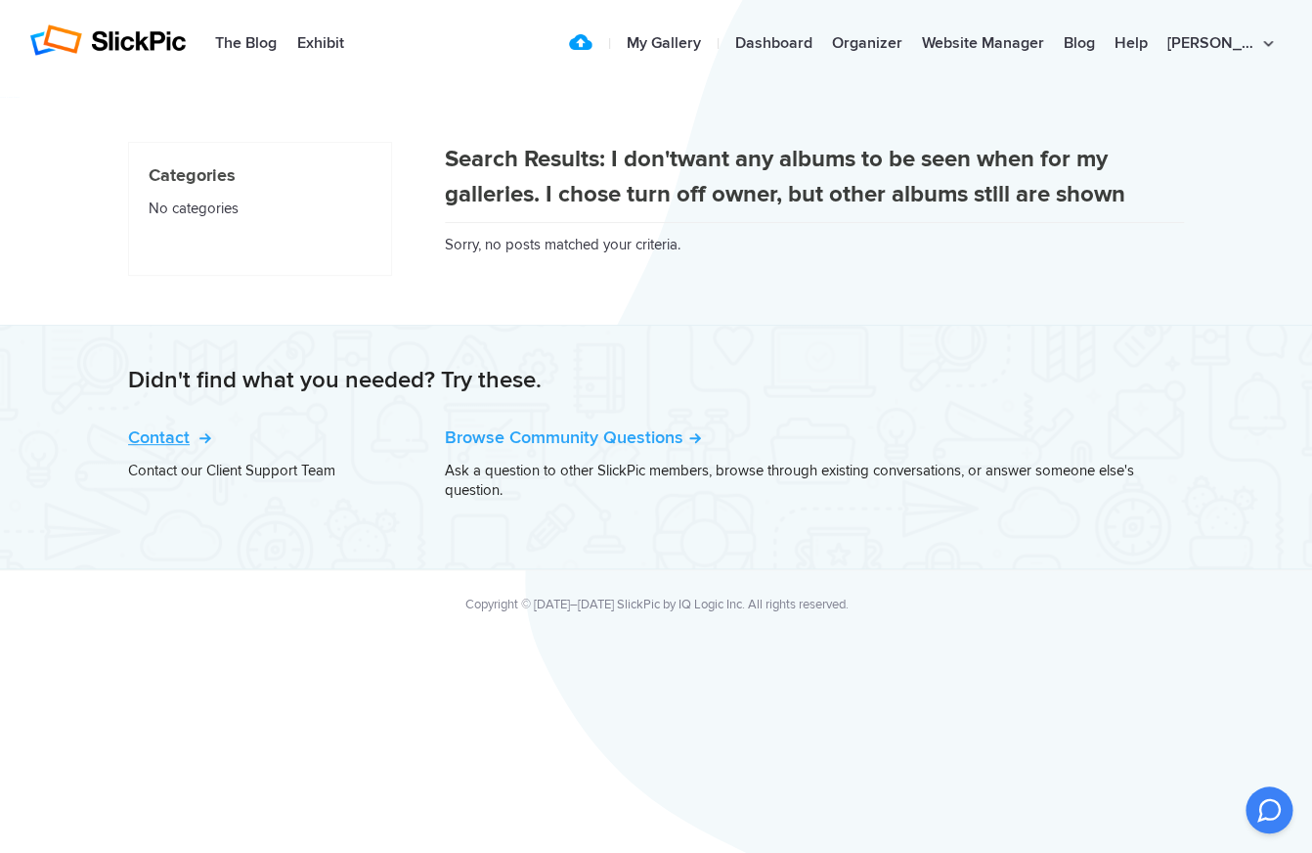
click at [158, 436] on link "Contact" at bounding box center [167, 437] width 79 height 22
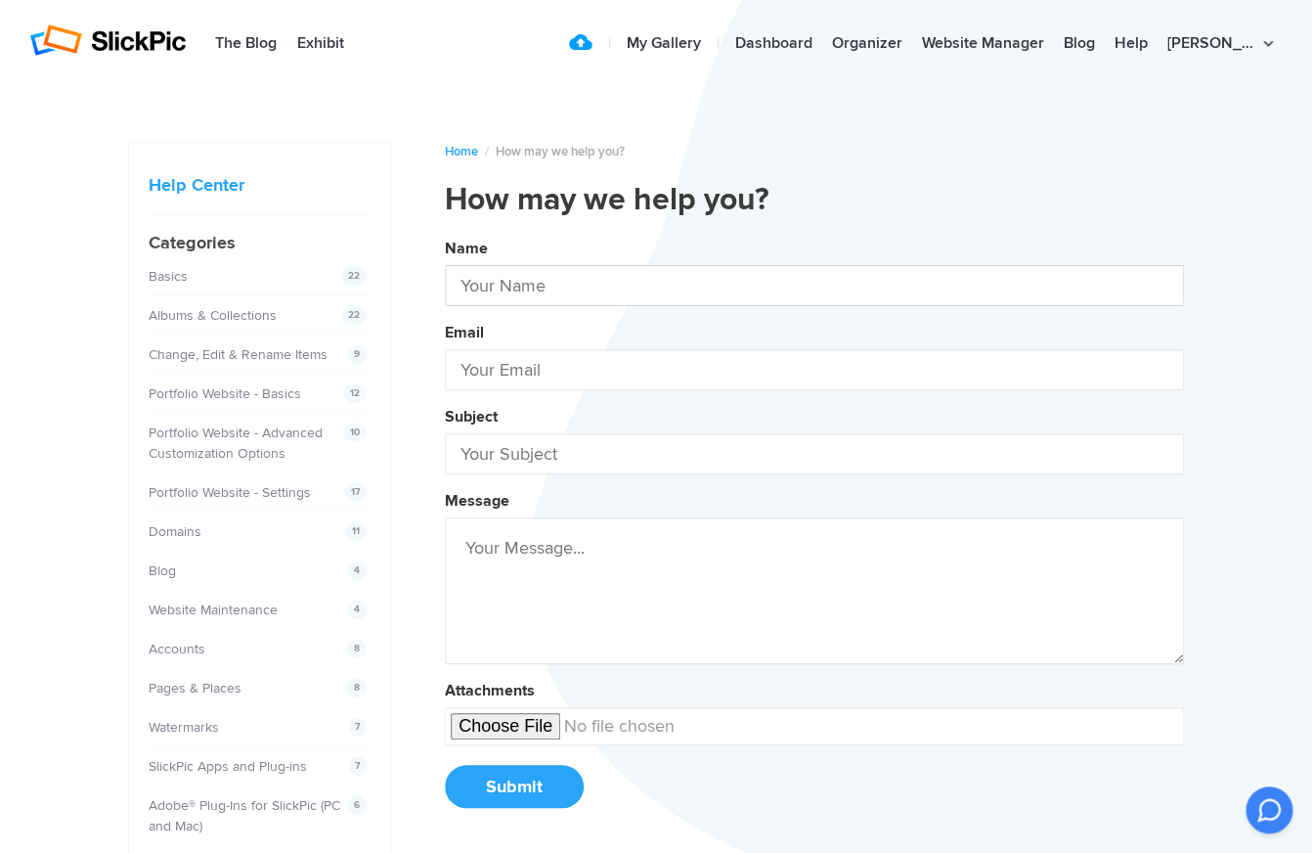
click at [500, 284] on input "text" at bounding box center [814, 285] width 739 height 41
type input "[PERSON_NAME]"
type input "[EMAIL_ADDRESS][DOMAIN_NAME]"
type input "[PERSON_NAME]"
click at [570, 457] on input "text" at bounding box center [814, 453] width 739 height 41
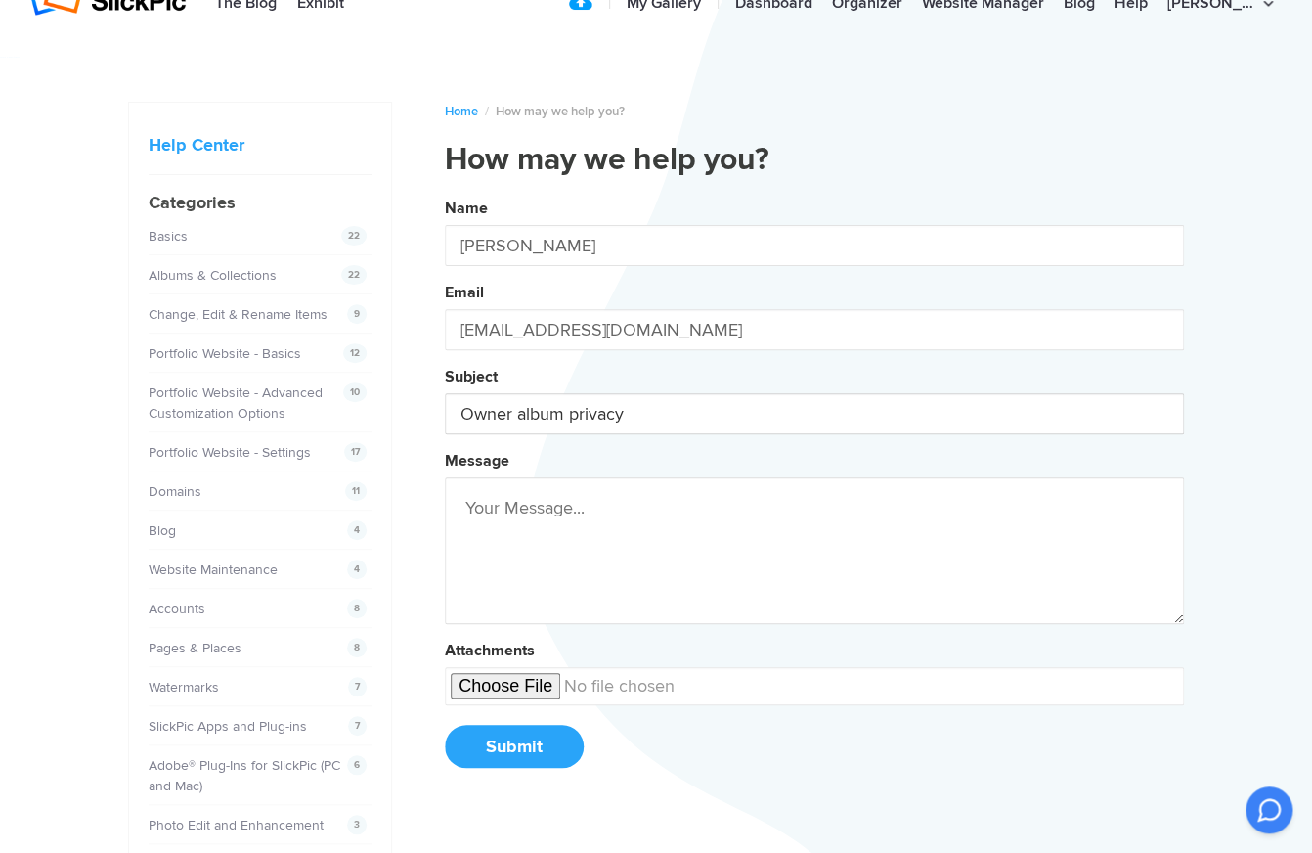
scroll to position [52, 0]
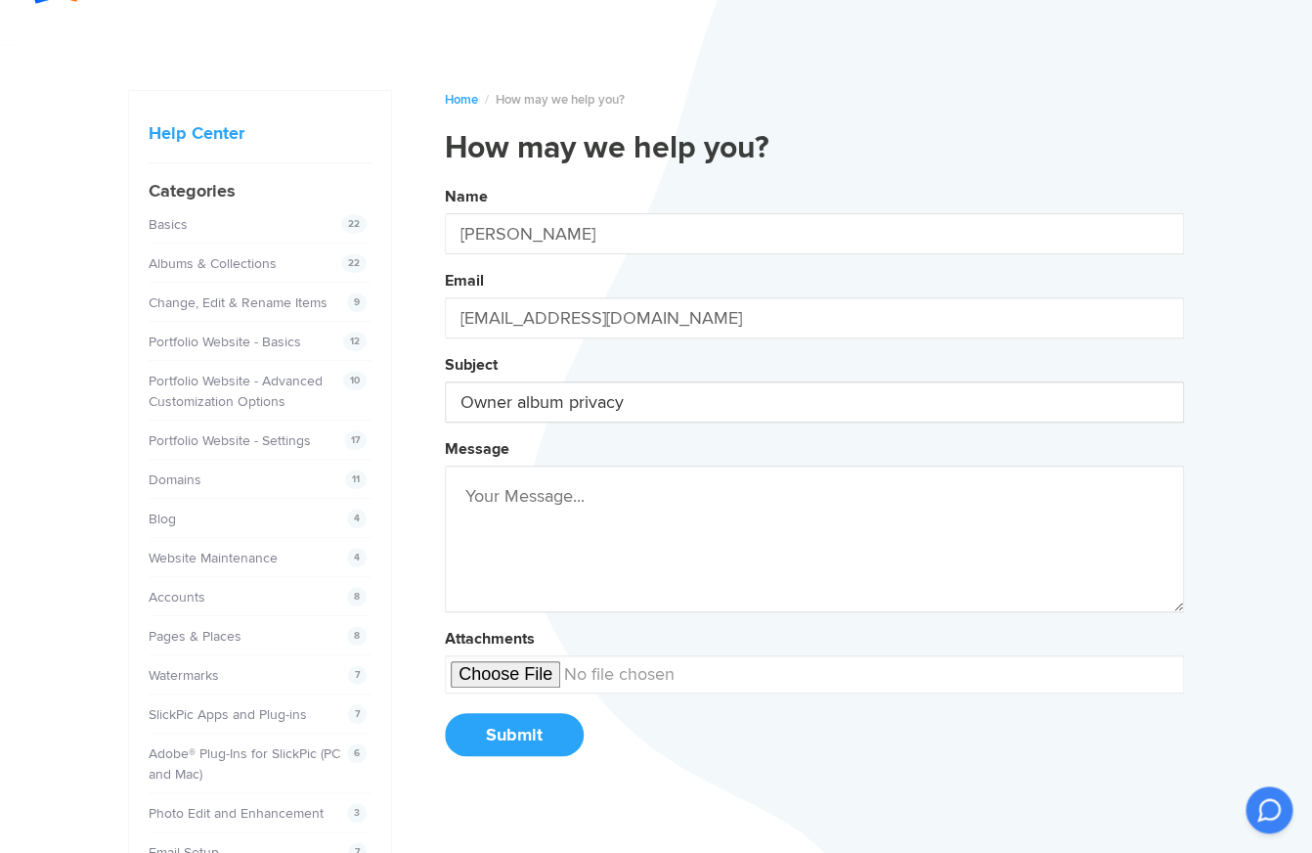
type input "Owner album privacy"
click at [492, 497] on textarea at bounding box center [814, 538] width 739 height 147
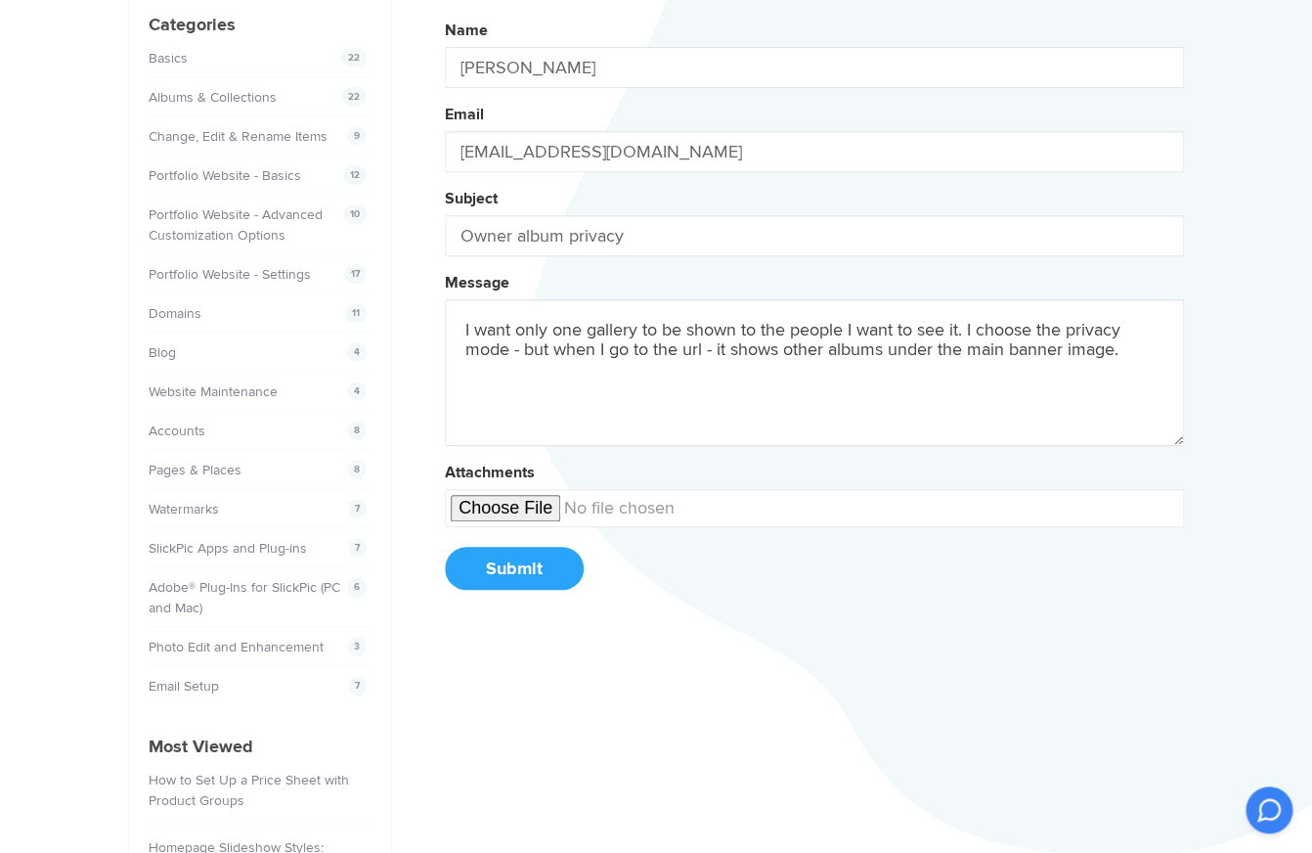
scroll to position [213, 0]
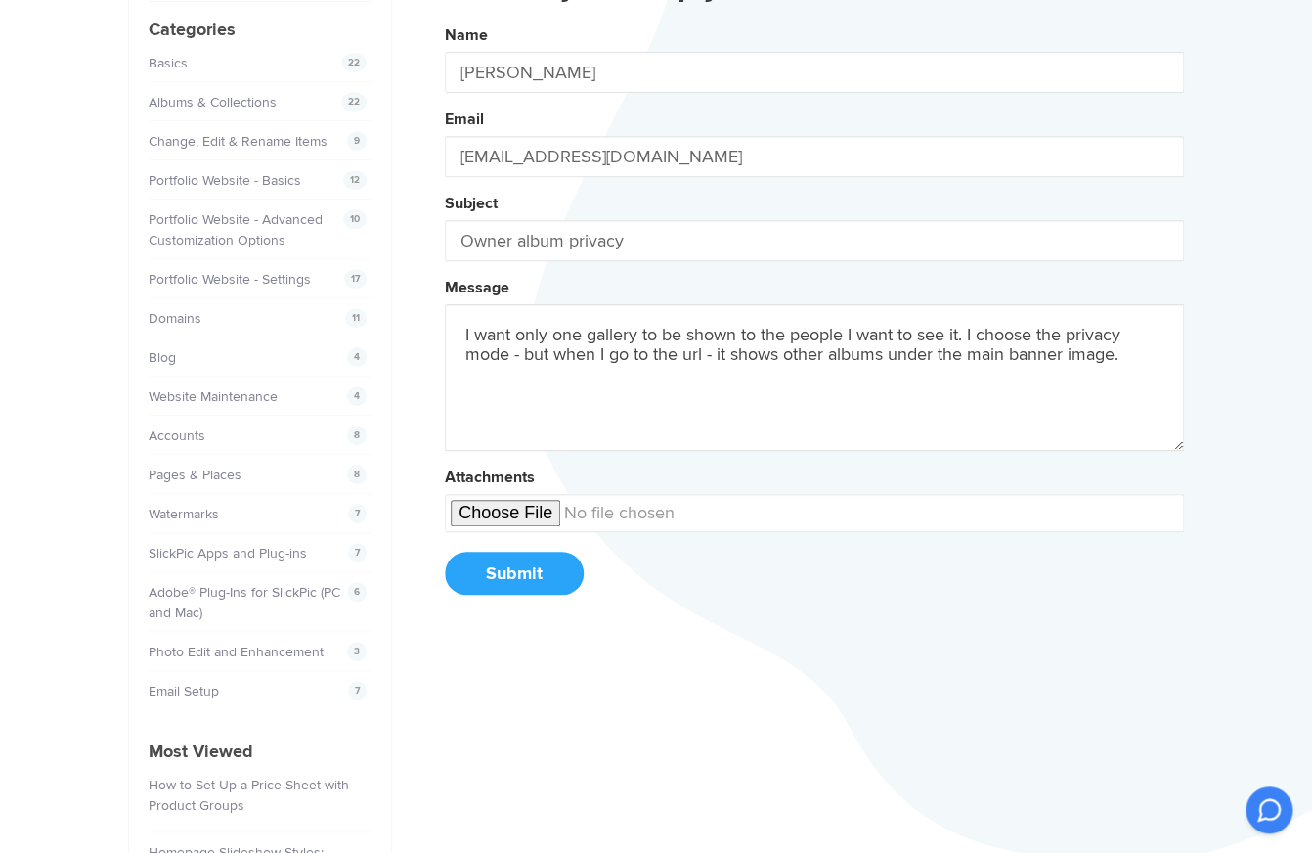
paste textarea "[URL][DOMAIN_NAME]"
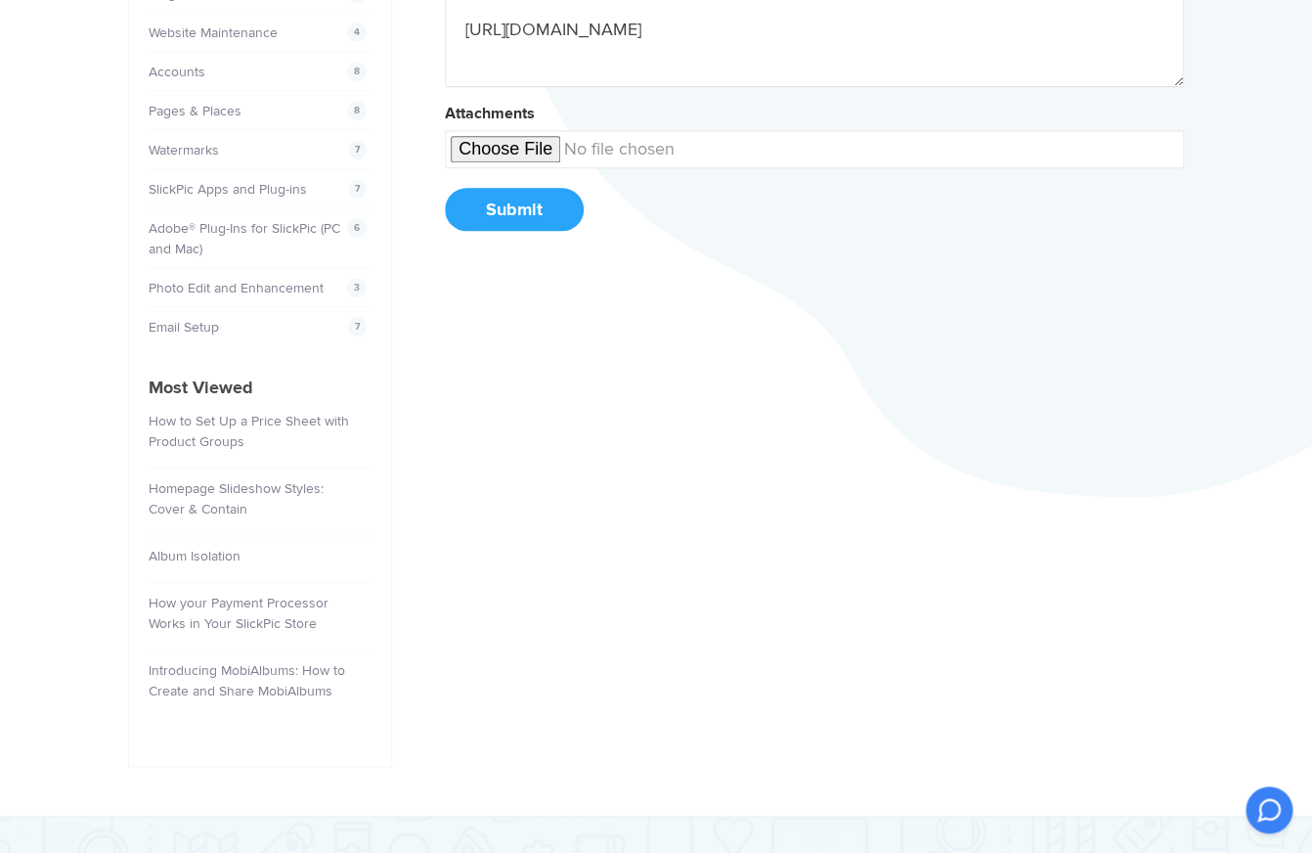
scroll to position [583, 0]
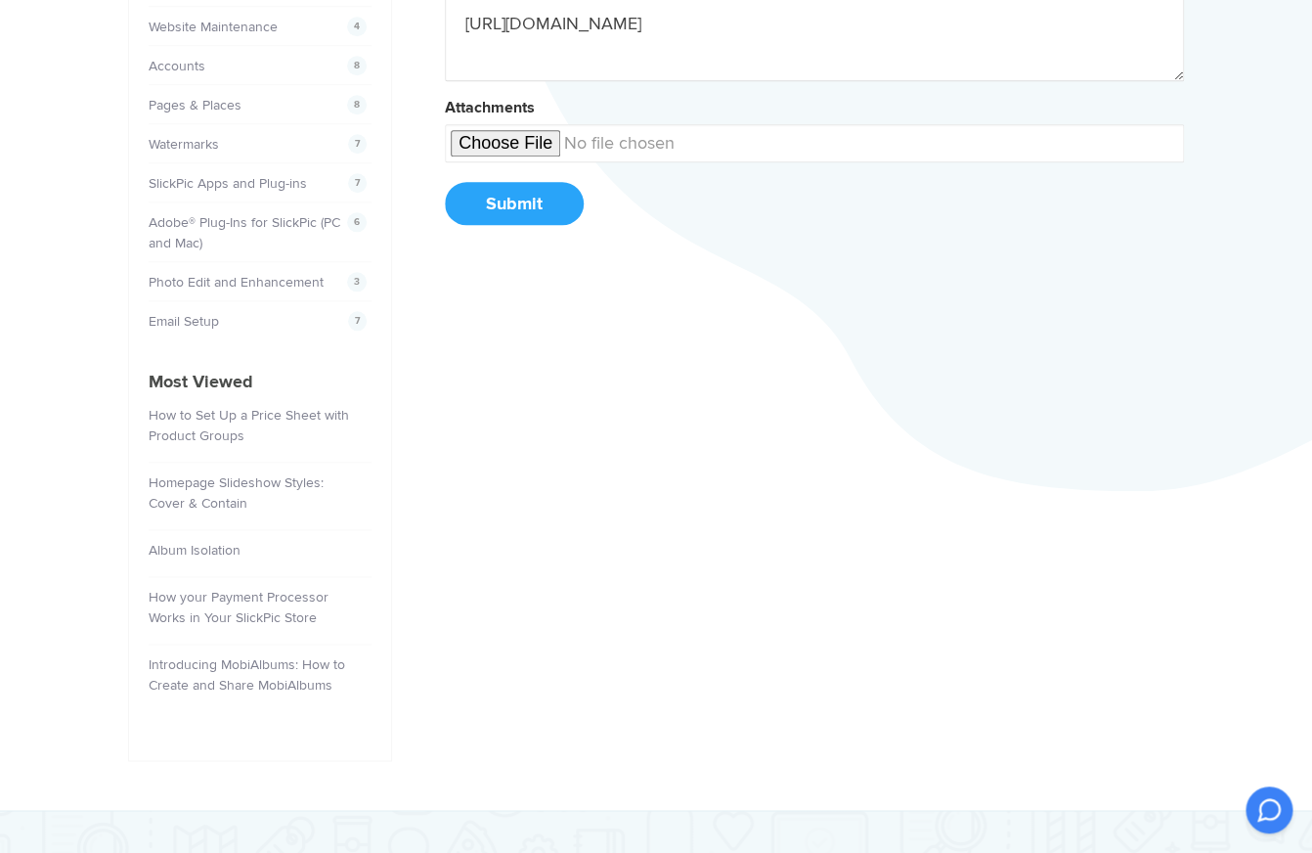
type textarea "I want only one gallery to be shown to the people I want to see it. I choose th…"
click at [506, 149] on input "file" at bounding box center [814, 143] width 739 height 38
type input "C:\fakepath\Screenshot 2025-09-26 at 12.06.06 PM.png"
click at [530, 214] on button "Submit" at bounding box center [514, 203] width 139 height 43
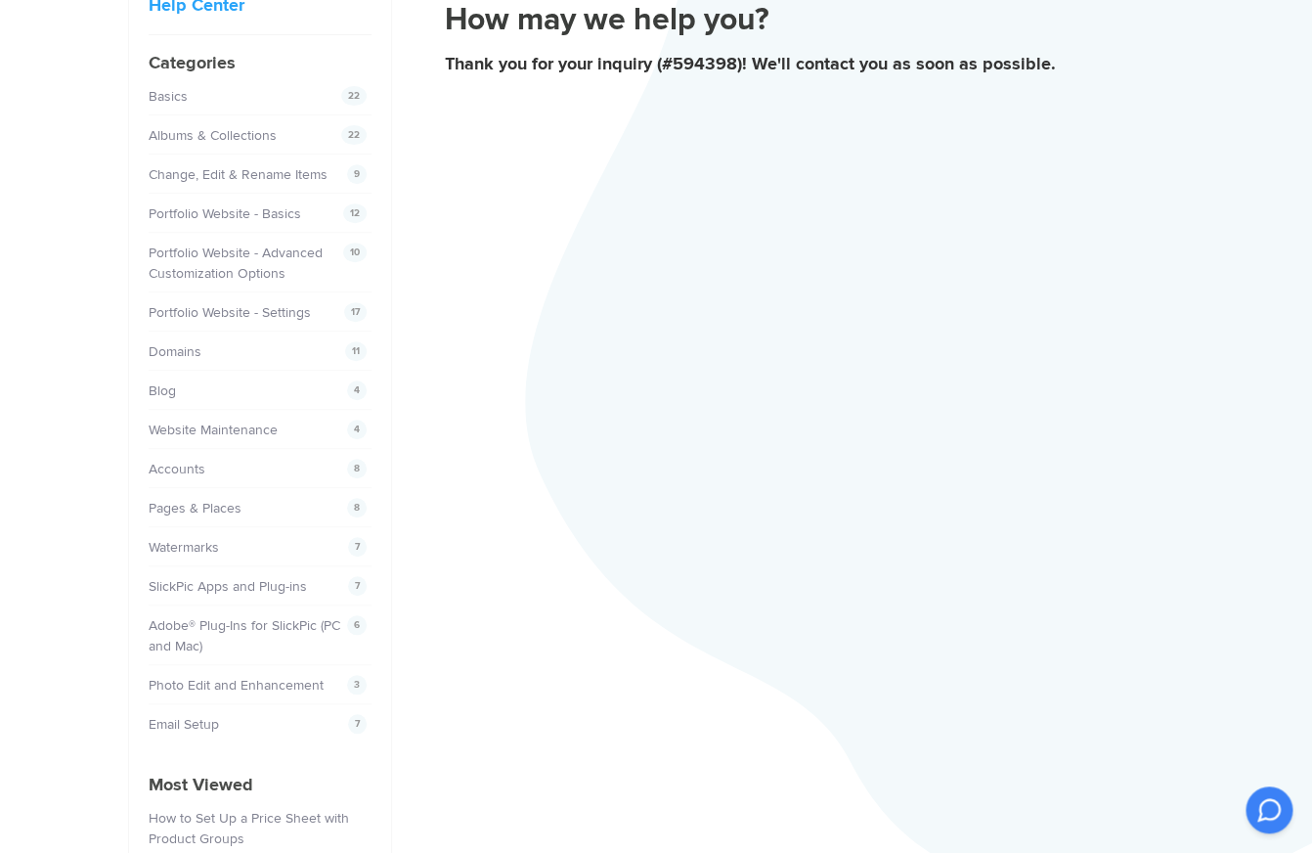
scroll to position [0, 0]
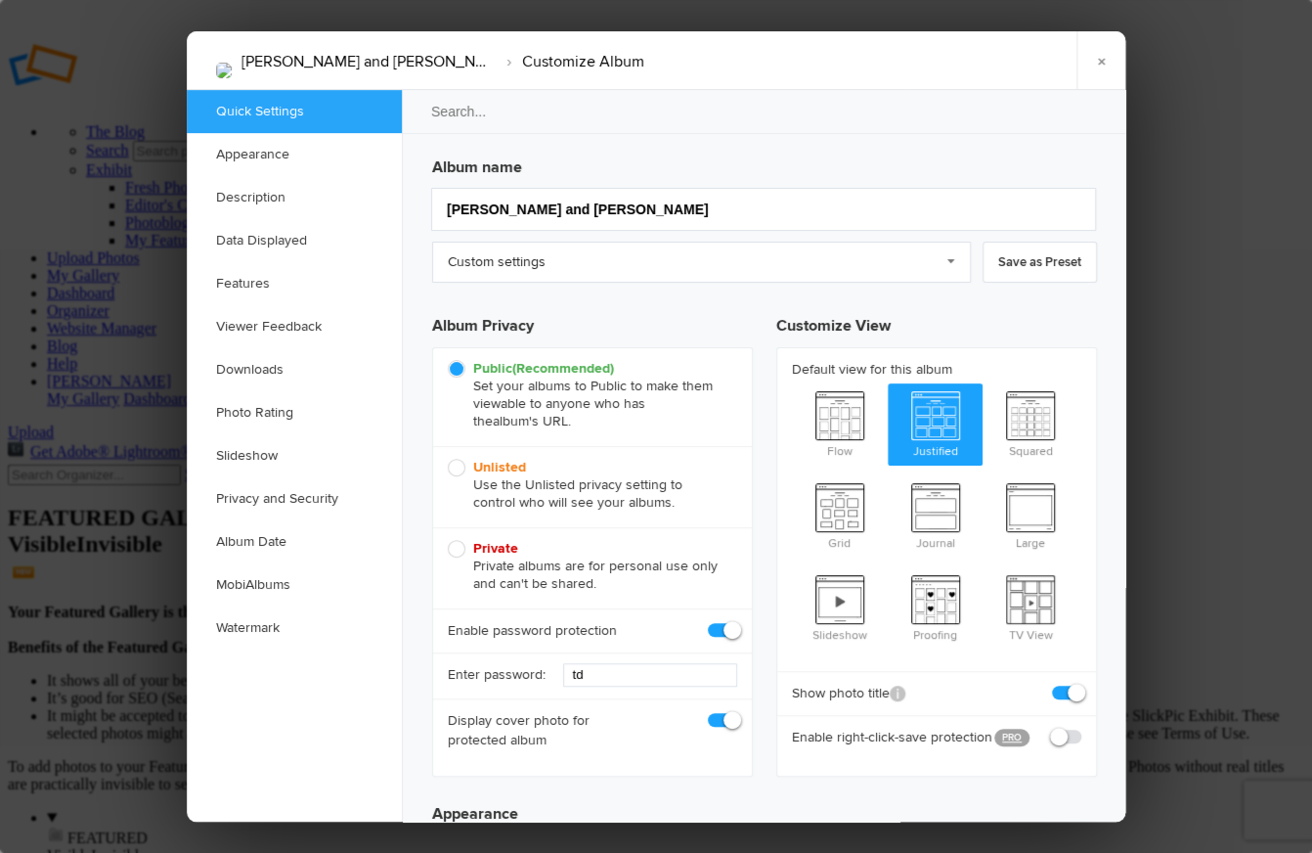
click at [438, 158] on h3 "Album name" at bounding box center [764, 163] width 665 height 31
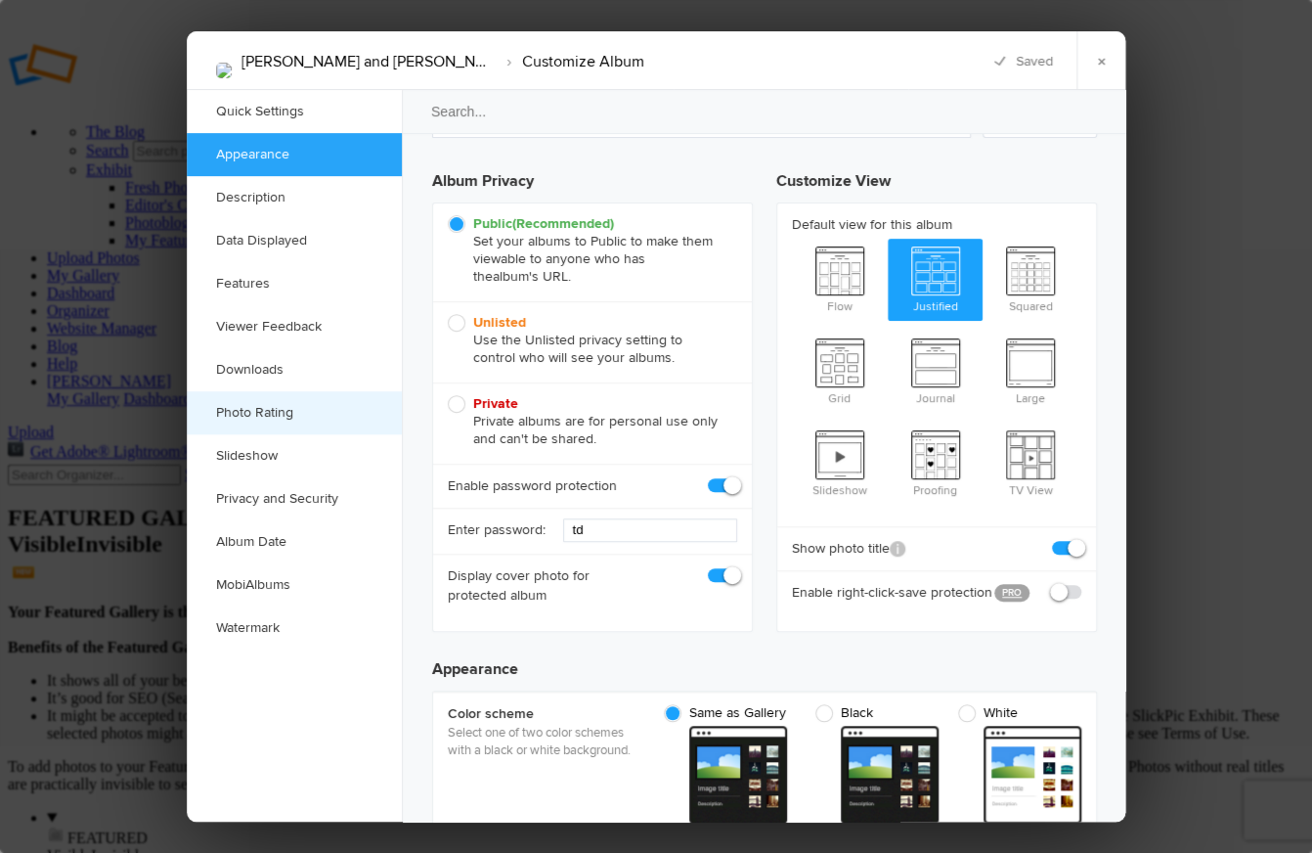
scroll to position [111, 0]
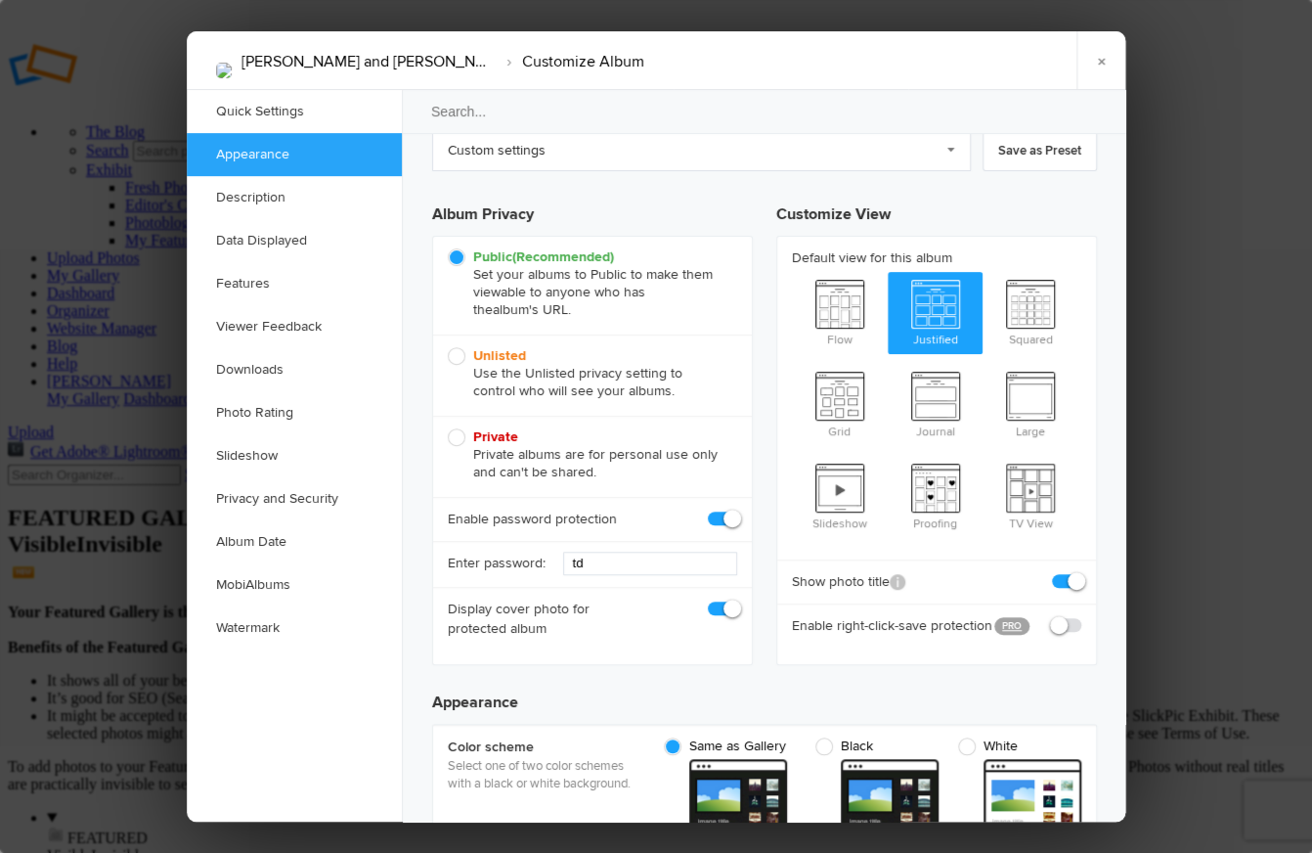
click at [1096, 61] on link "×" at bounding box center [1101, 60] width 49 height 59
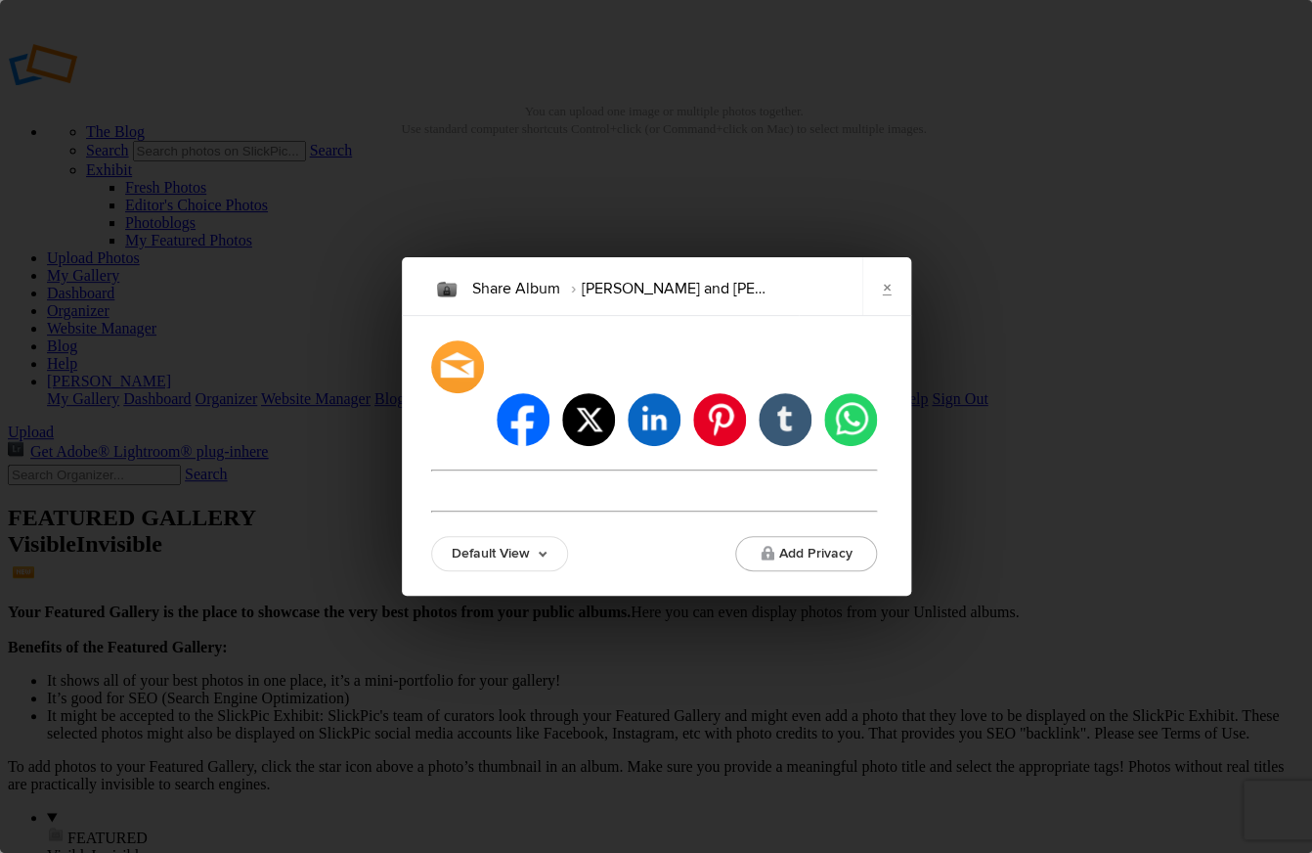
type input "https://carriedodt.slickpic.com/go/toddanddaniela"
type input "https://carriedodt.slickpic.com/mobi/toddanddaniela"
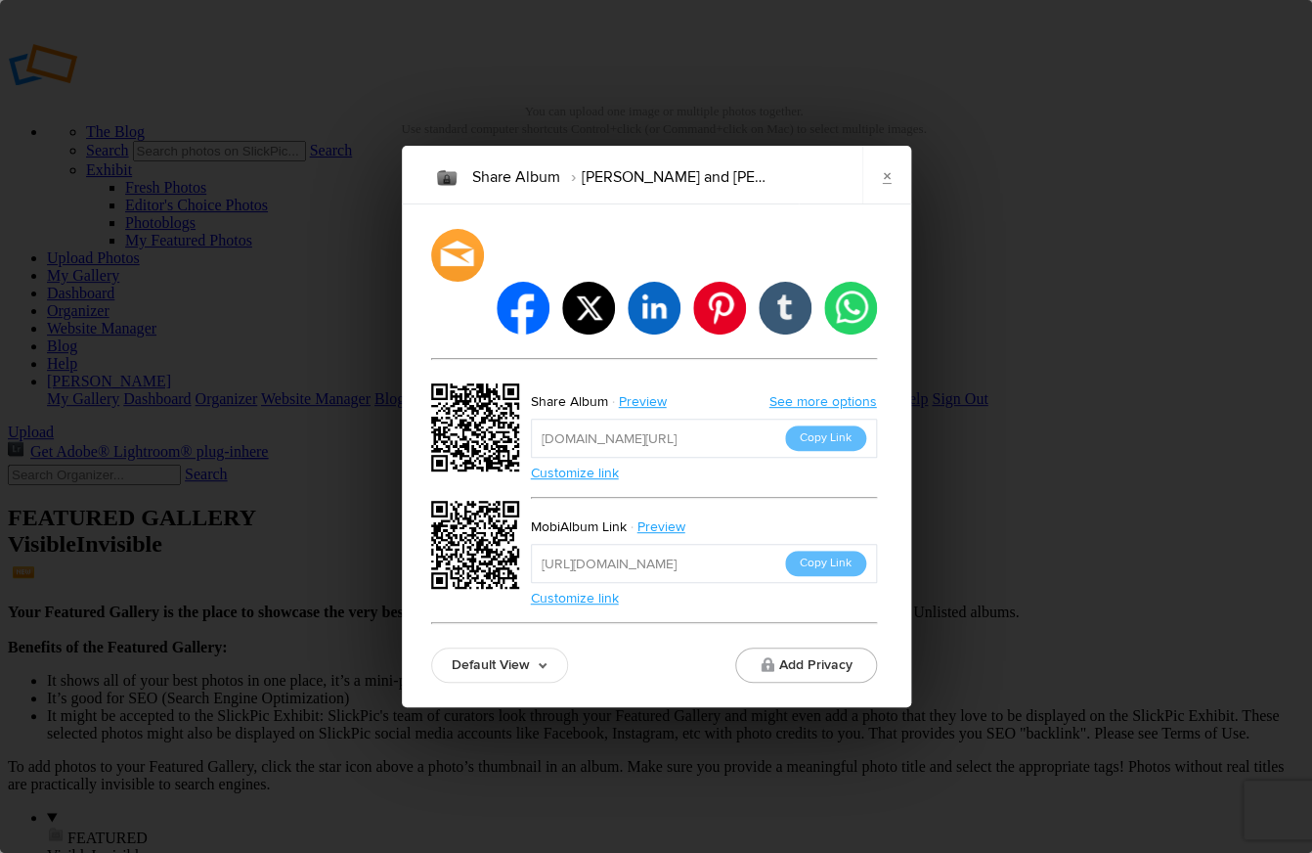
click at [789, 393] on link "See more options" at bounding box center [824, 401] width 108 height 17
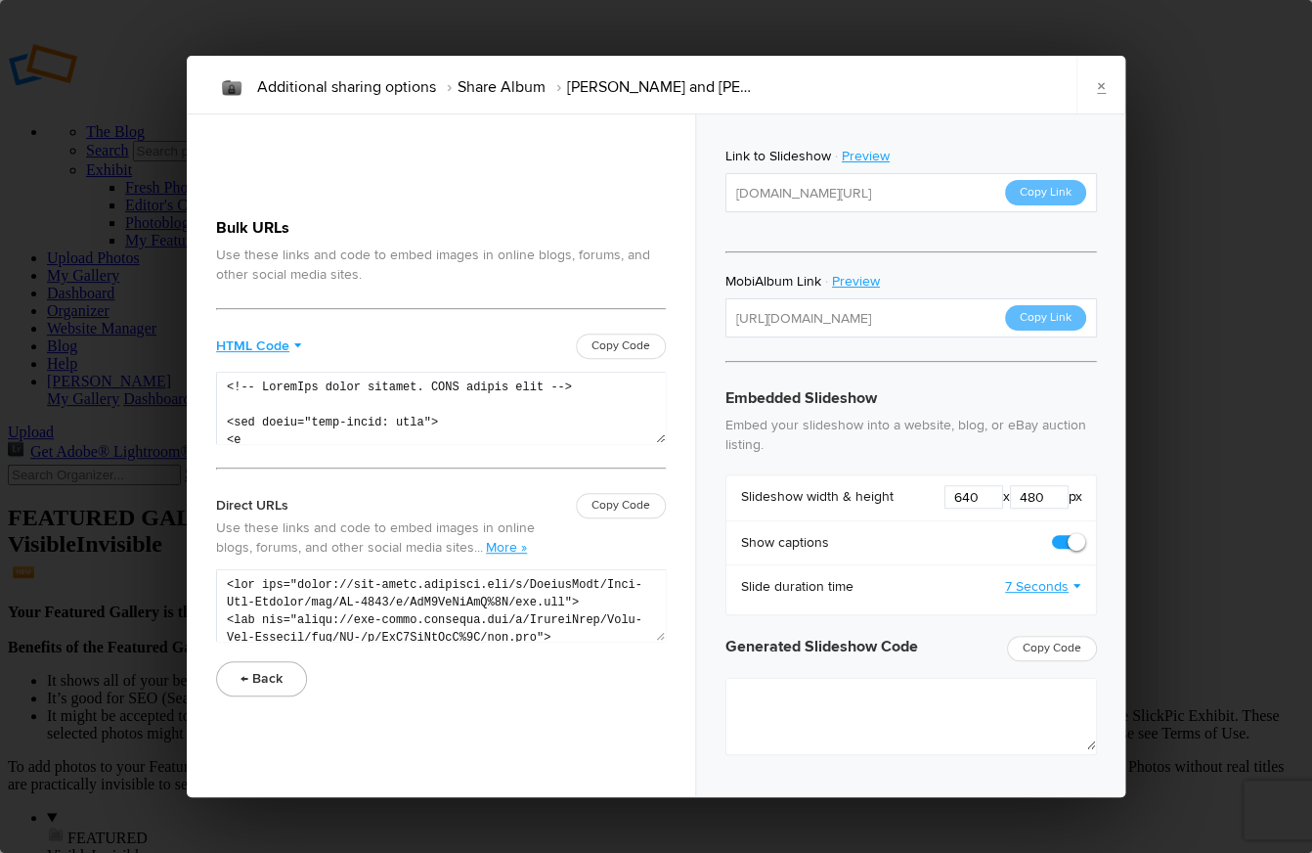
type textarea "<iframe src="https://www.slickpic.com/slideshow/simple/view/width/640/height/48…"
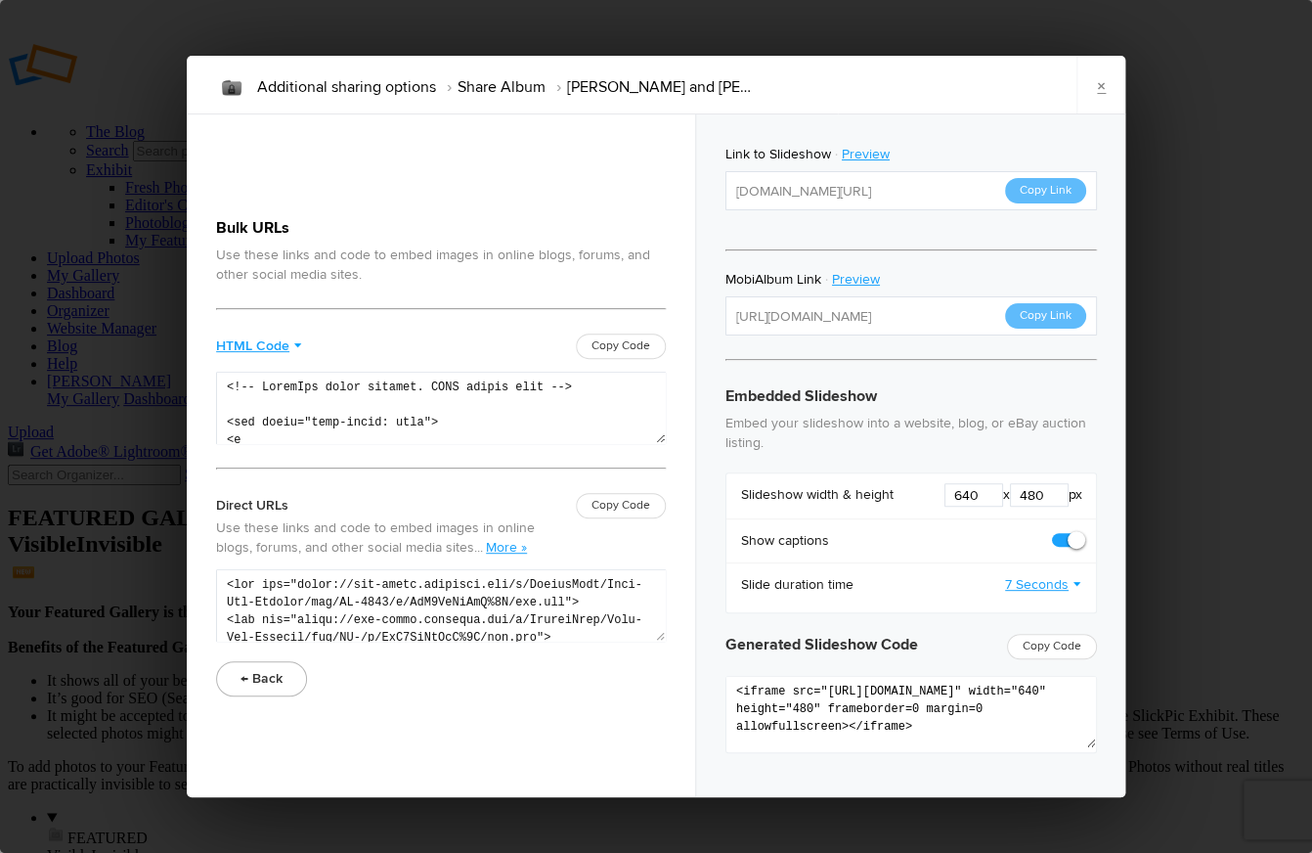
click at [279, 686] on button "← Back" at bounding box center [261, 678] width 91 height 35
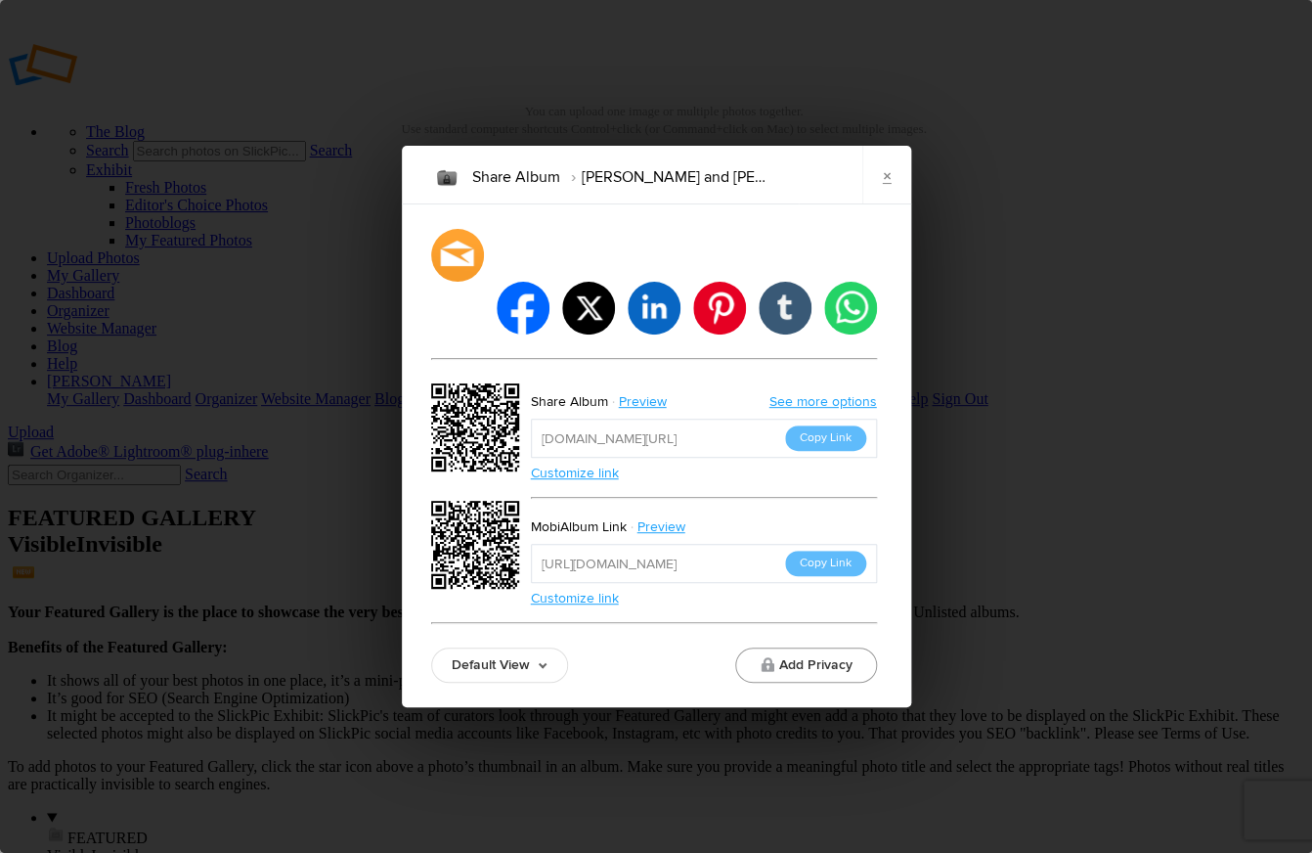
click at [811, 647] on button "Add Privacy" at bounding box center [806, 664] width 142 height 35
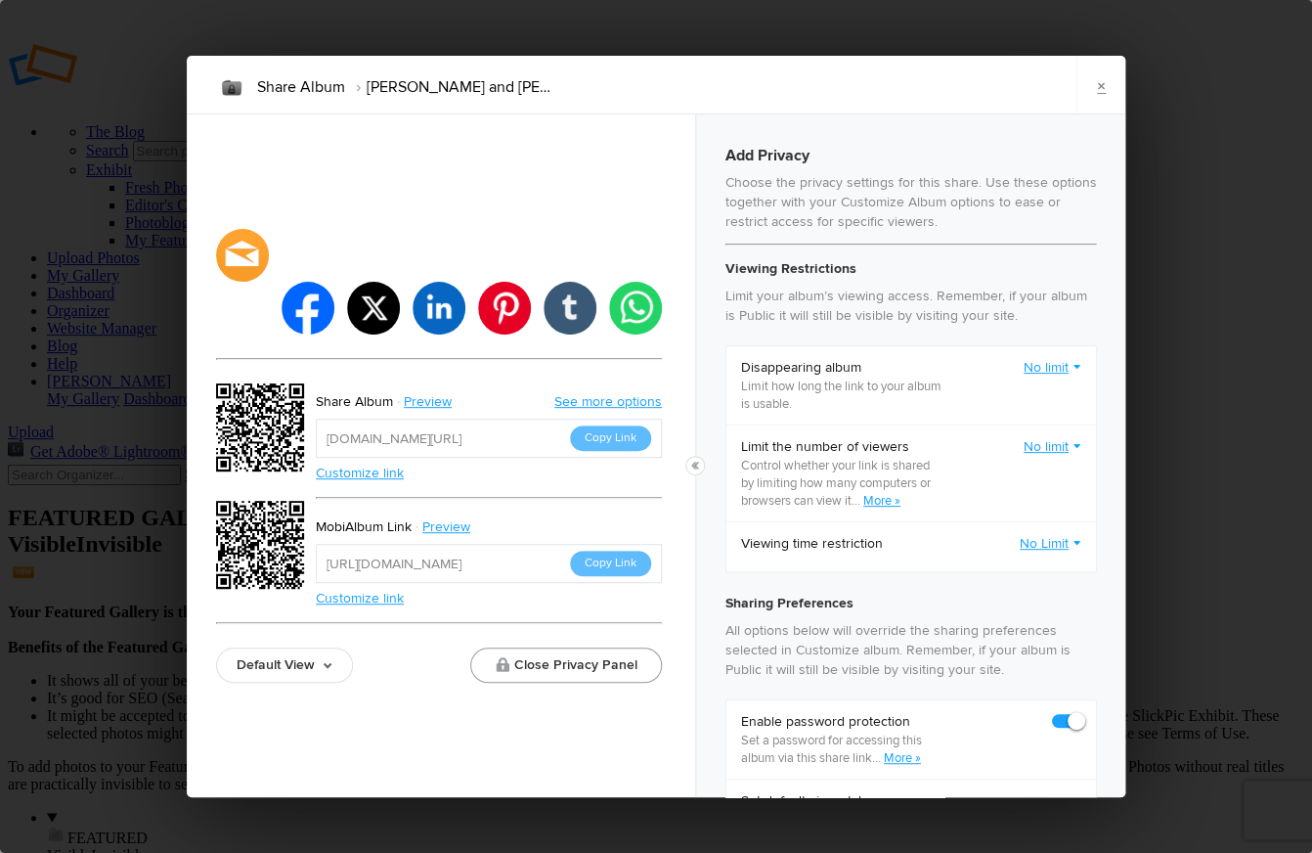
checkbox input "true"
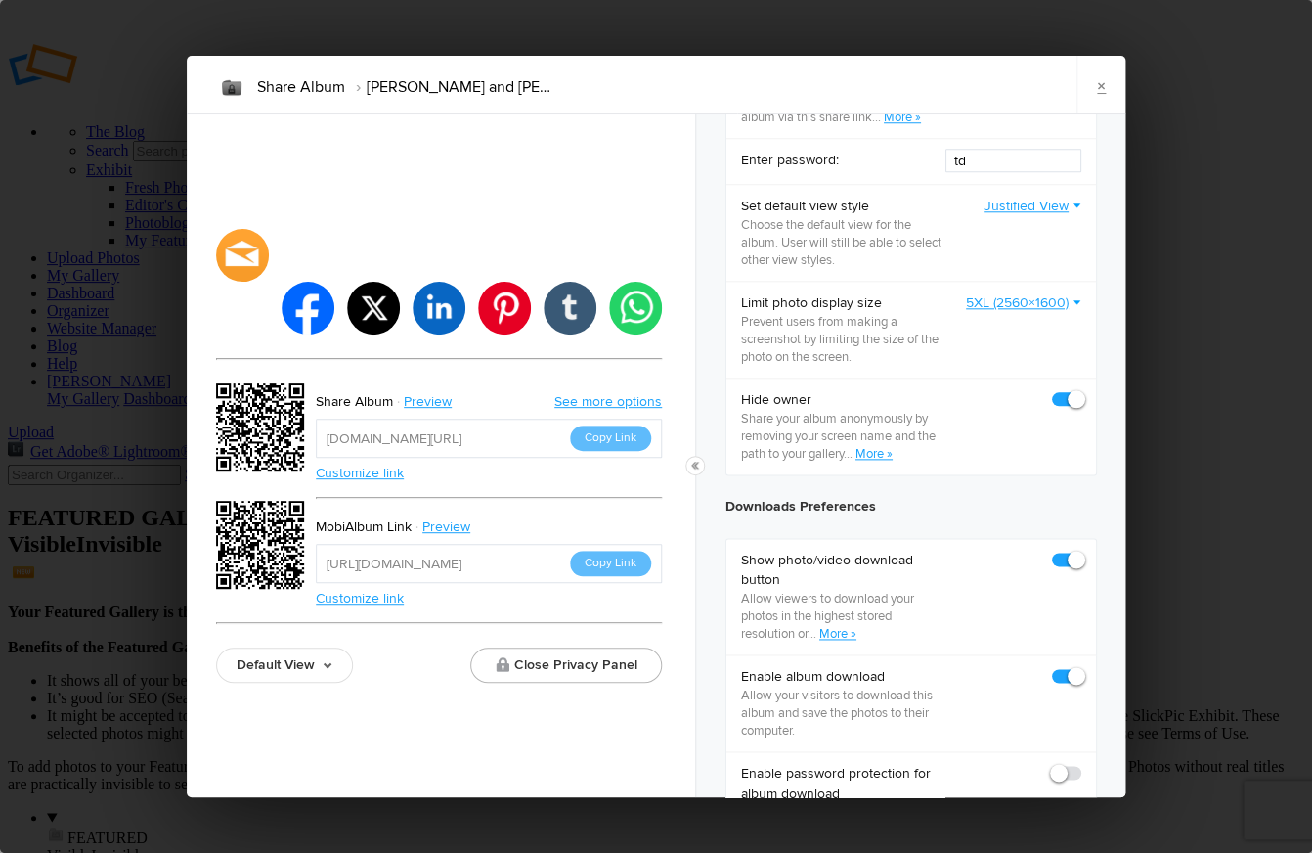
scroll to position [644, 0]
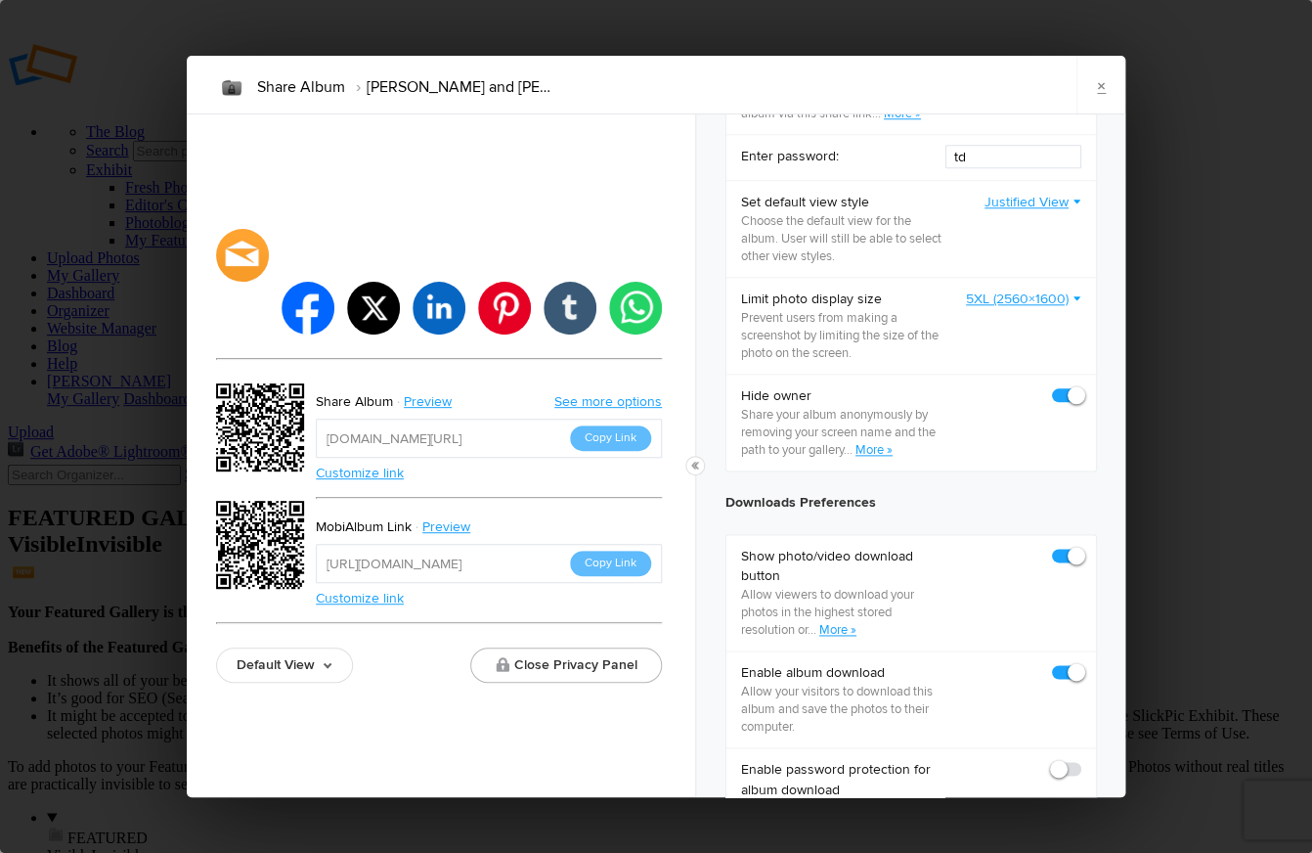
click at [876, 458] on link "More »" at bounding box center [874, 450] width 37 height 16
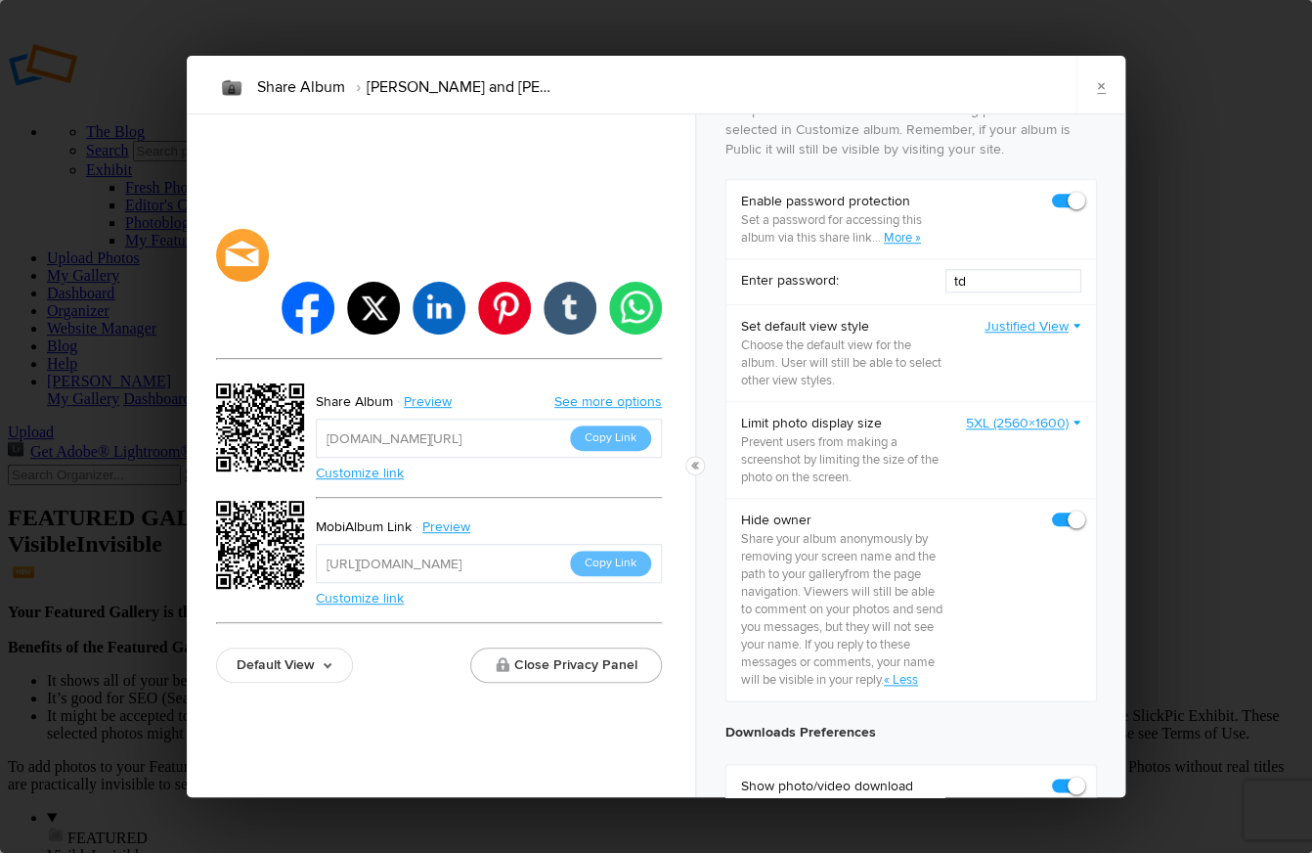
scroll to position [517, 0]
click at [1095, 89] on link "×" at bounding box center [1101, 85] width 49 height 59
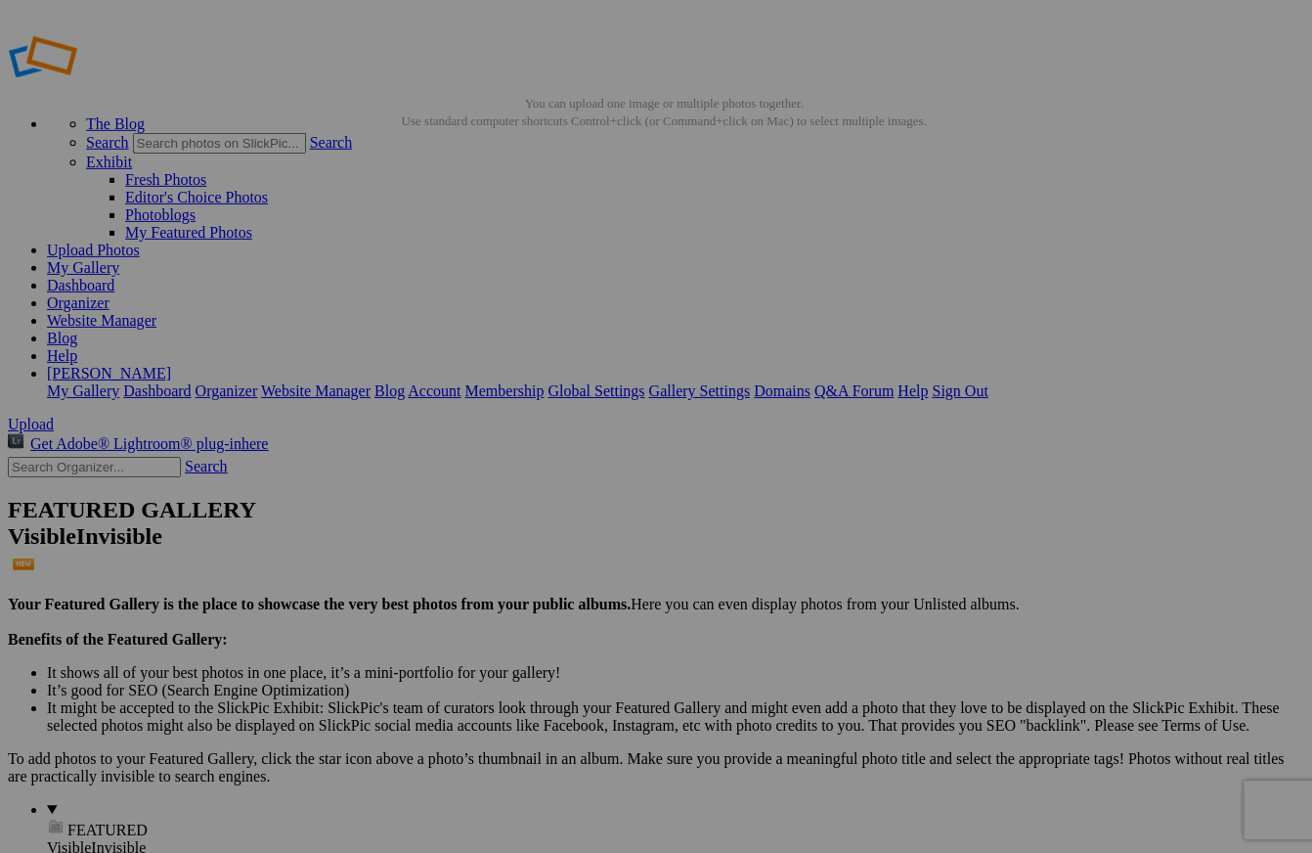
scroll to position [0, 0]
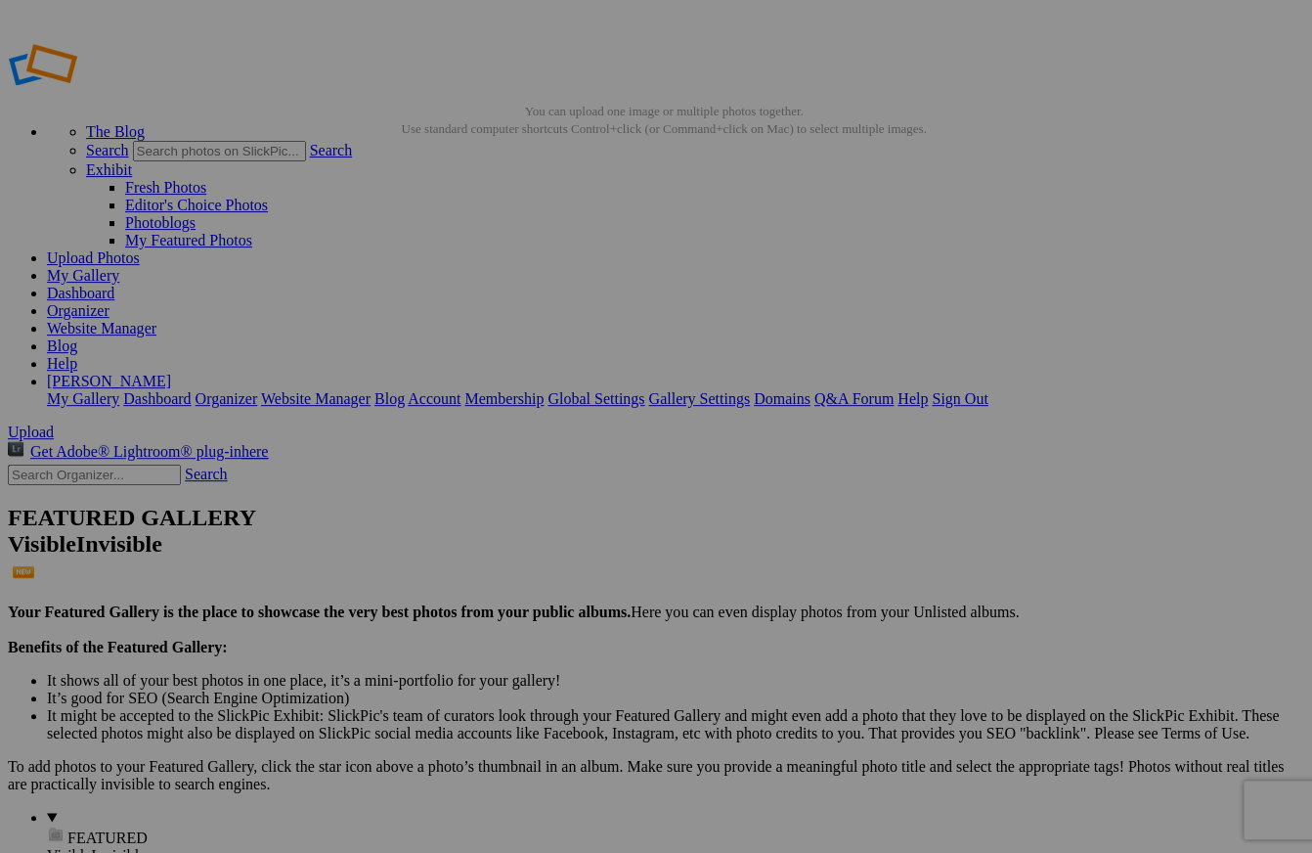
click at [114, 285] on link "Dashboard" at bounding box center [80, 293] width 67 height 17
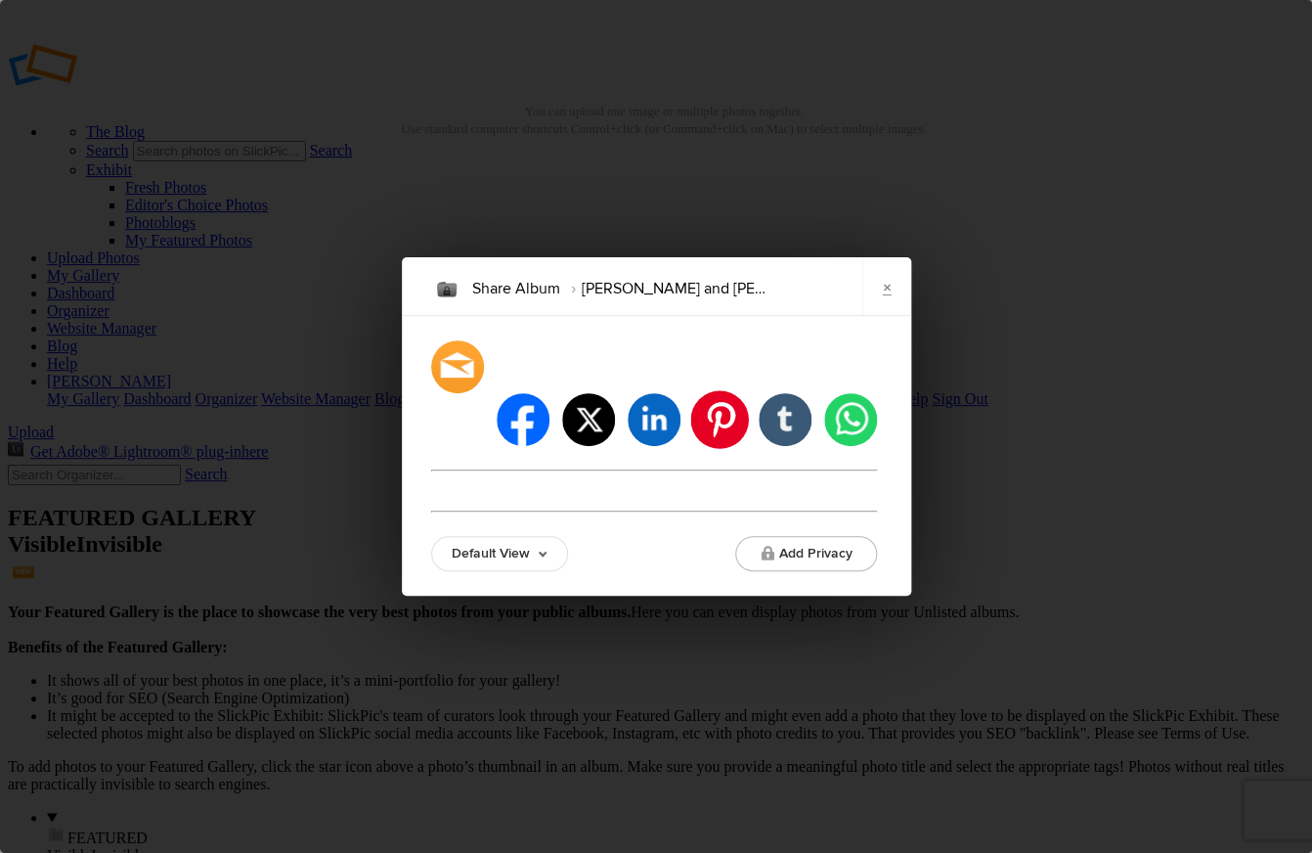
type input "[URL][DOMAIN_NAME]"
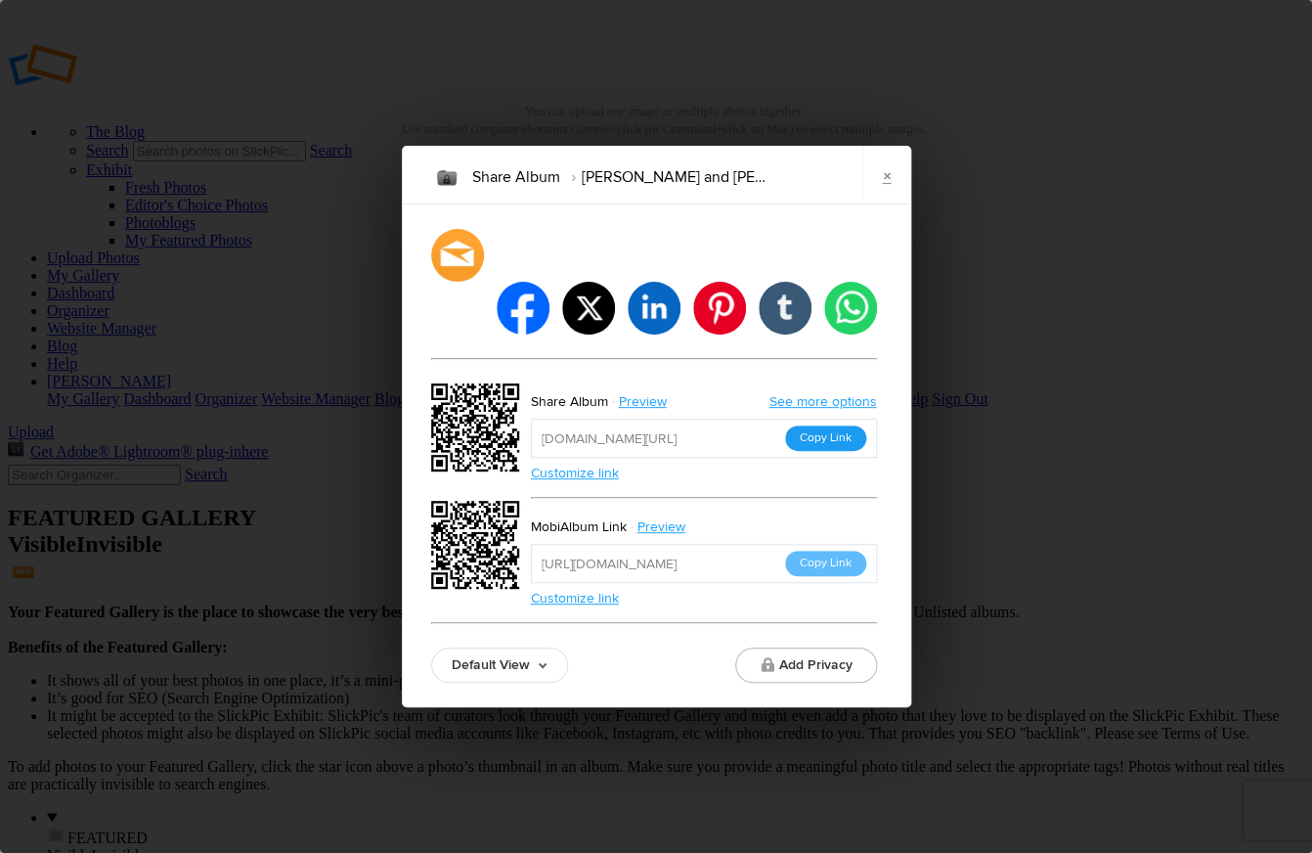
click at [827, 425] on button "Copy Link" at bounding box center [825, 437] width 81 height 25
click at [820, 551] on button "Copy Link" at bounding box center [825, 563] width 81 height 25
click at [658, 389] on link "Preview" at bounding box center [644, 401] width 73 height 25
click at [821, 425] on button "Copy Link" at bounding box center [825, 437] width 81 height 25
